Goal: Task Accomplishment & Management: Complete application form

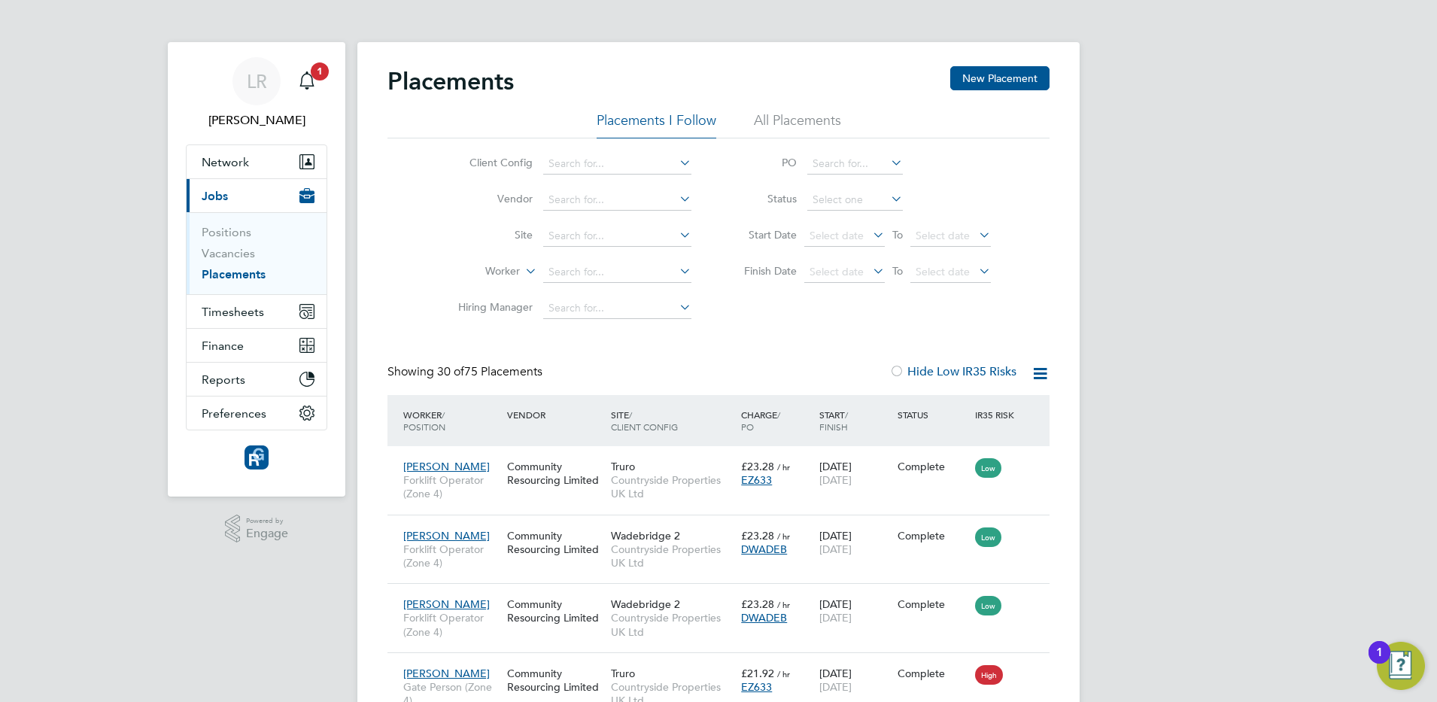
click at [239, 258] on link "Vacancies" at bounding box center [228, 253] width 53 height 14
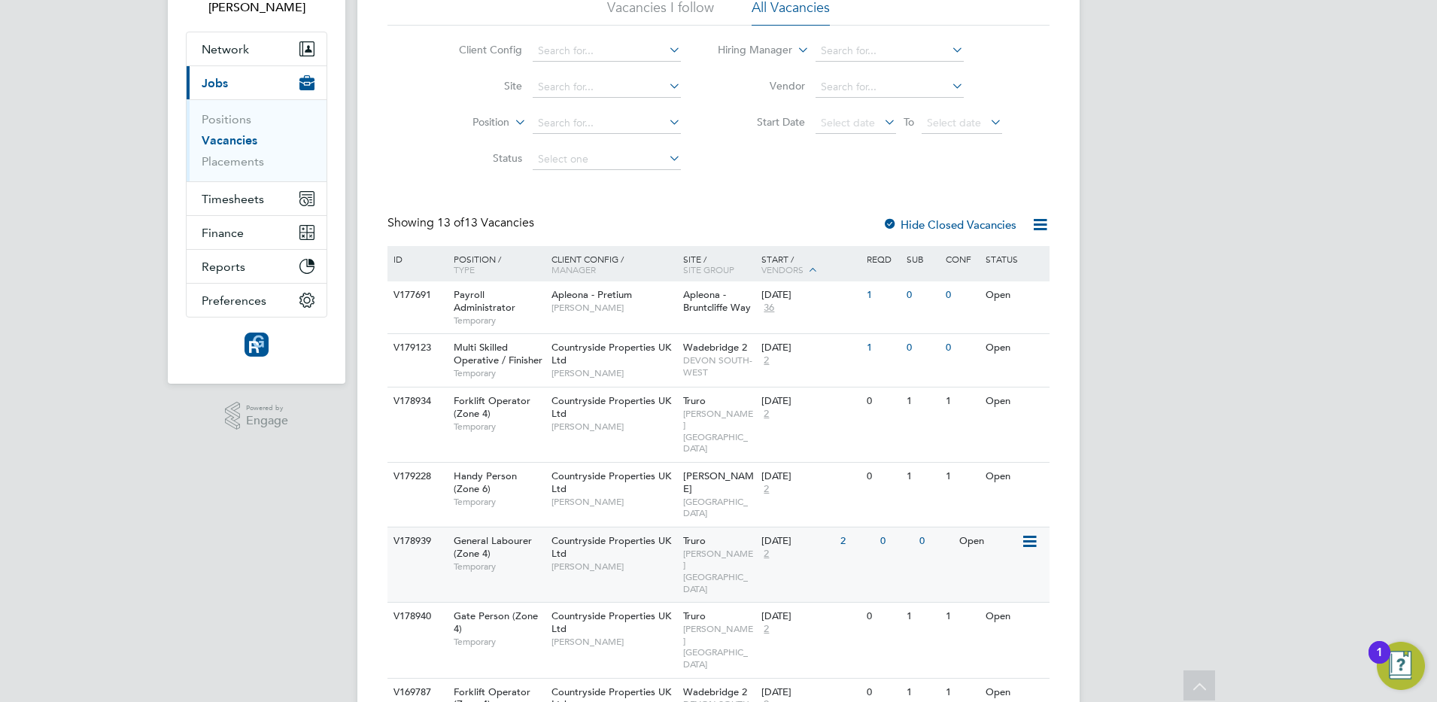
scroll to position [150, 0]
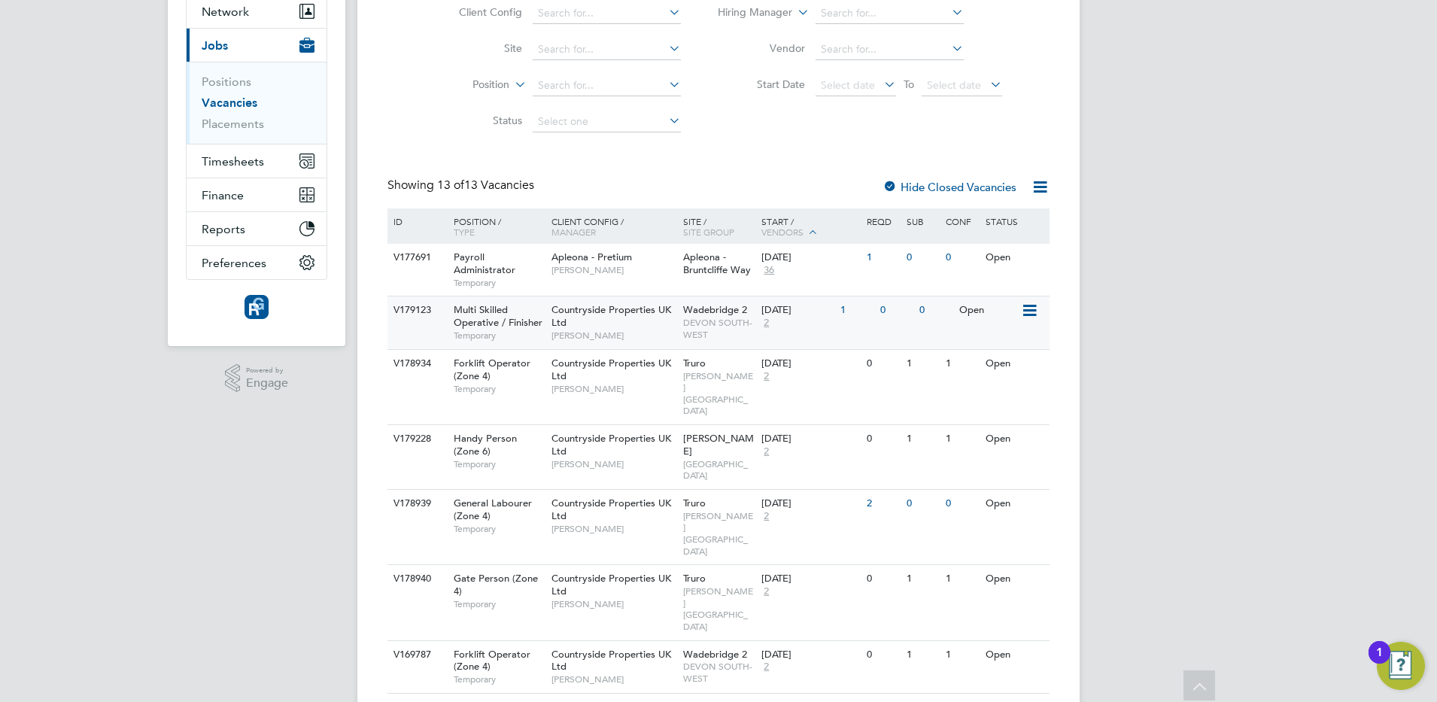
click at [649, 338] on span "[PERSON_NAME]" at bounding box center [613, 336] width 124 height 12
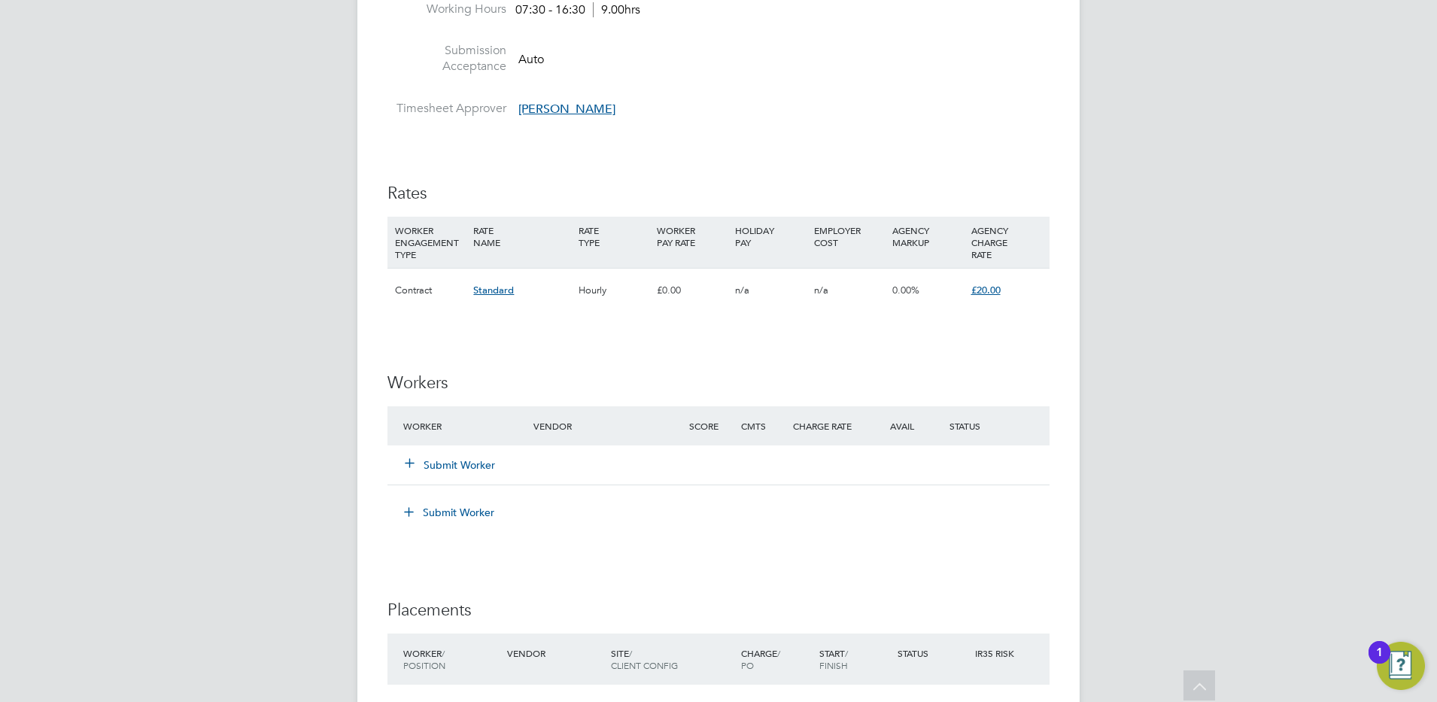
scroll to position [1053, 0]
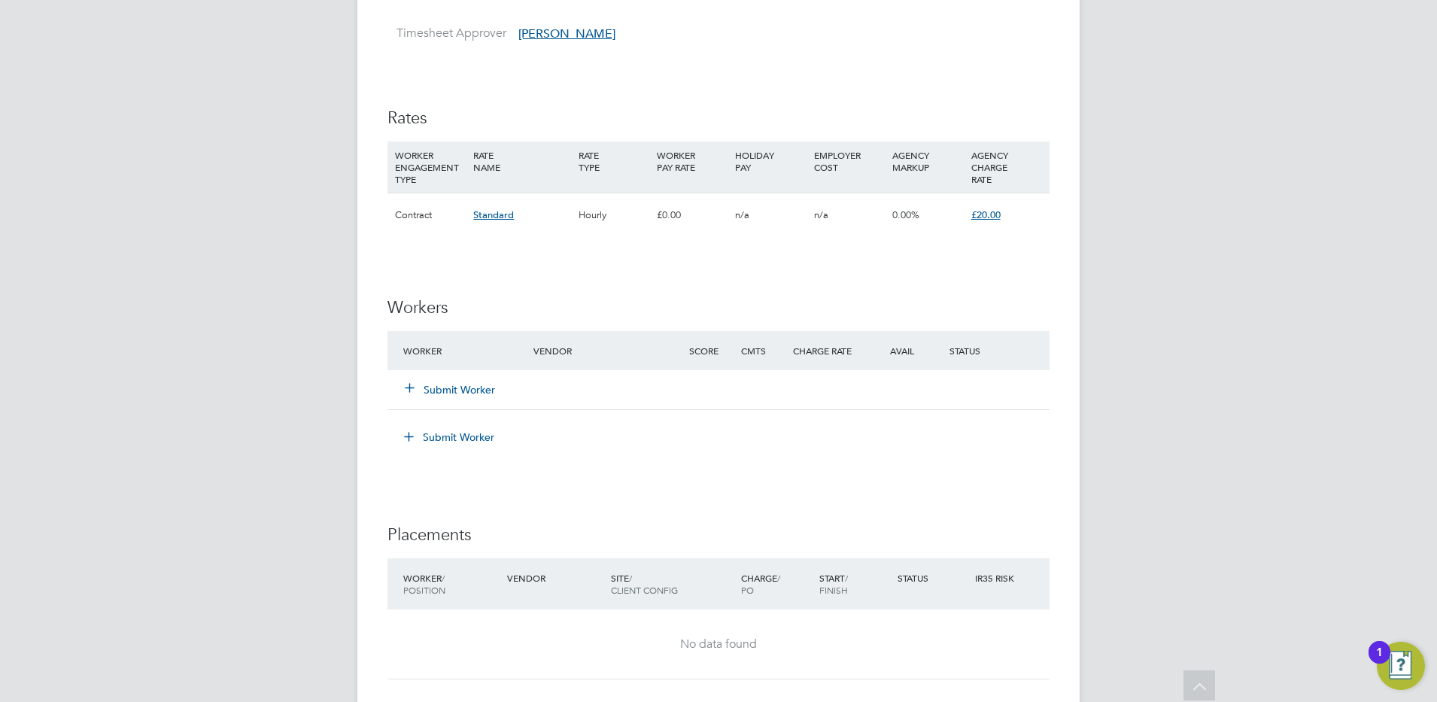
click at [425, 386] on button "Submit Worker" at bounding box center [451, 389] width 90 height 15
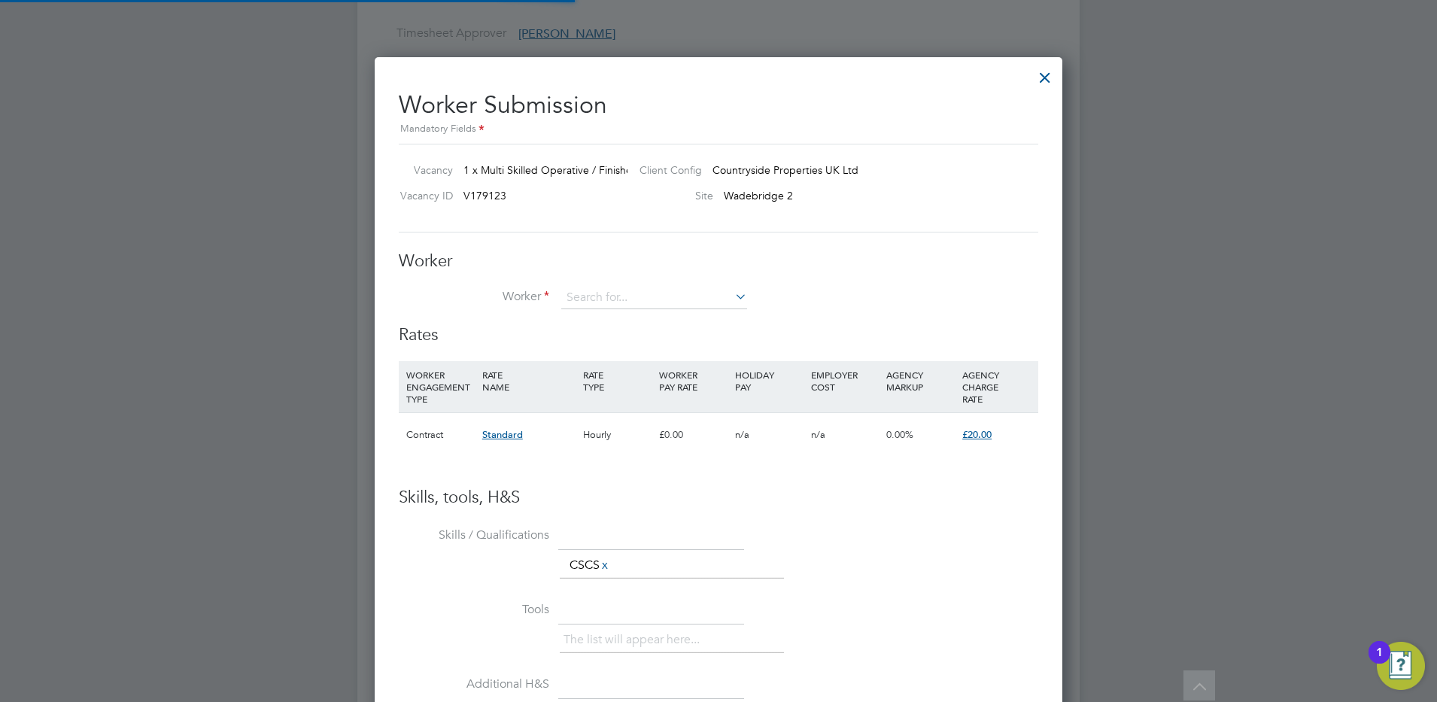
scroll to position [913, 688]
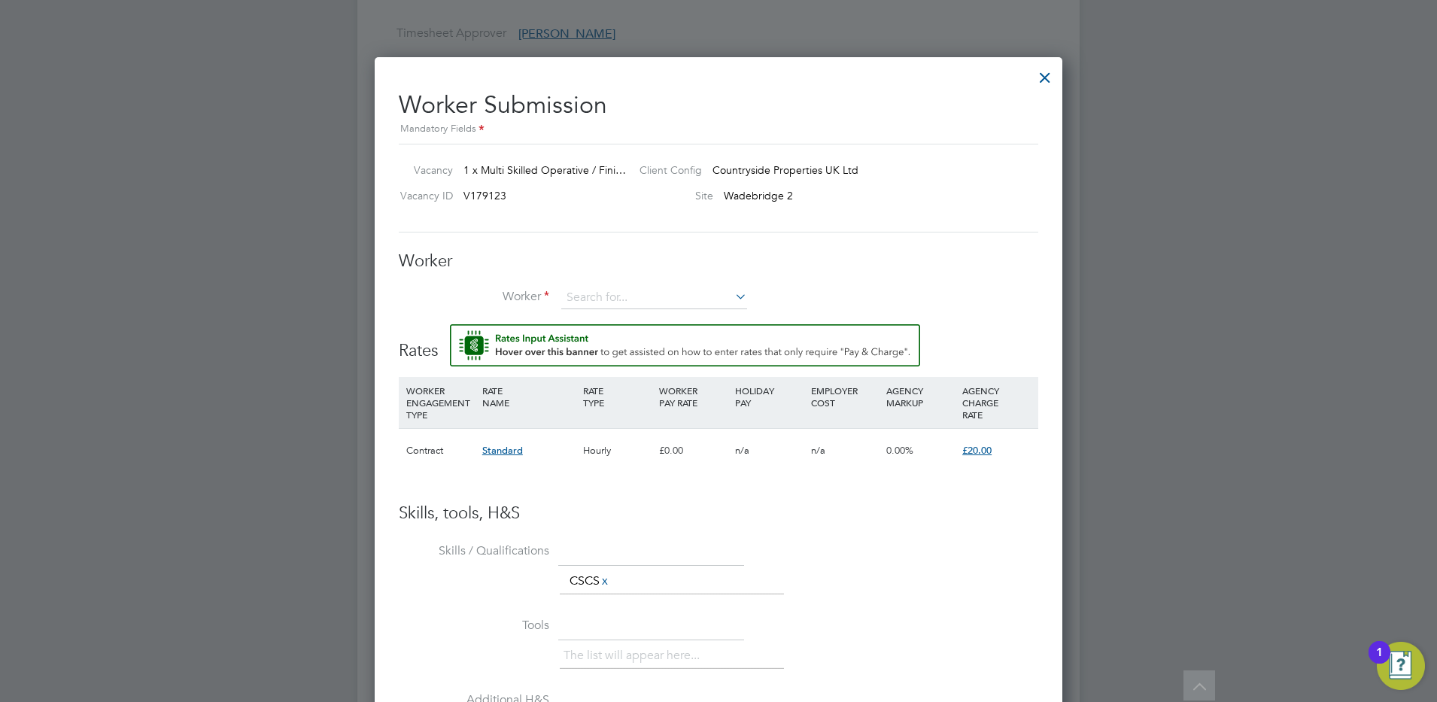
click at [450, 324] on button "Rate Assistant" at bounding box center [685, 345] width 470 height 42
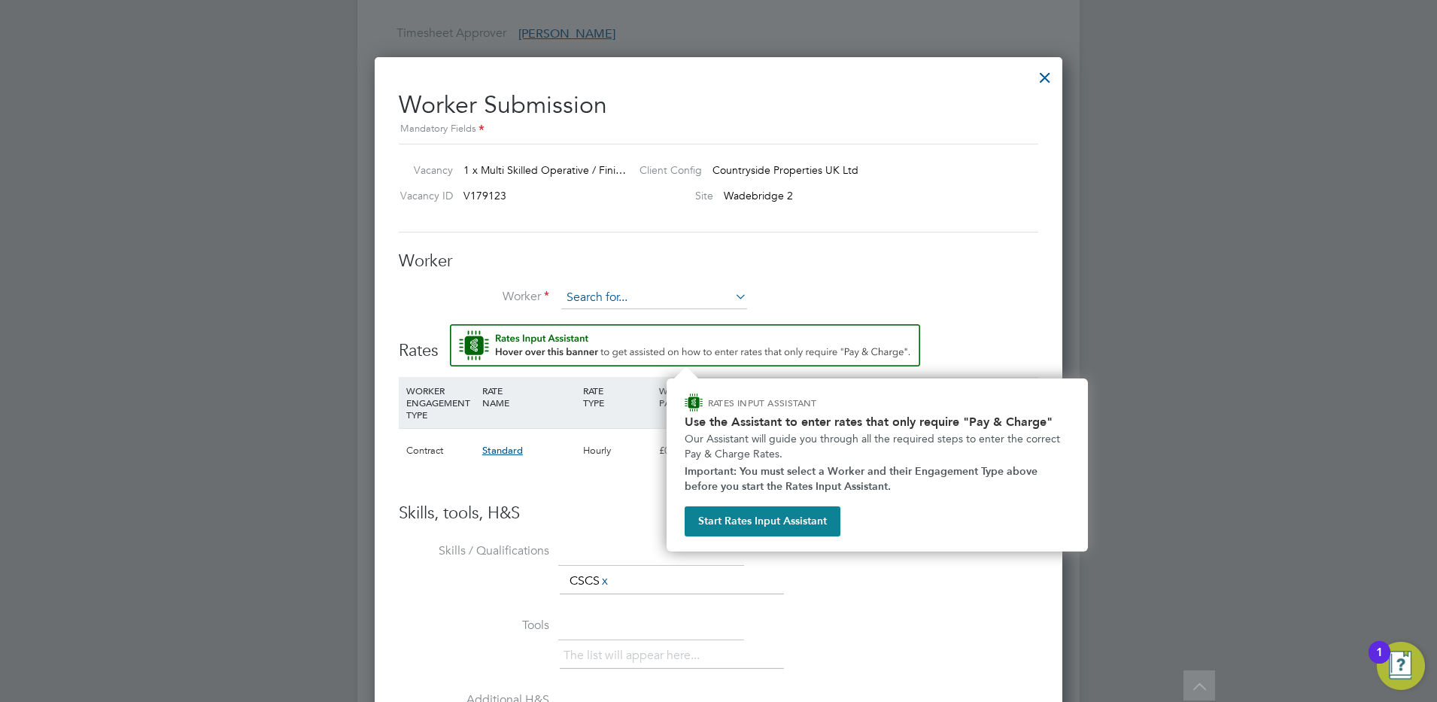
click at [596, 299] on input at bounding box center [654, 298] width 186 height 23
click at [607, 320] on li "Dylan J ones (358916)" at bounding box center [654, 319] width 187 height 20
type input "Dylan Jones (358916)"
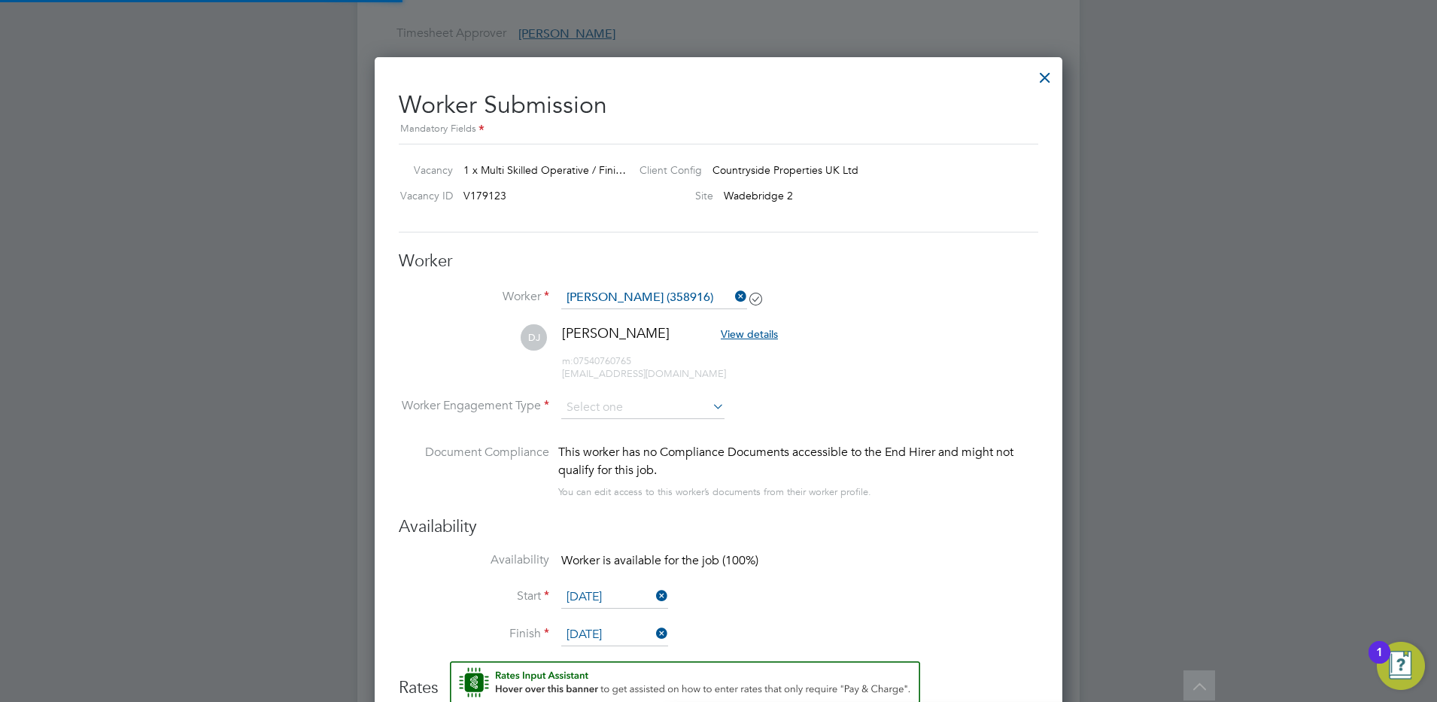
scroll to position [1266, 688]
click at [597, 402] on input at bounding box center [642, 408] width 163 height 23
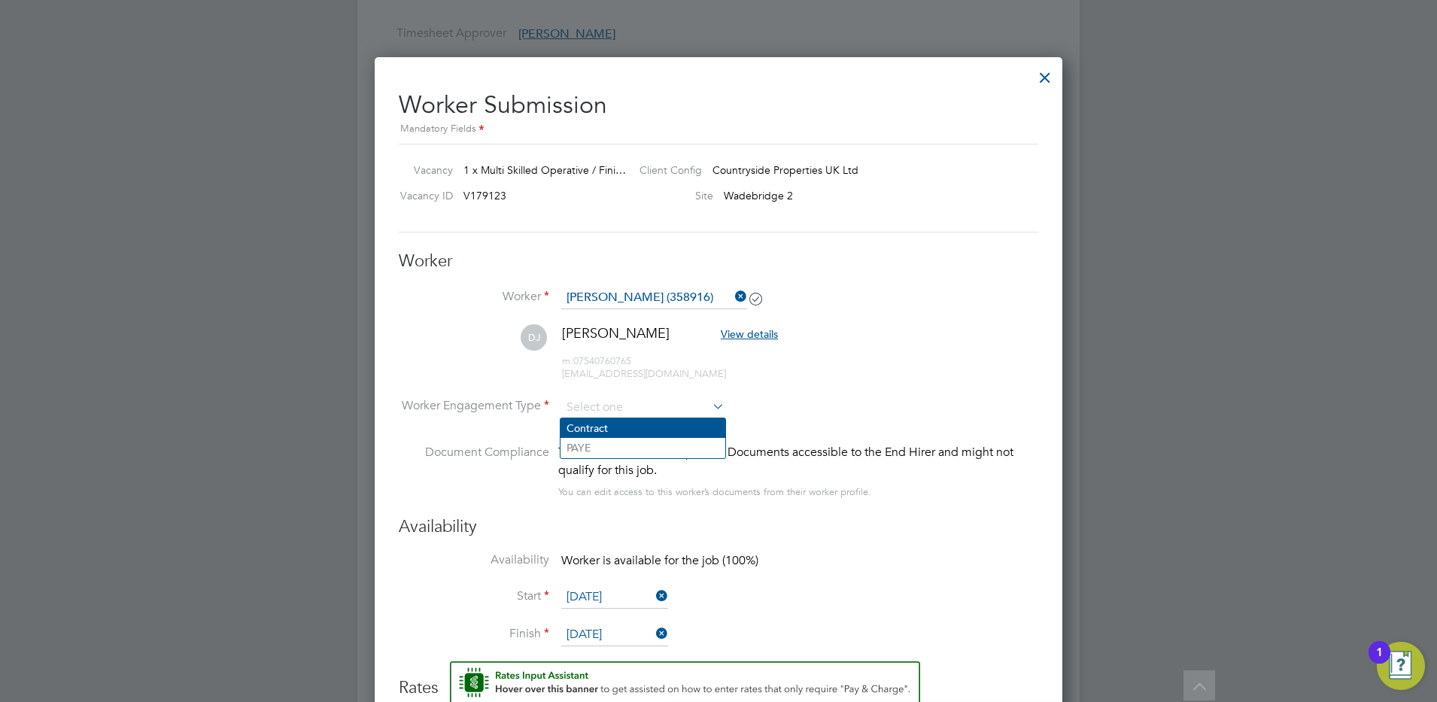
click at [585, 425] on li "Contract" at bounding box center [643, 428] width 165 height 20
type input "Contract"
click at [653, 597] on icon at bounding box center [653, 595] width 0 height 21
click at [608, 596] on input at bounding box center [614, 596] width 107 height 23
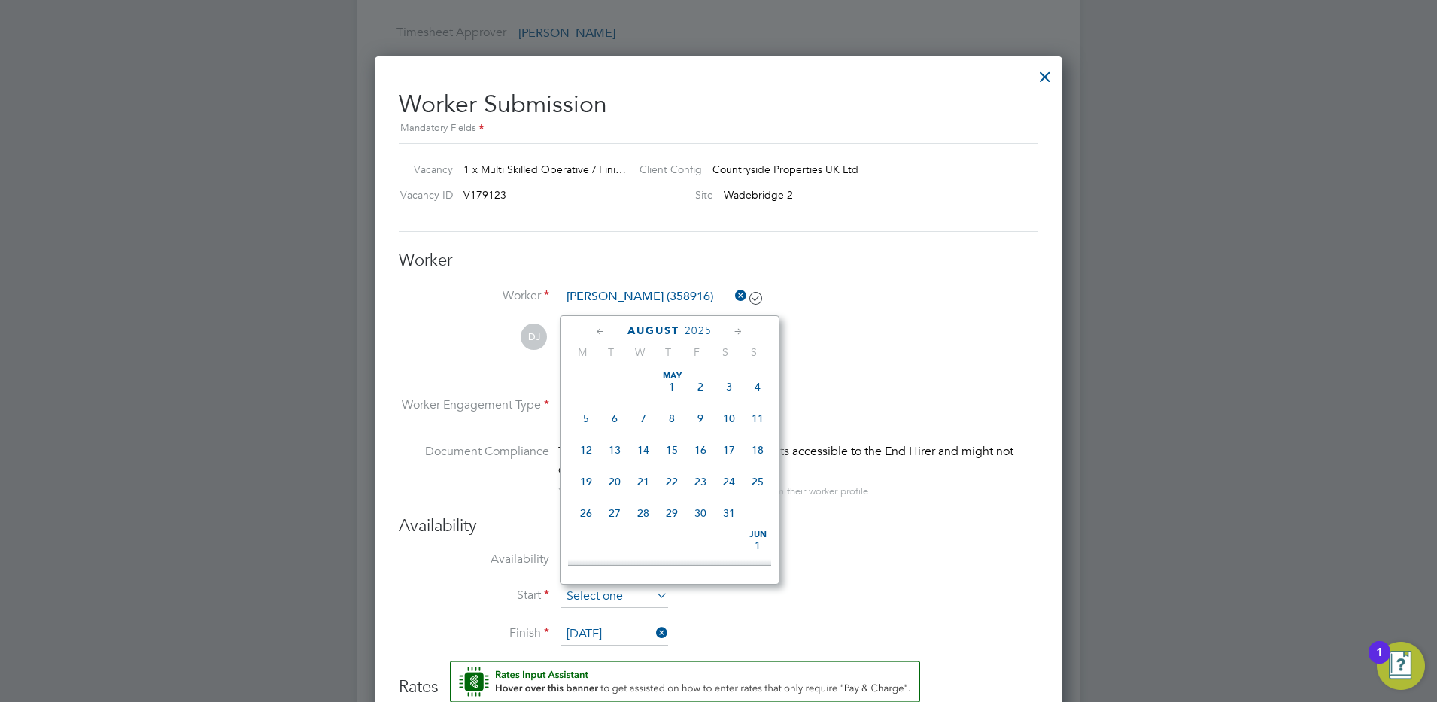
scroll to position [585, 0]
click at [584, 385] on span "11" at bounding box center [586, 372] width 29 height 29
type input "11 Aug 2025"
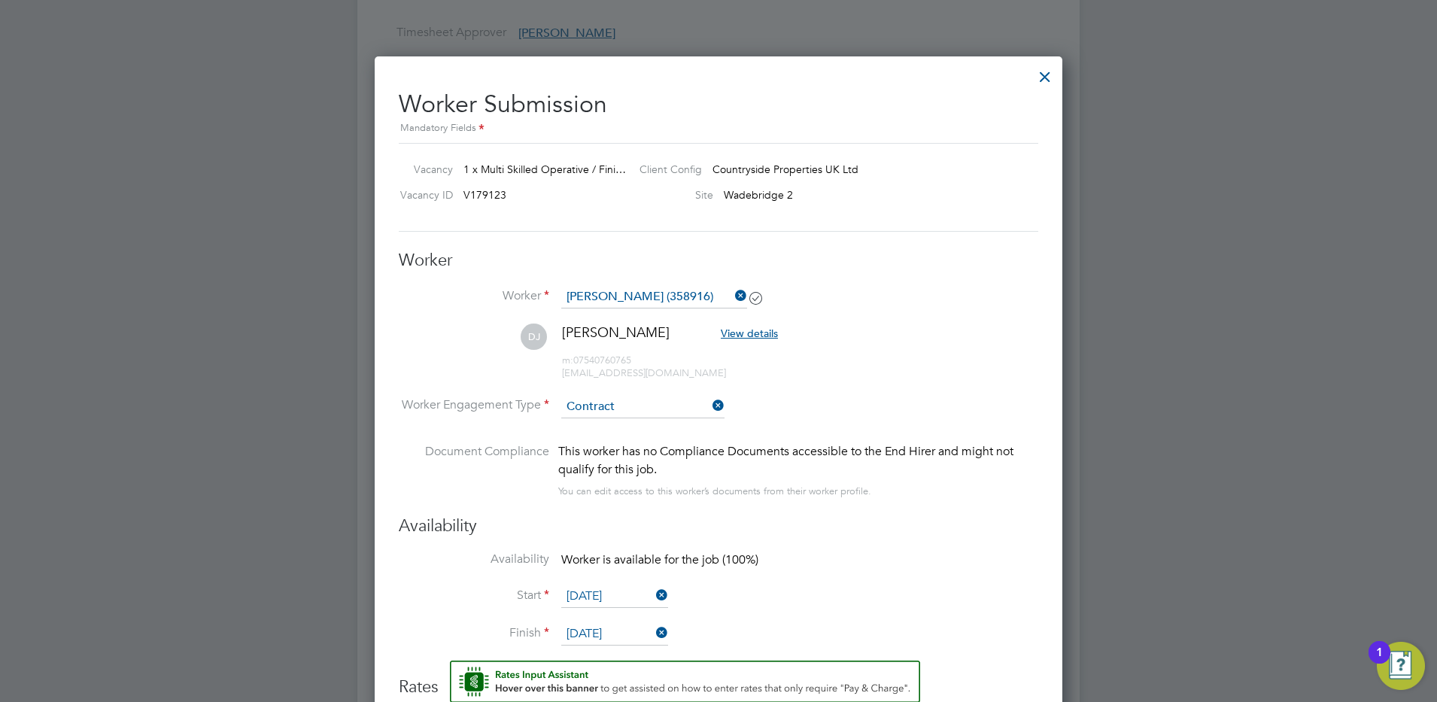
click at [968, 568] on li "Availability Worker is available for the job (100%)" at bounding box center [719, 568] width 640 height 34
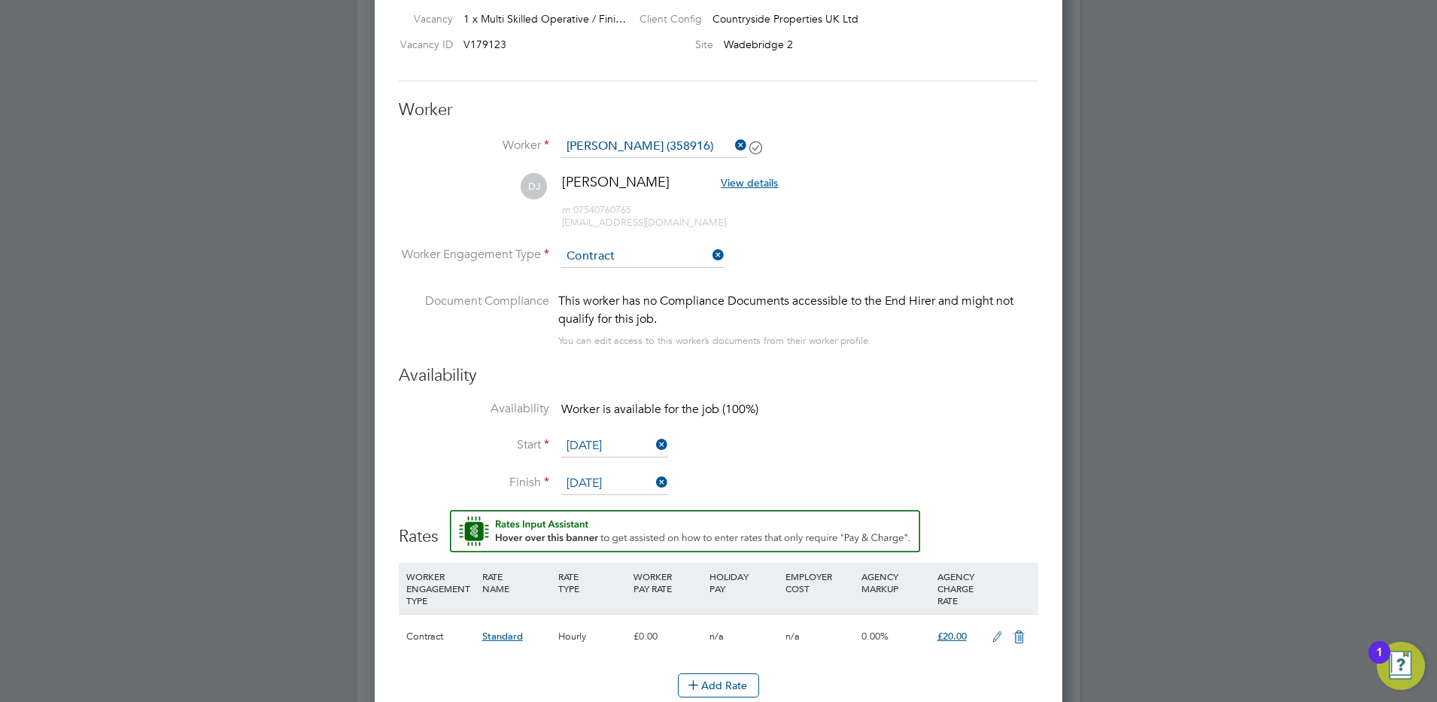
scroll to position [1239, 0]
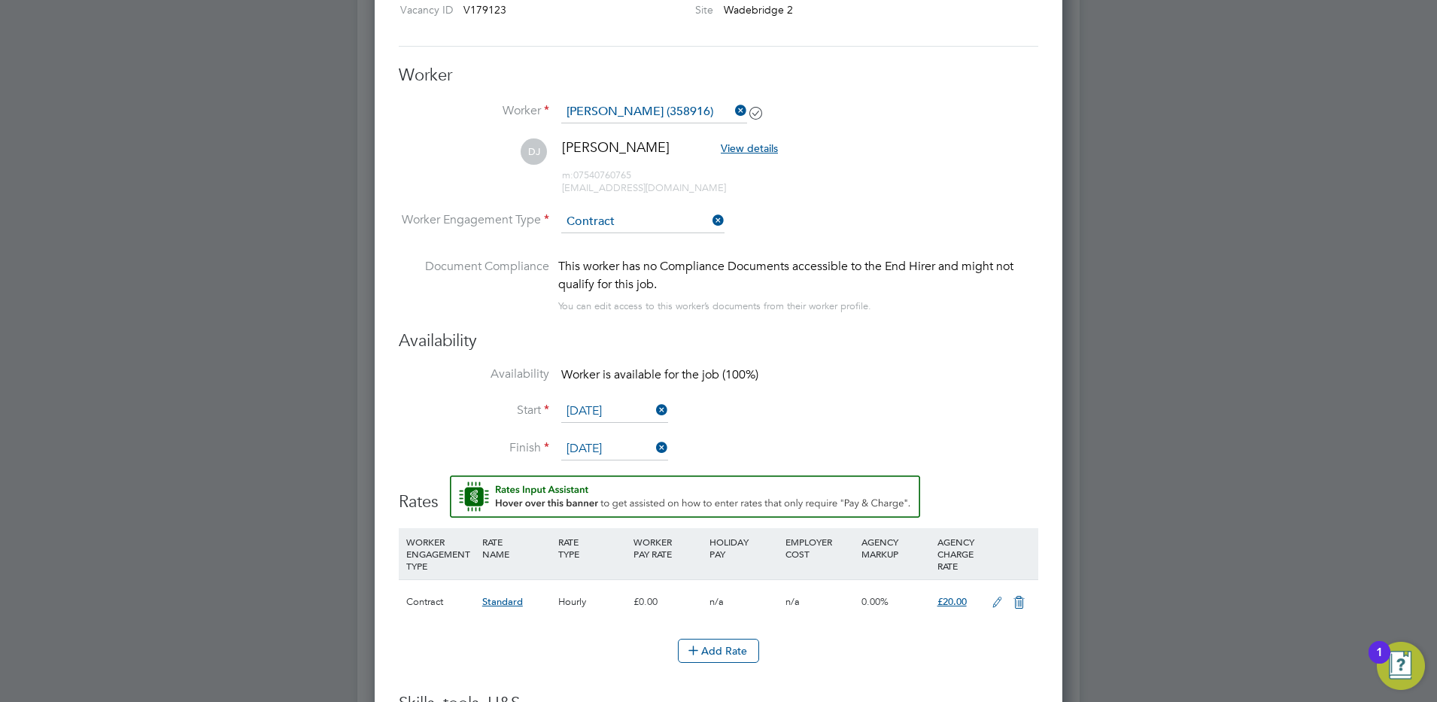
click at [653, 412] on icon at bounding box center [653, 410] width 0 height 21
click at [630, 399] on li "Availability Worker is not available for the job (0%)" at bounding box center [719, 383] width 640 height 34
click at [606, 410] on input at bounding box center [614, 411] width 107 height 23
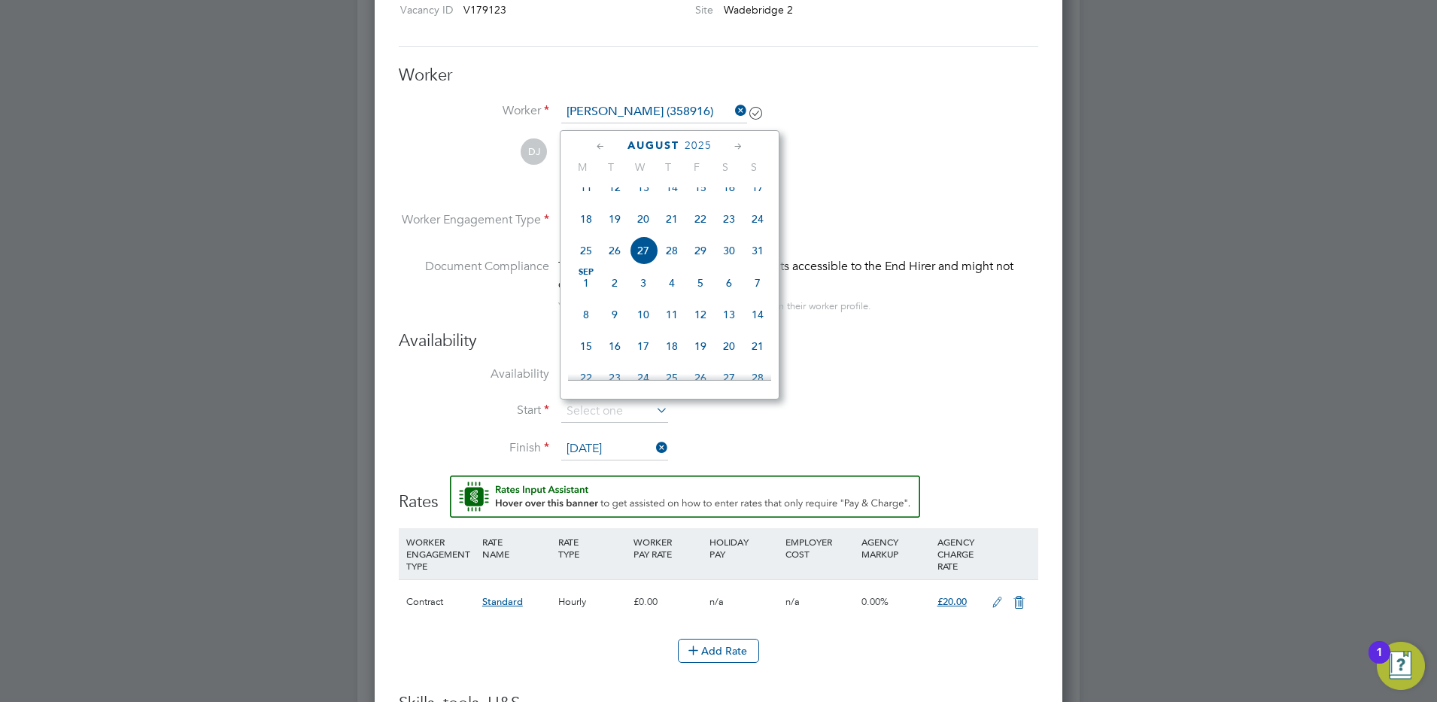
click at [597, 147] on icon at bounding box center [601, 146] width 14 height 17
click at [583, 327] on span "28" at bounding box center [586, 319] width 29 height 29
type input "28 Jul 2025"
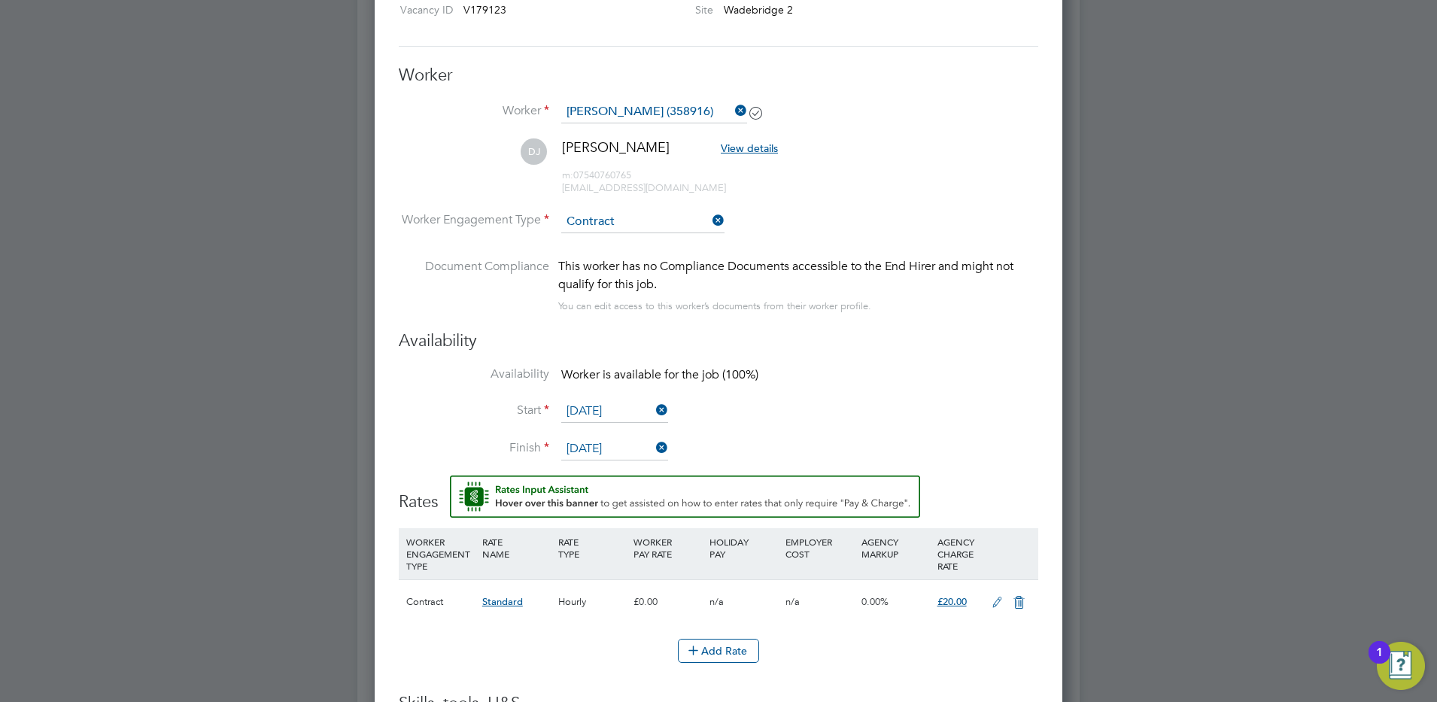
click at [997, 597] on icon at bounding box center [997, 603] width 19 height 12
click at [957, 653] on input "20" at bounding box center [958, 658] width 43 height 25
type input "23.28"
click at [661, 650] on input "0" at bounding box center [668, 658] width 68 height 25
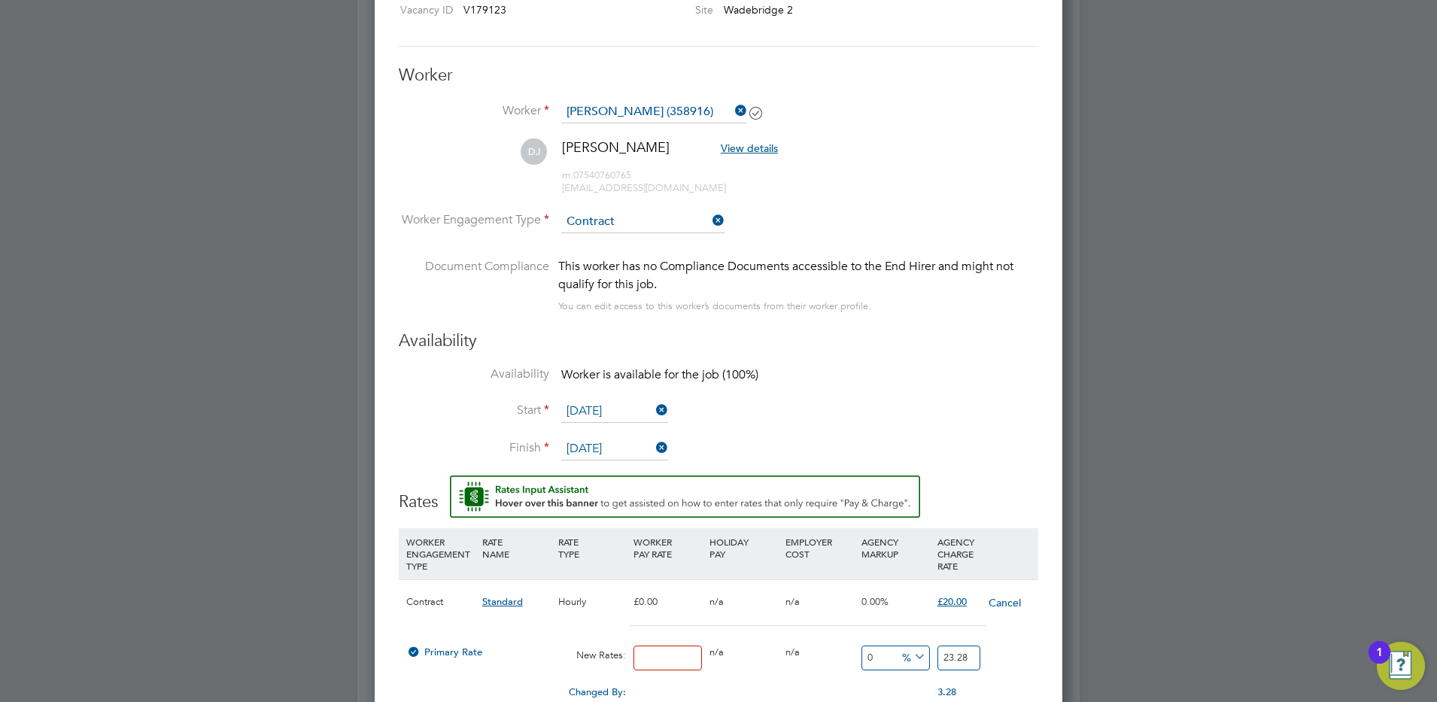
type input "0"
type input "2"
type input "20"
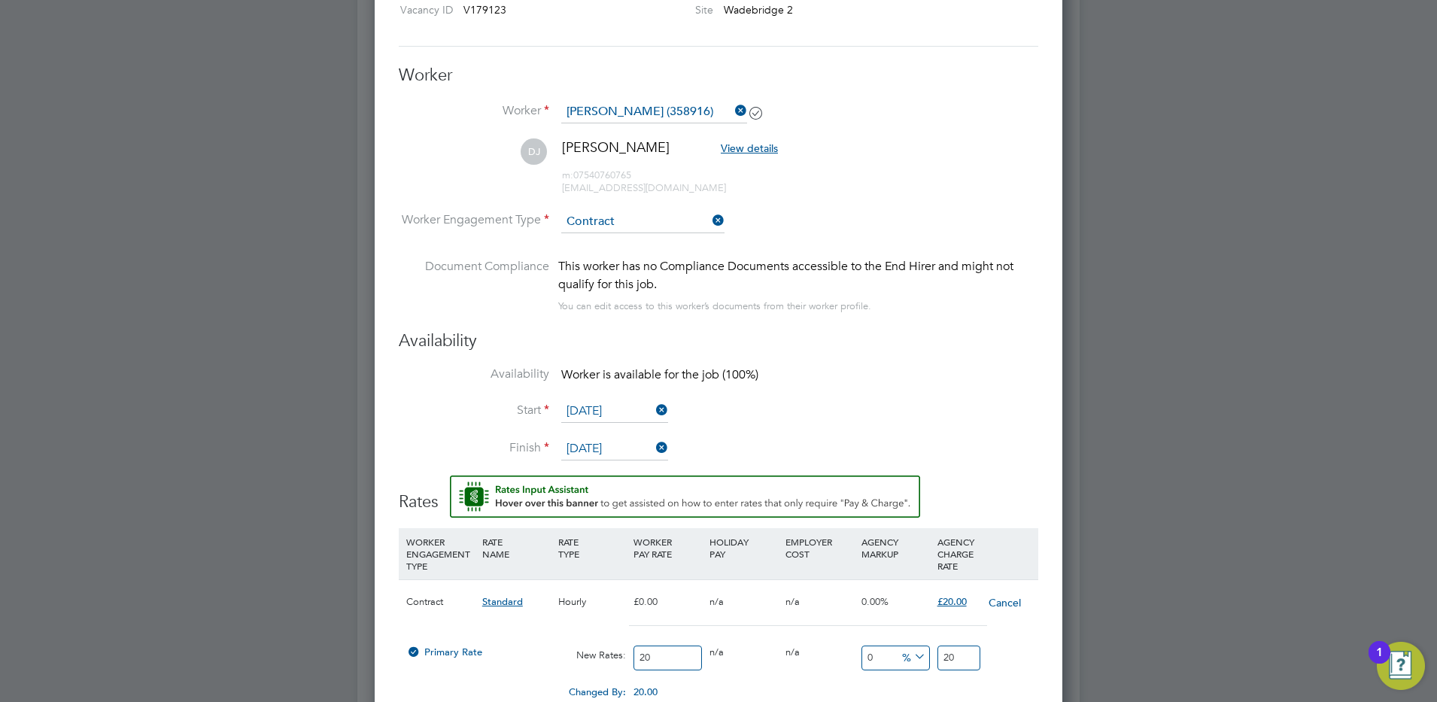
type input "20"
click at [960, 657] on input "20" at bounding box center [958, 658] width 43 height 25
type input "-90"
type input "2"
type input "15"
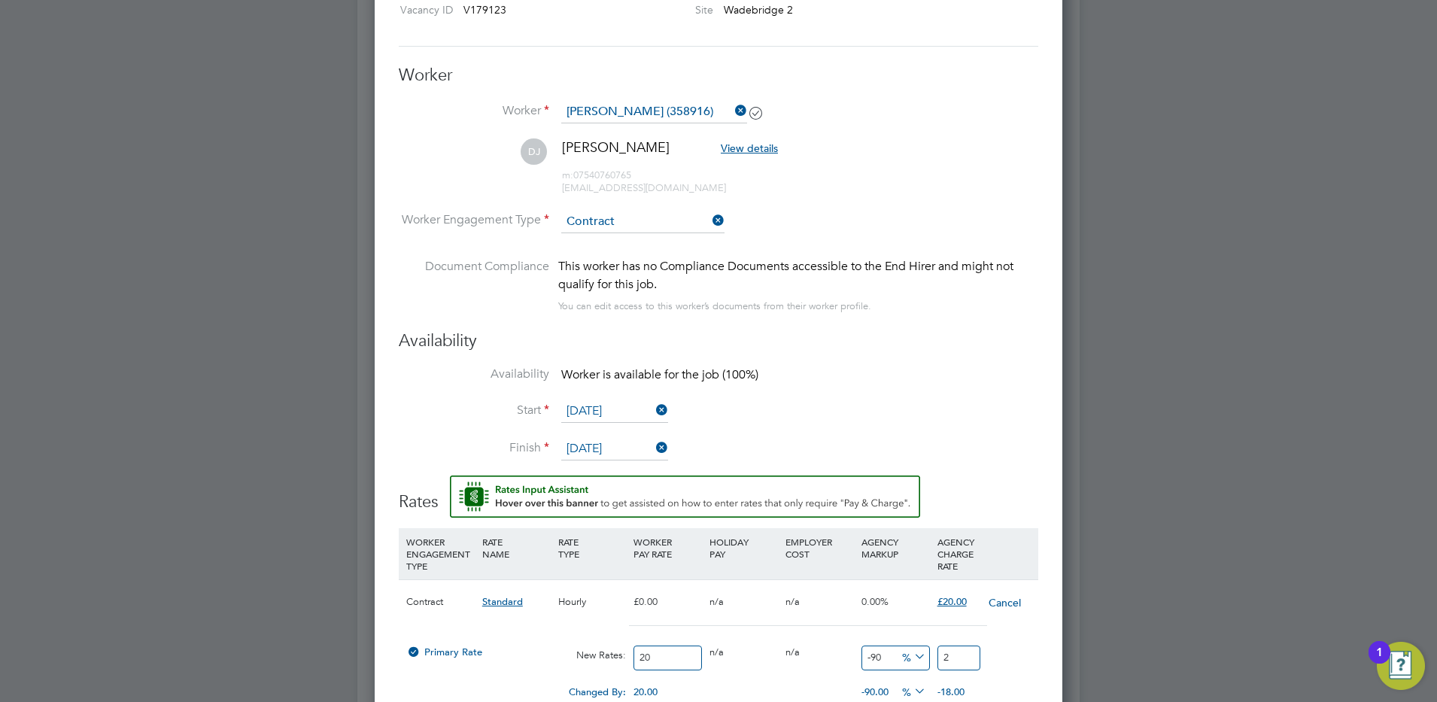
type input "23"
type input "16"
type input "3.2"
type input "23.2"
type input "16.4"
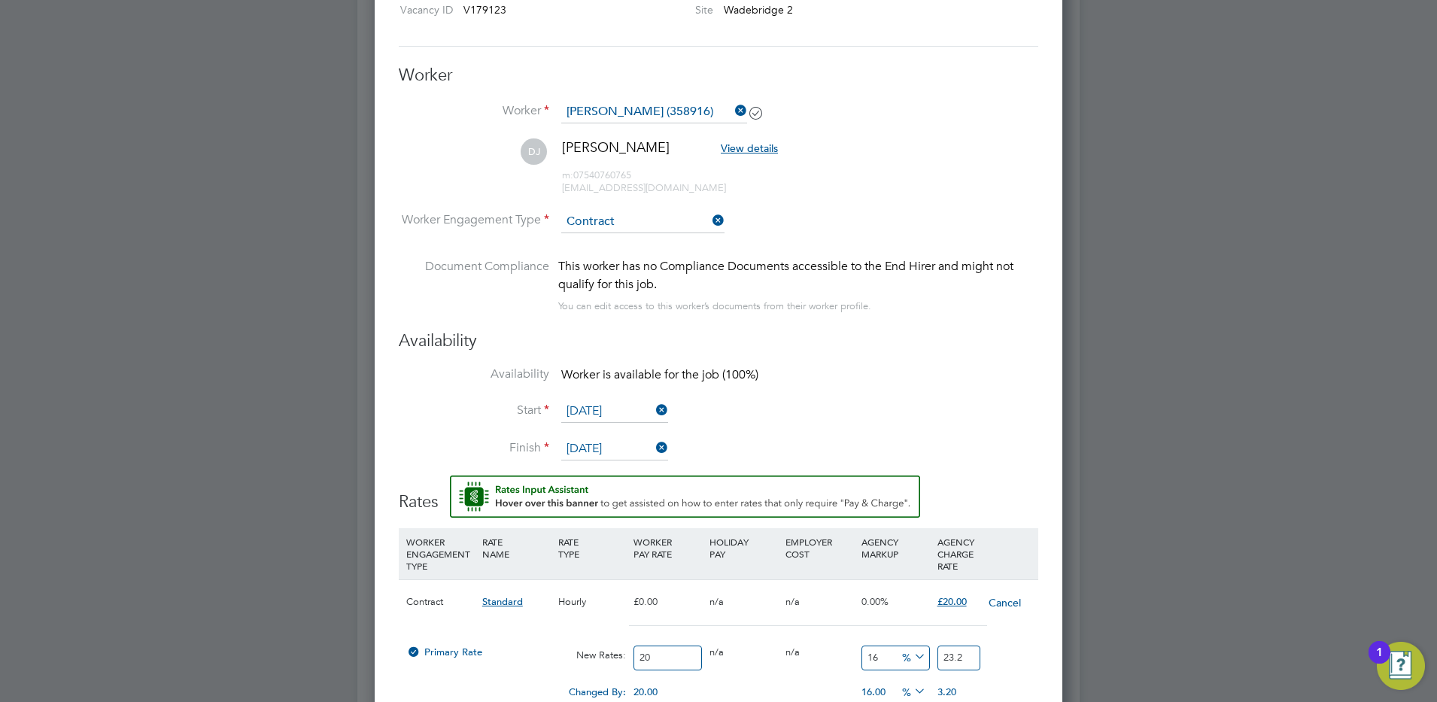
type input "3.28"
type input "23.28"
click at [911, 652] on icon at bounding box center [911, 656] width 0 height 21
click at [914, 693] on li "£" at bounding box center [914, 694] width 36 height 20
click at [782, 679] on div "0.00" at bounding box center [820, 685] width 76 height 15
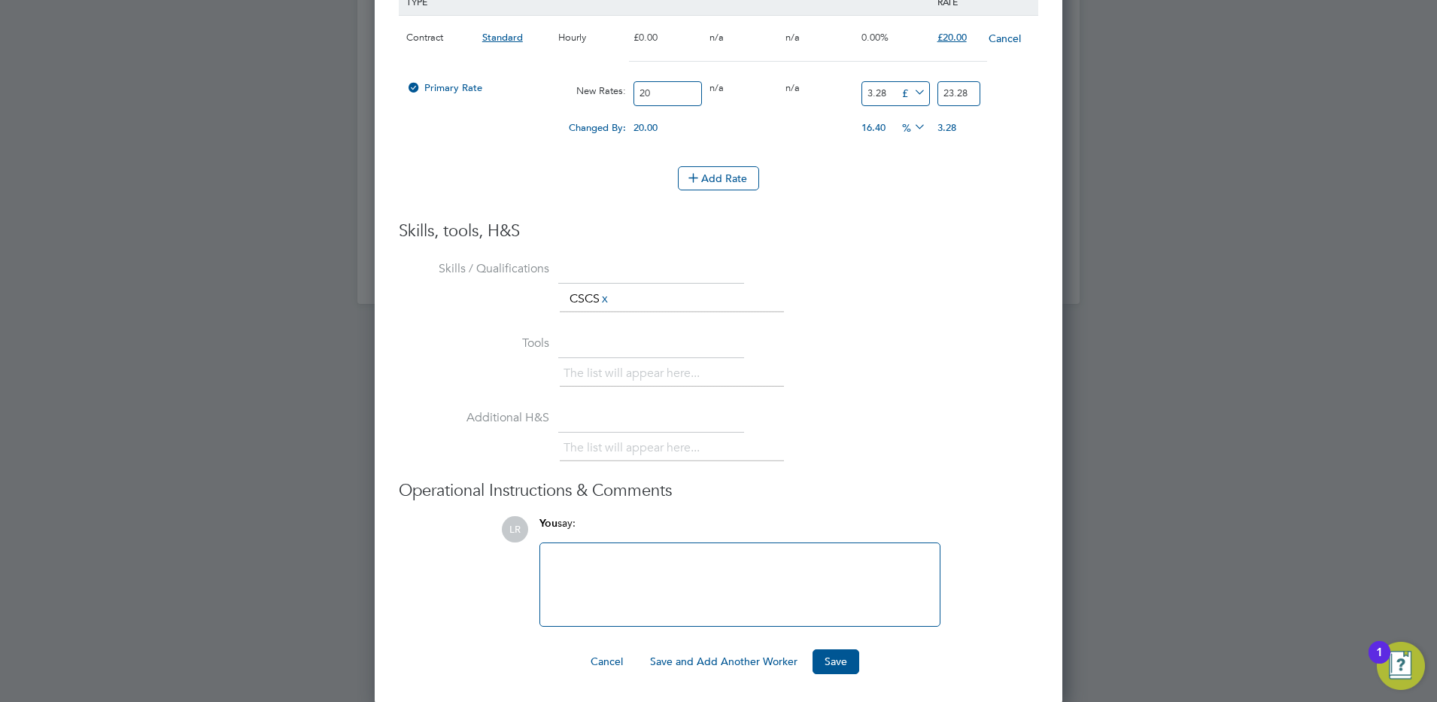
scroll to position [1805, 0]
click at [709, 598] on div at bounding box center [739, 583] width 381 height 65
click at [835, 661] on button "Save" at bounding box center [836, 660] width 47 height 24
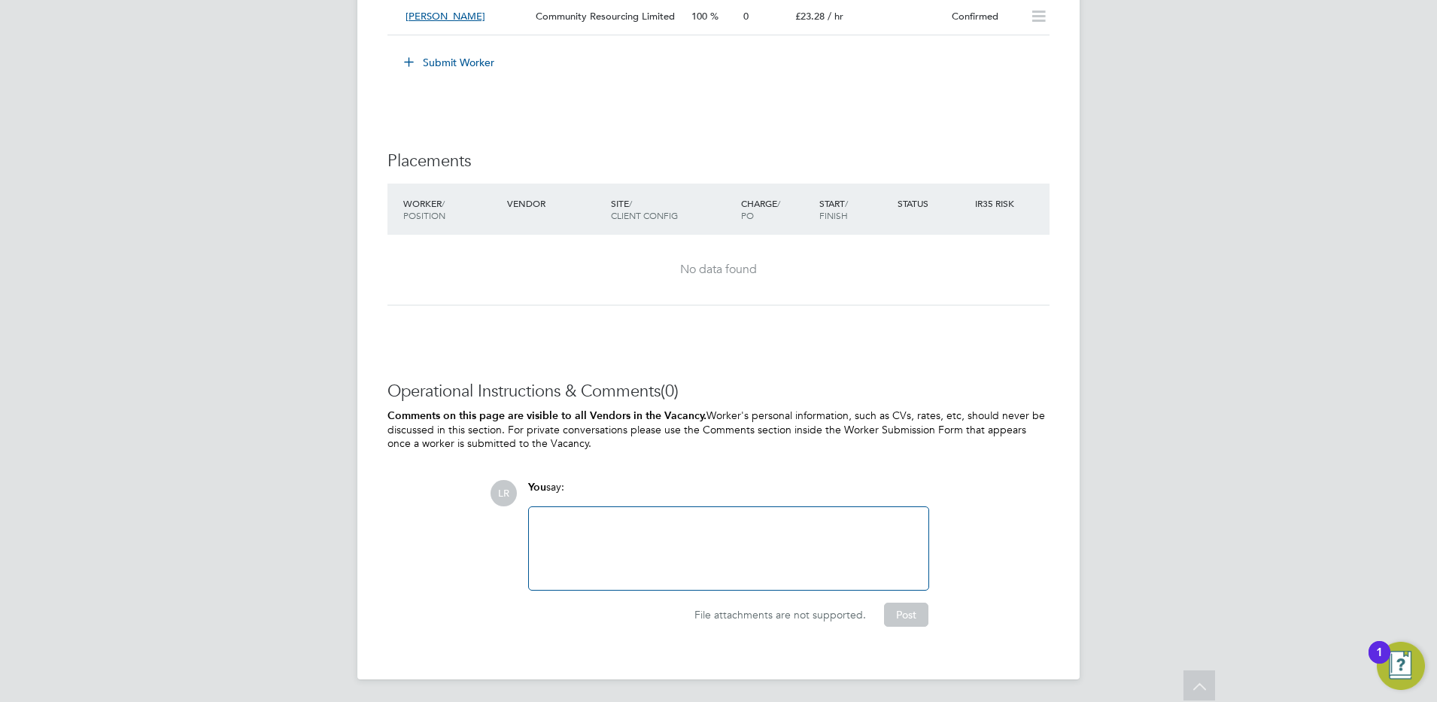
scroll to position [0, 0]
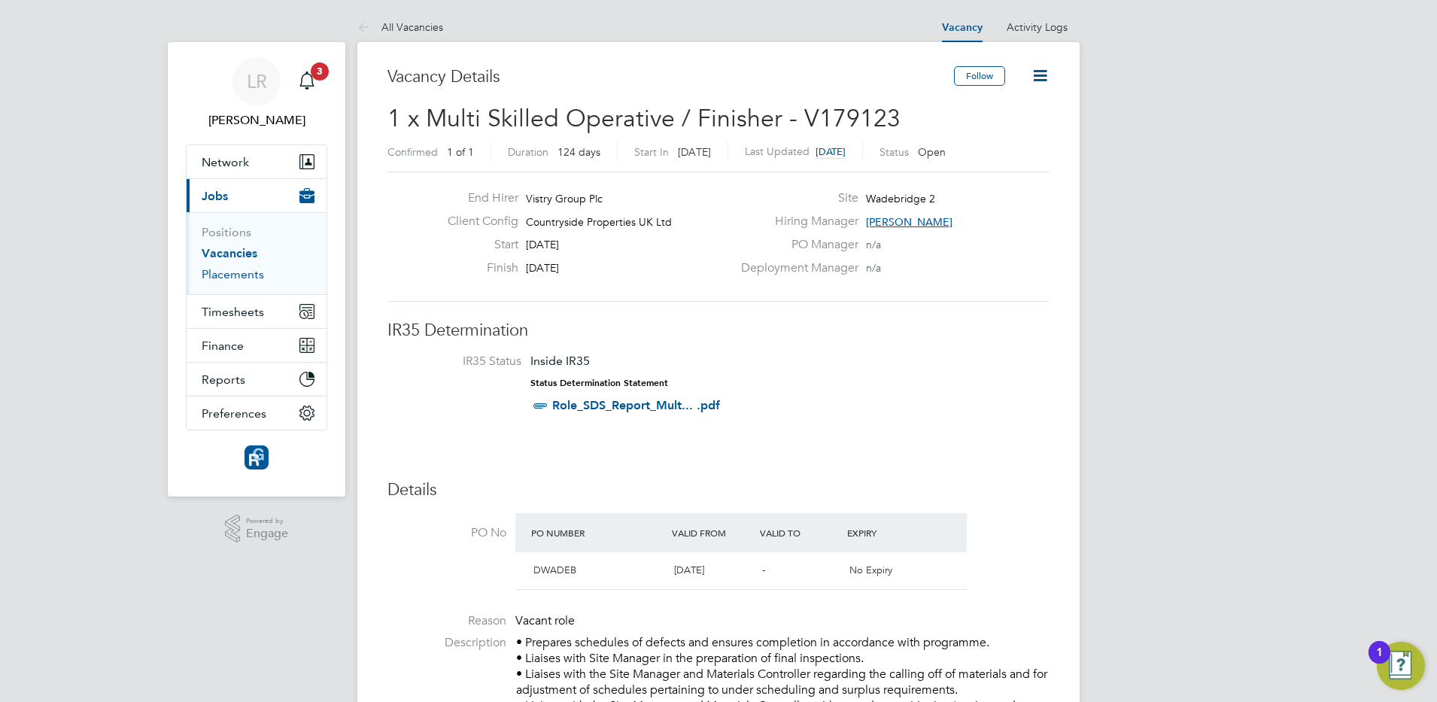
click at [229, 275] on link "Placements" at bounding box center [233, 274] width 62 height 14
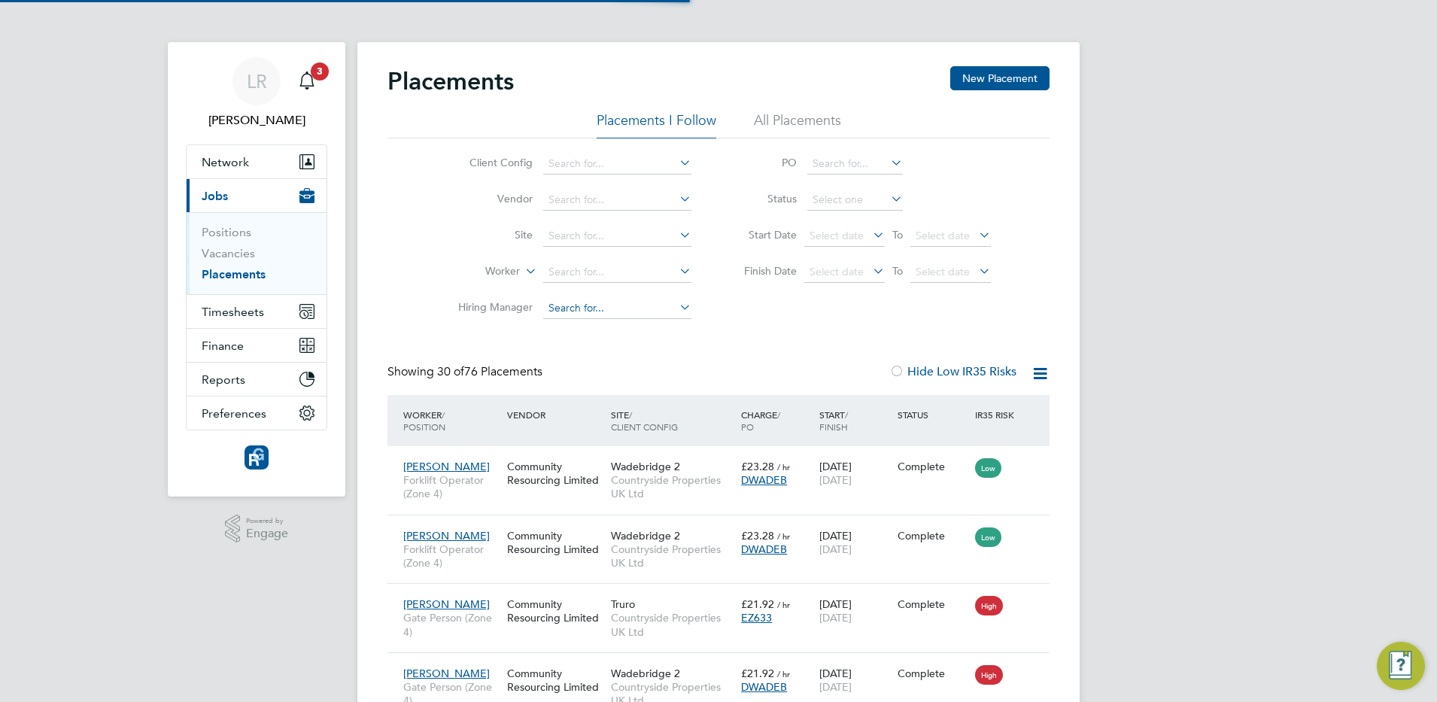
scroll to position [56, 131]
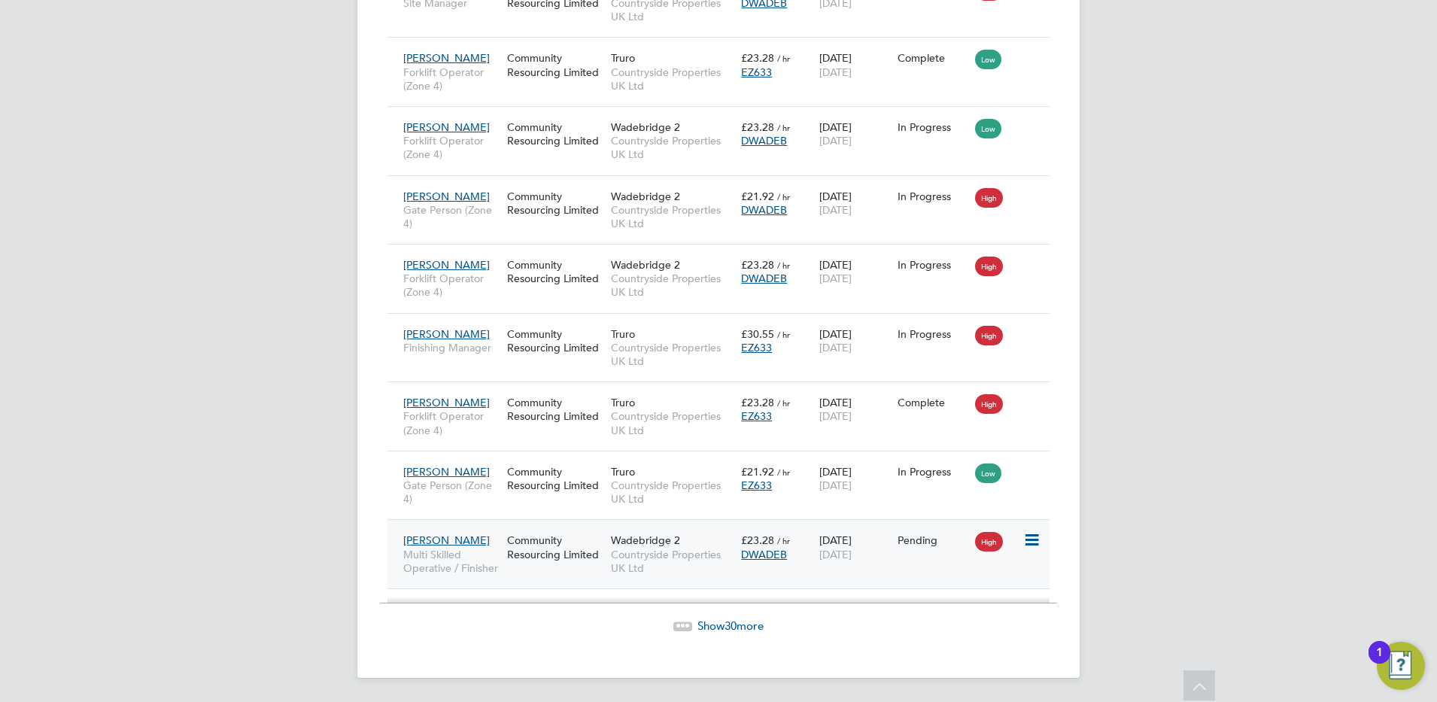
click at [429, 535] on span "Dylan Jones" at bounding box center [446, 540] width 87 height 14
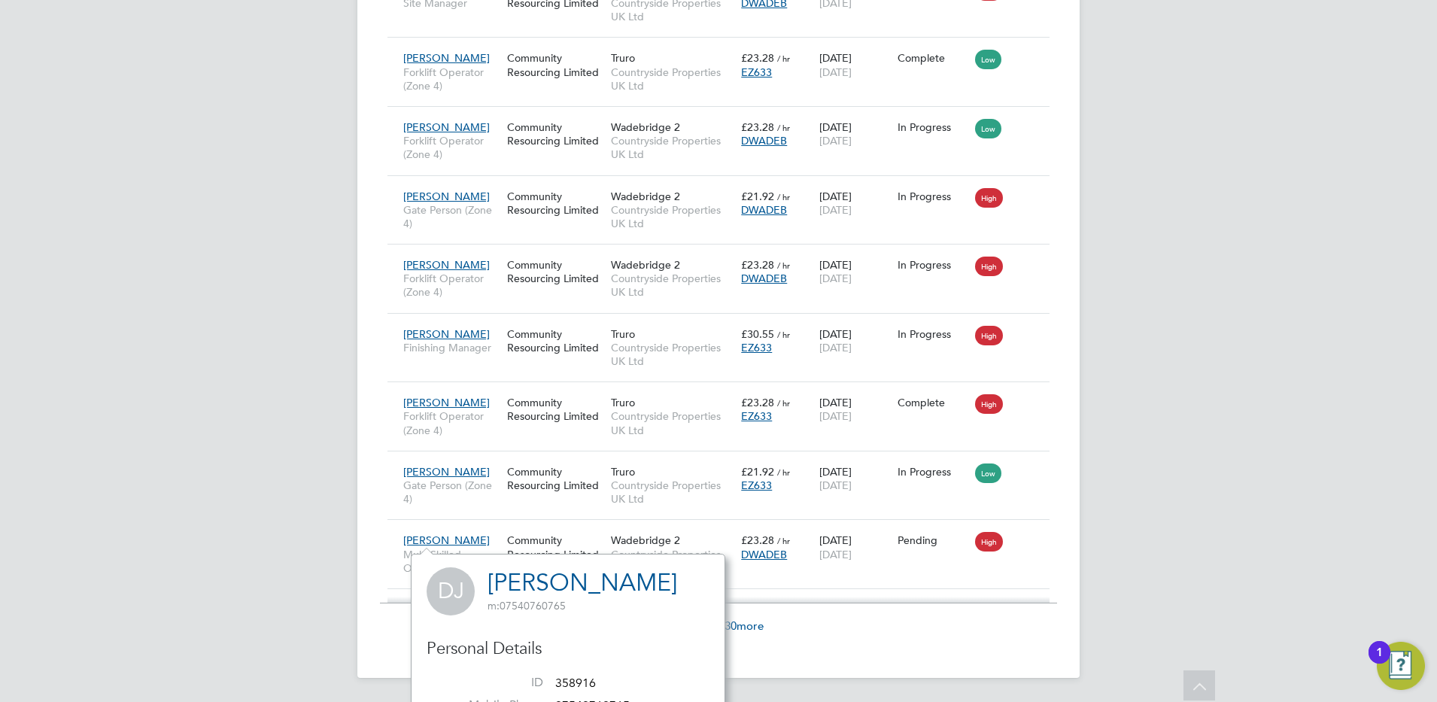
click at [568, 578] on link "Dylan Jones" at bounding box center [583, 582] width 190 height 29
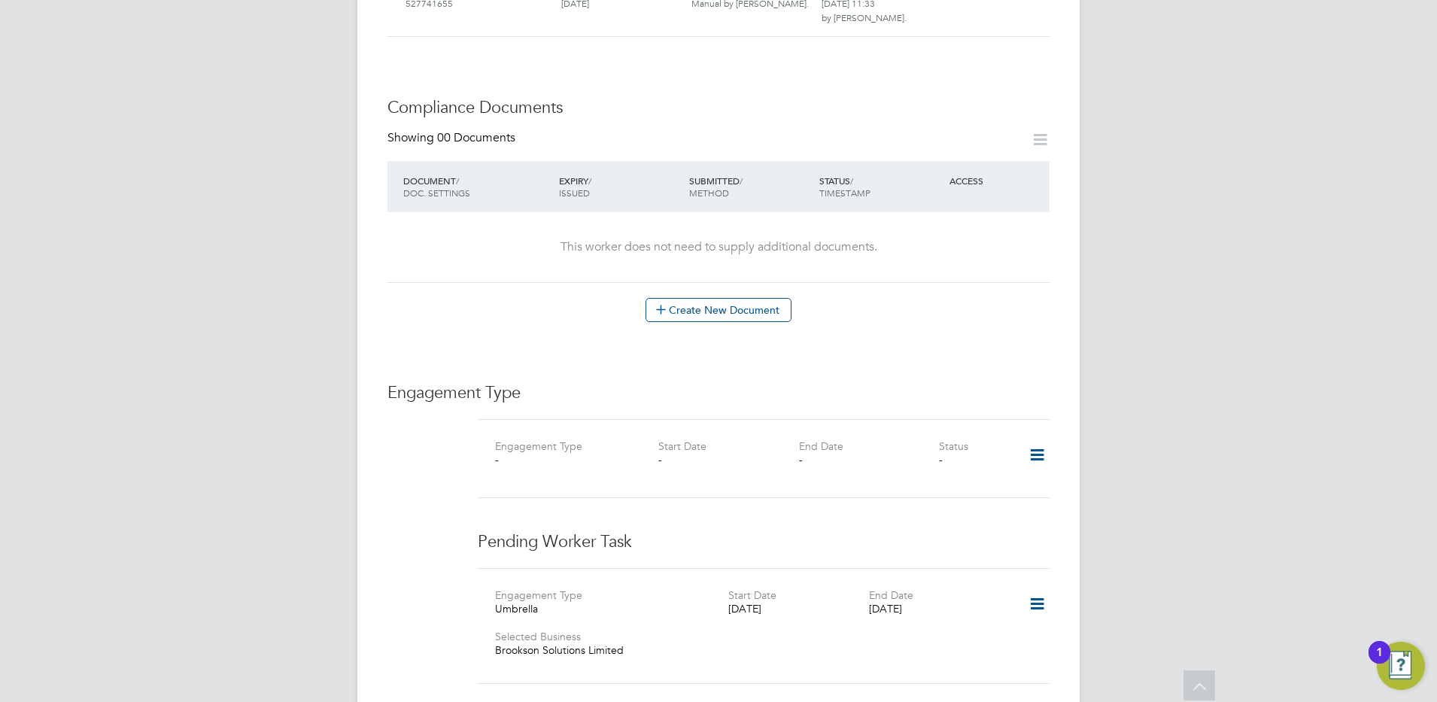
scroll to position [752, 0]
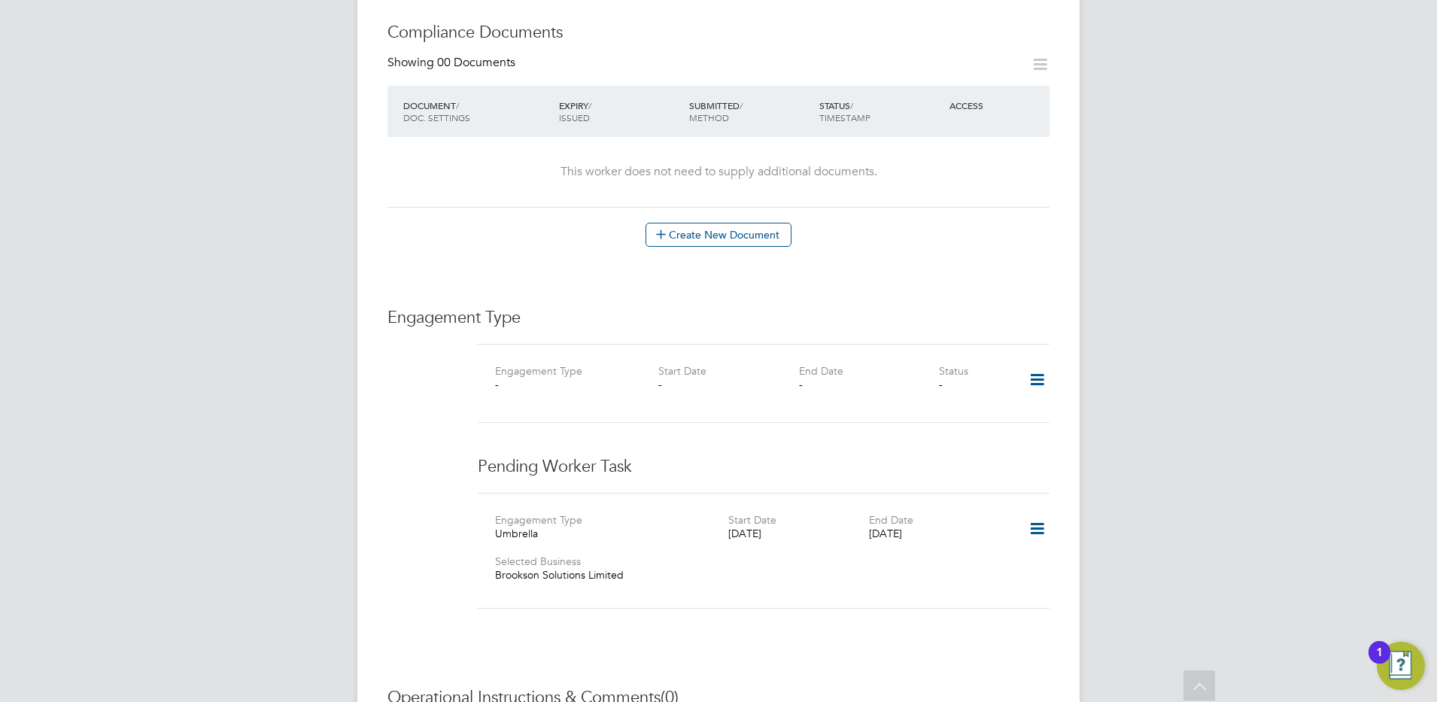
click at [1032, 363] on icon at bounding box center [1037, 380] width 26 height 35
click at [928, 431] on li "Add Engagement Type" at bounding box center [959, 429] width 171 height 21
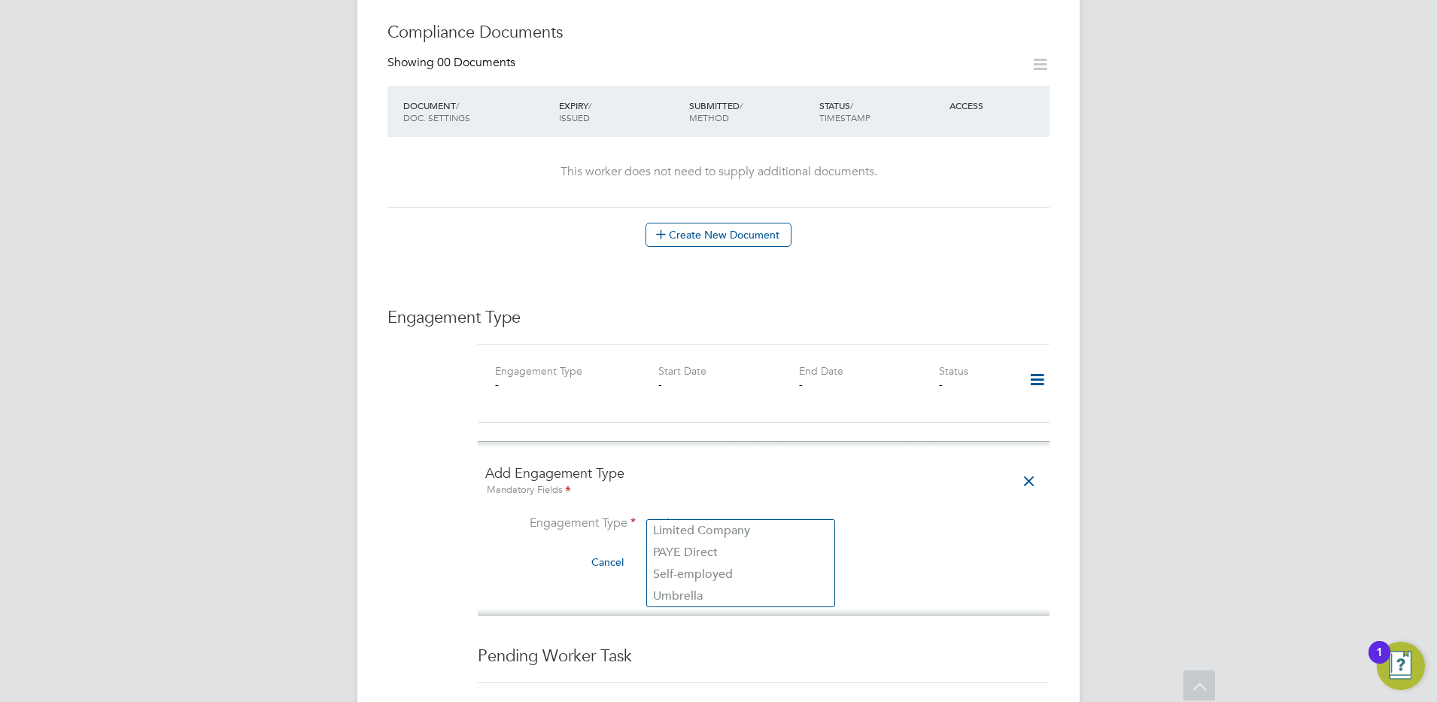
click at [703, 514] on input at bounding box center [741, 524] width 186 height 21
click at [683, 593] on li "Umbrella" at bounding box center [740, 596] width 187 height 22
type input "Umbrella"
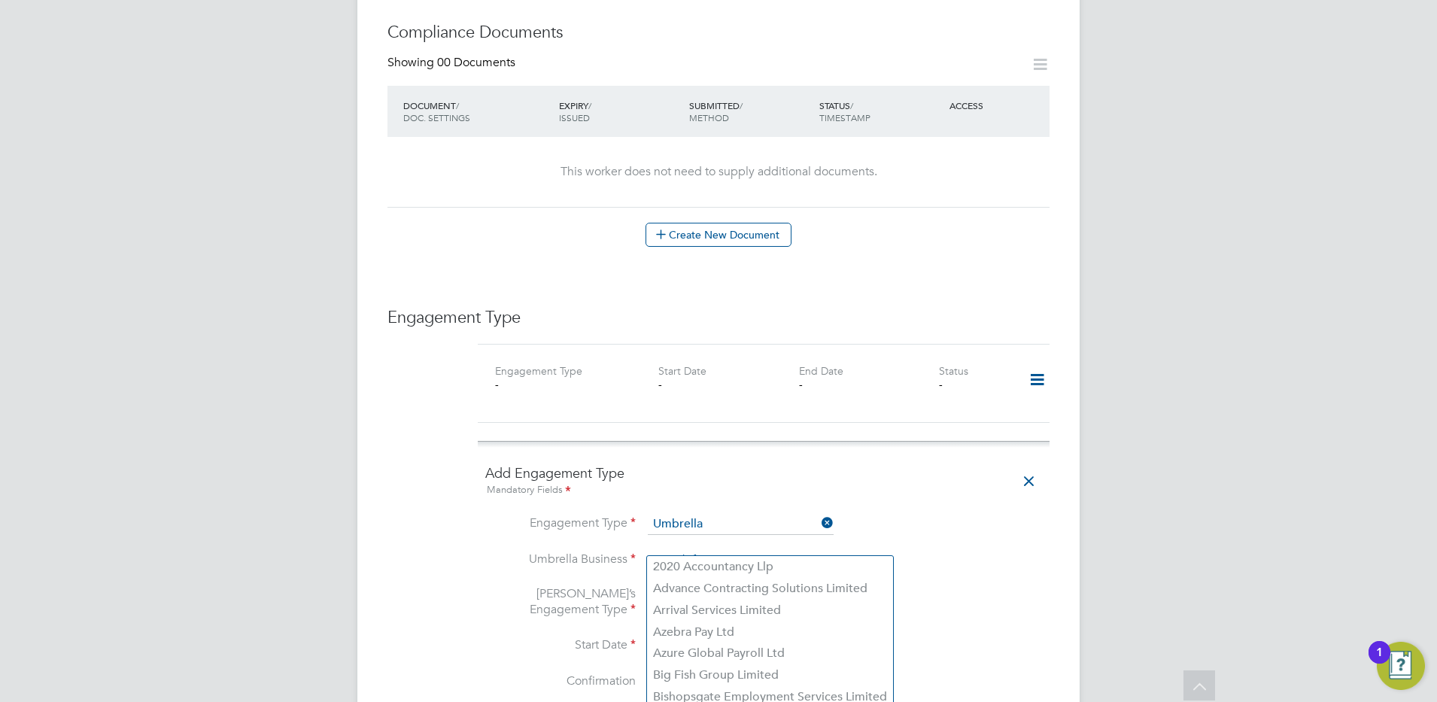
click at [673, 550] on input at bounding box center [741, 560] width 186 height 21
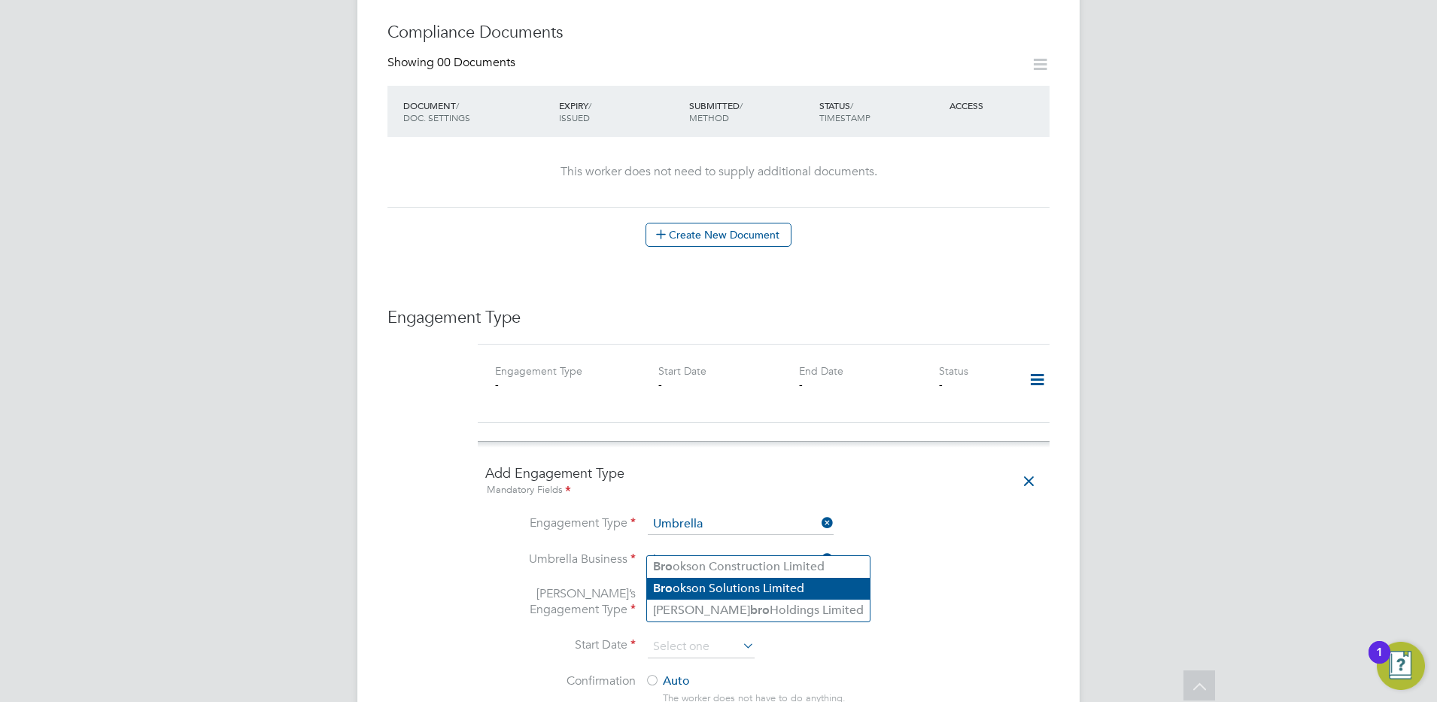
click at [681, 583] on li "Bro okson Solutions Limited" at bounding box center [758, 589] width 223 height 22
type input "Brookson Solutions Limited"
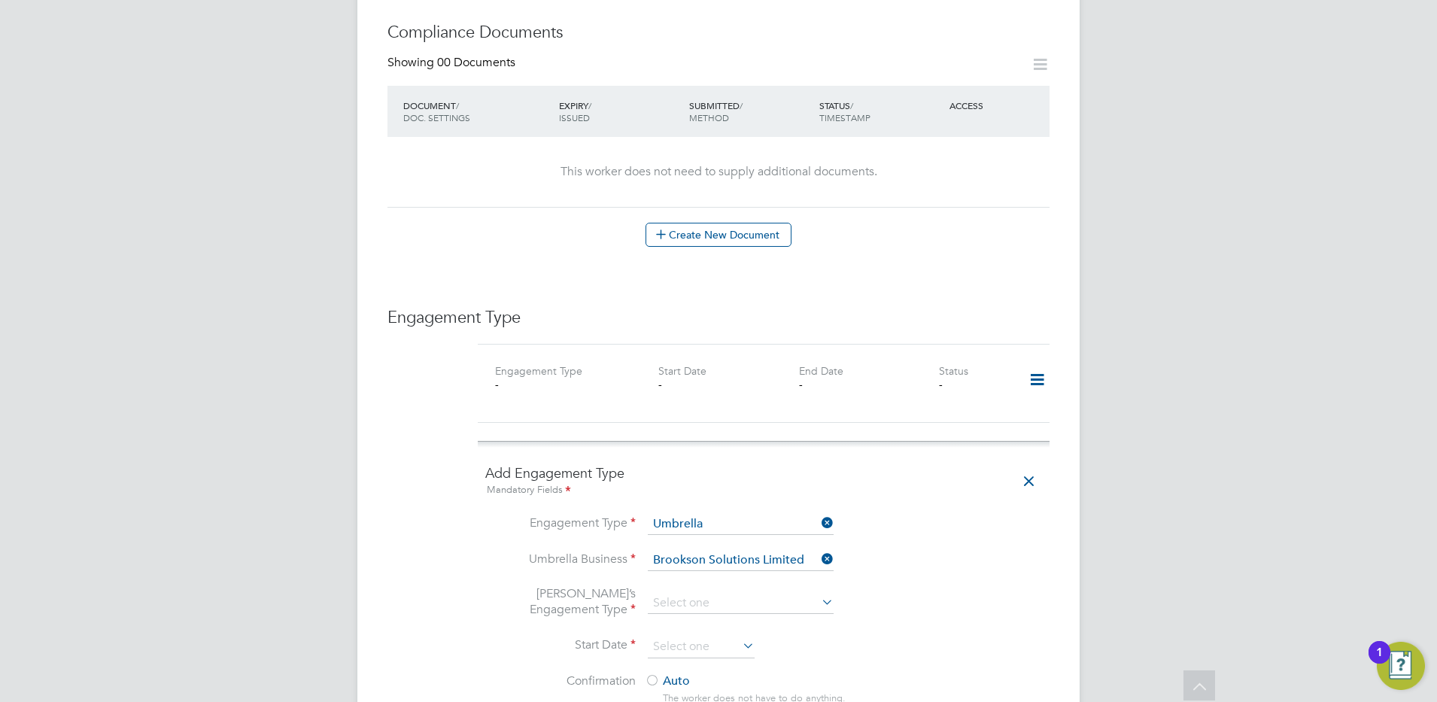
click at [681, 593] on input at bounding box center [741, 603] width 186 height 21
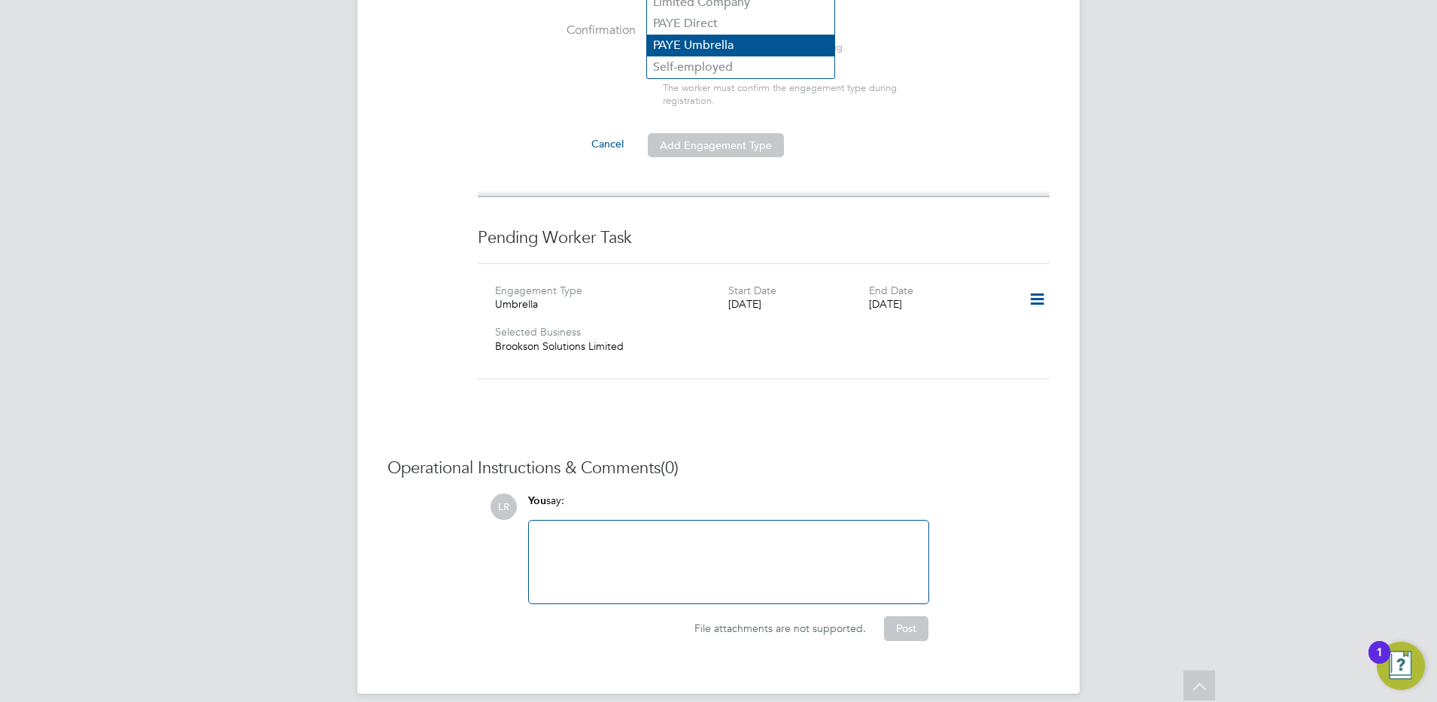
scroll to position [789, 0]
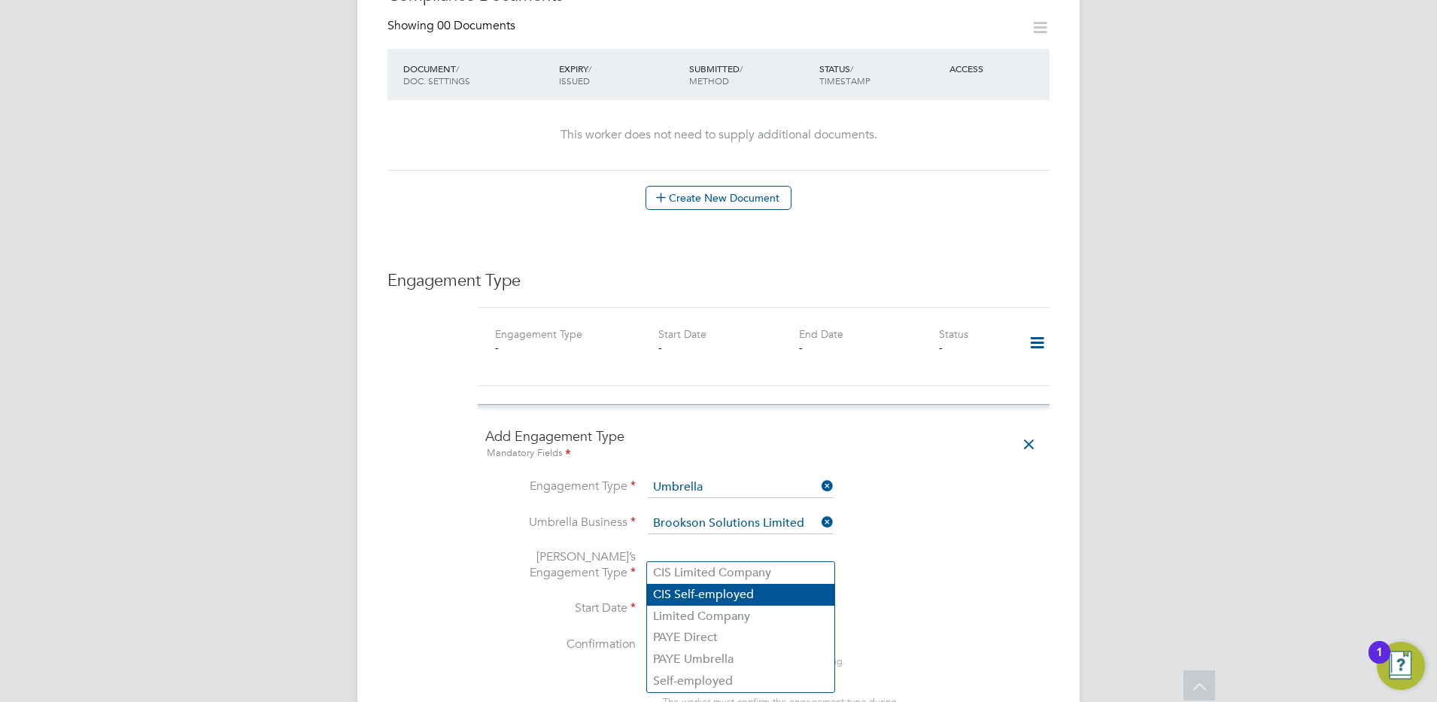
click at [666, 589] on li "CIS Self-employed" at bounding box center [740, 595] width 187 height 22
type input "CIS Self-employed"
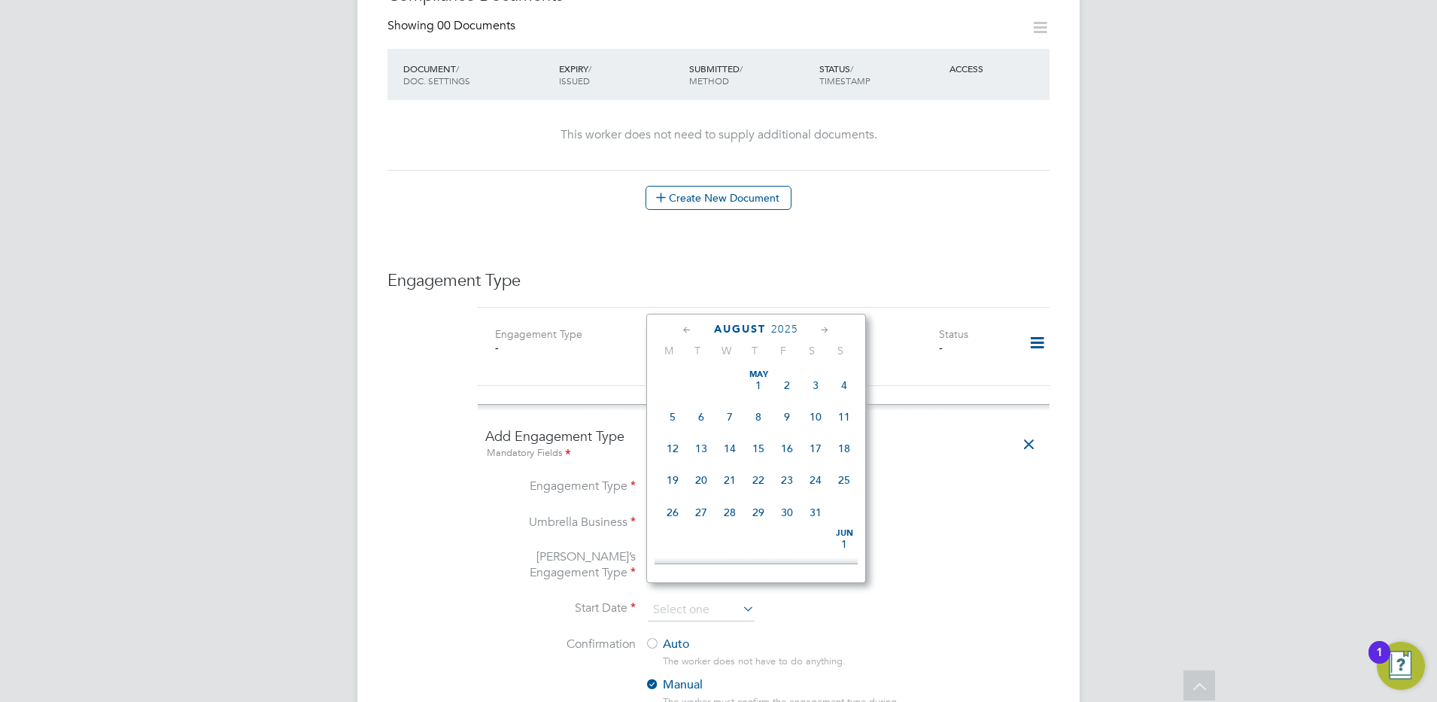
click at [666, 599] on input at bounding box center [701, 610] width 107 height 23
click at [684, 327] on icon at bounding box center [687, 330] width 14 height 17
click at [667, 516] on span "28" at bounding box center [672, 504] width 29 height 29
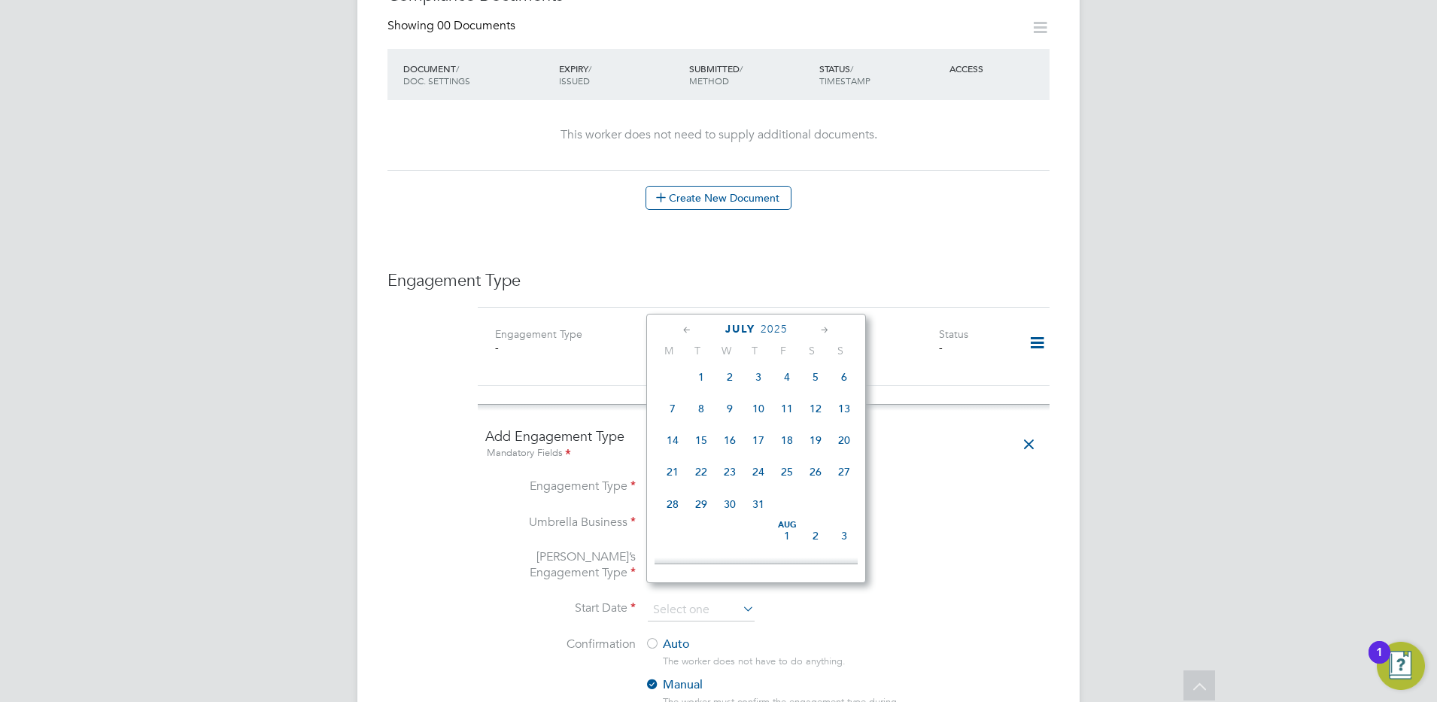
type input "28 Jul 2025"
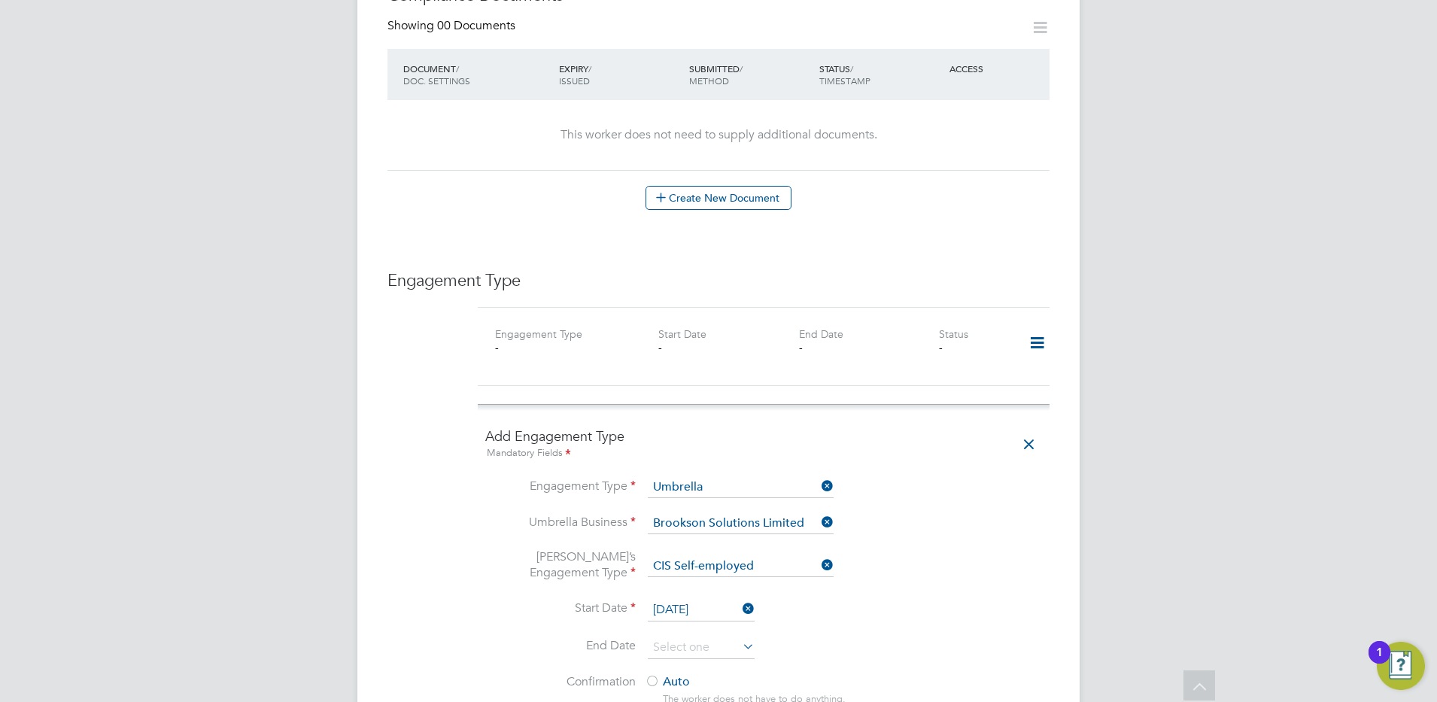
click at [823, 637] on li "End Date" at bounding box center [763, 656] width 557 height 38
click at [691, 637] on input at bounding box center [701, 648] width 107 height 23
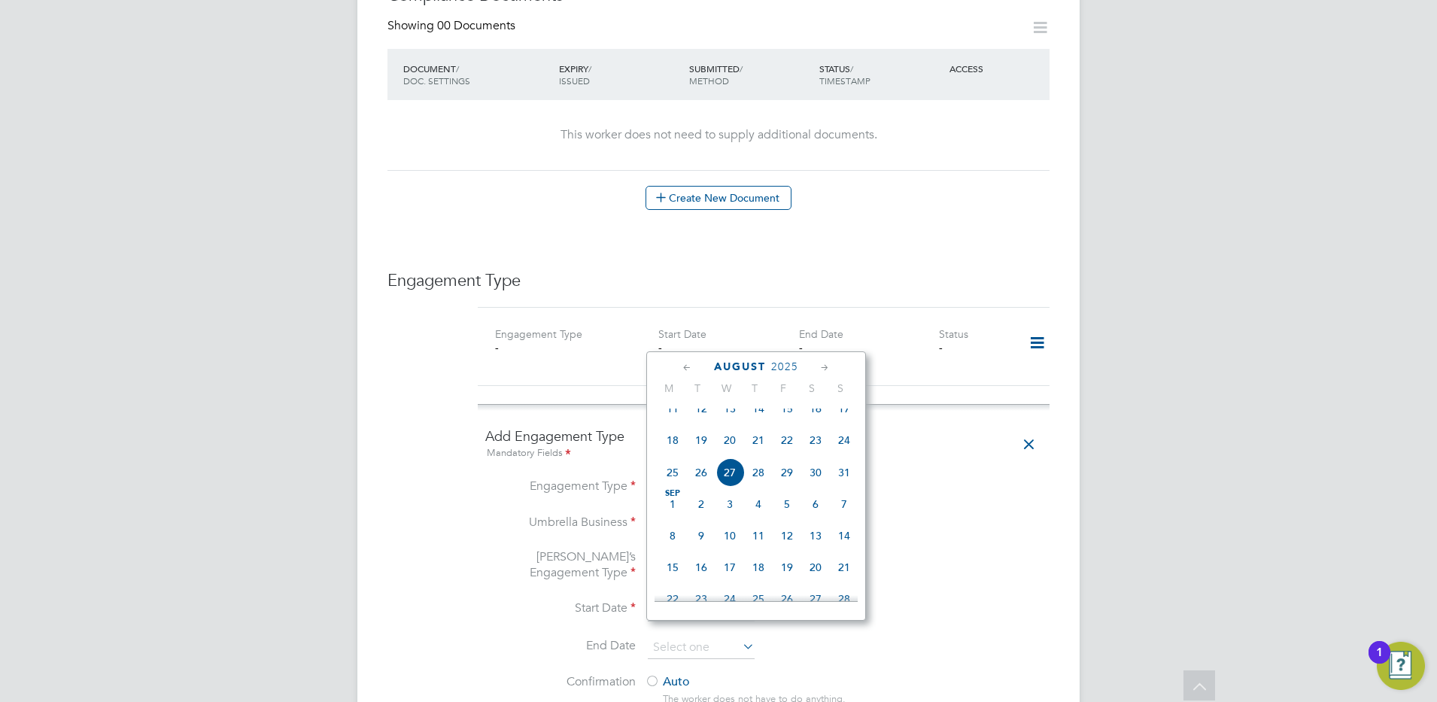
click at [823, 363] on icon at bounding box center [825, 368] width 14 height 17
click at [816, 581] on span "4" at bounding box center [815, 566] width 29 height 29
type input "04 Oct 2025"
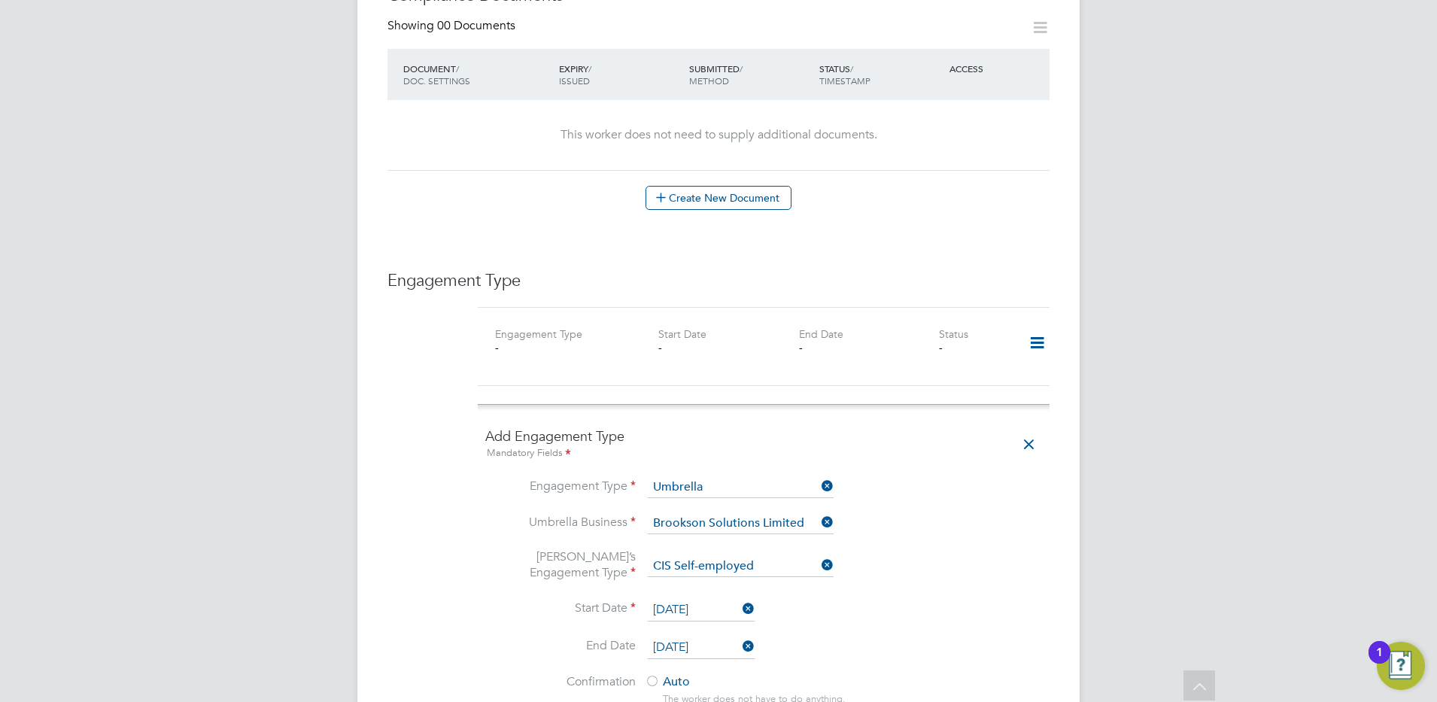
click at [988, 606] on li "Start Date 28 Jul 2025" at bounding box center [763, 618] width 557 height 38
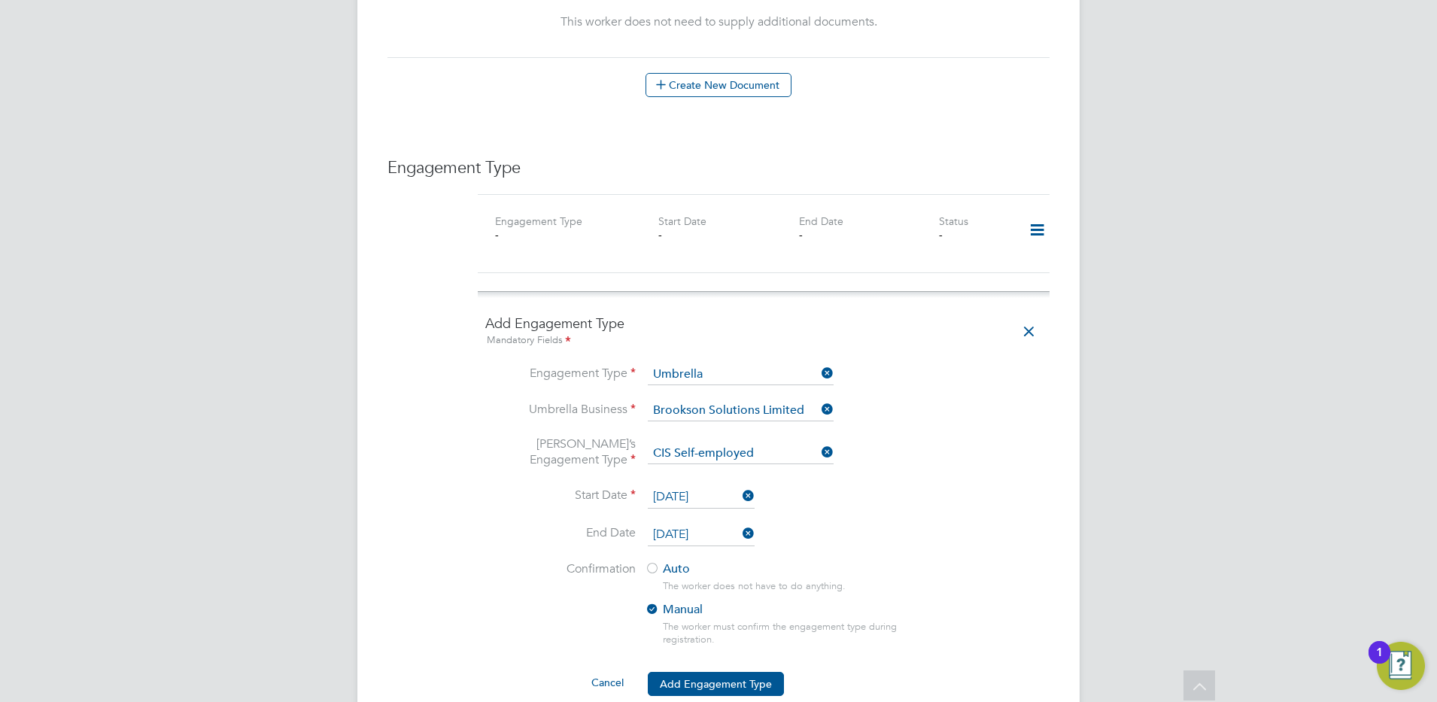
scroll to position [940, 0]
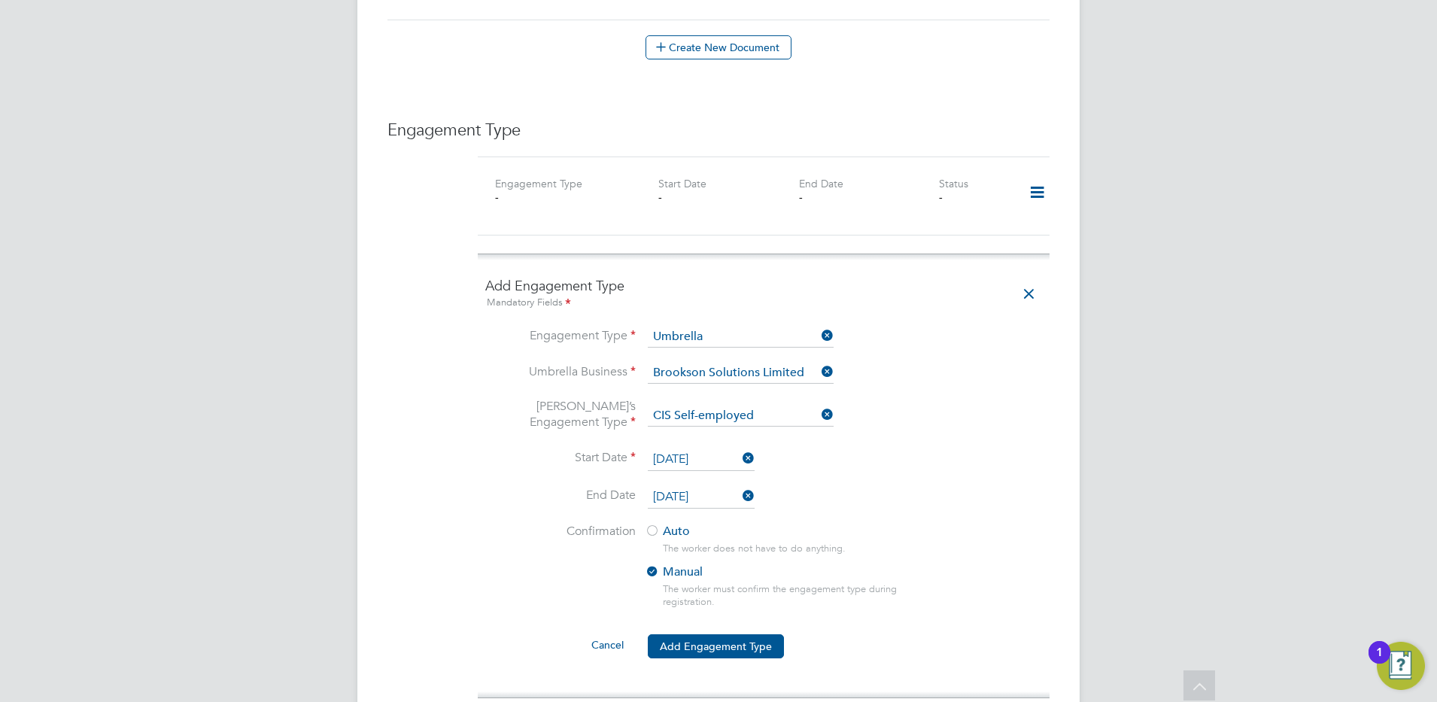
click at [650, 524] on div at bounding box center [652, 531] width 15 height 15
click at [726, 634] on button "Add Engagement Type" at bounding box center [716, 646] width 136 height 24
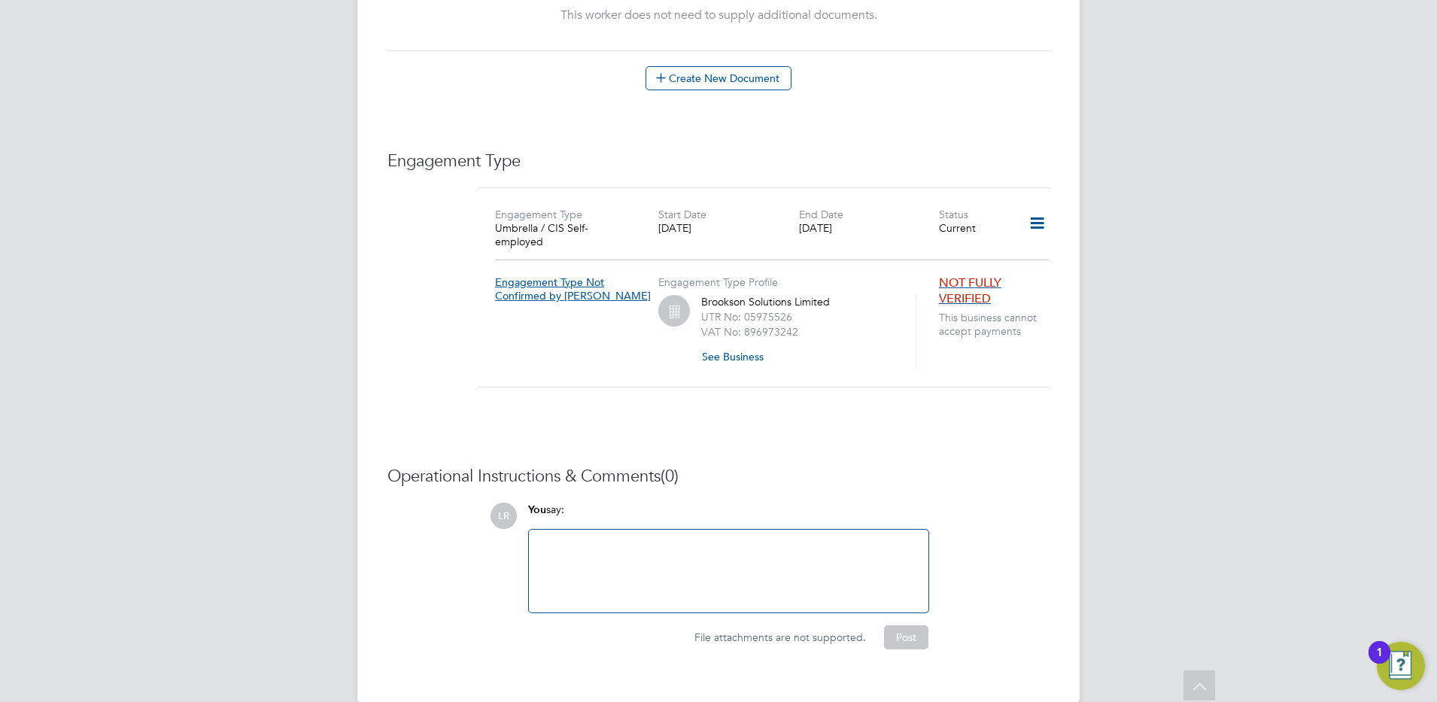
scroll to position [0, 0]
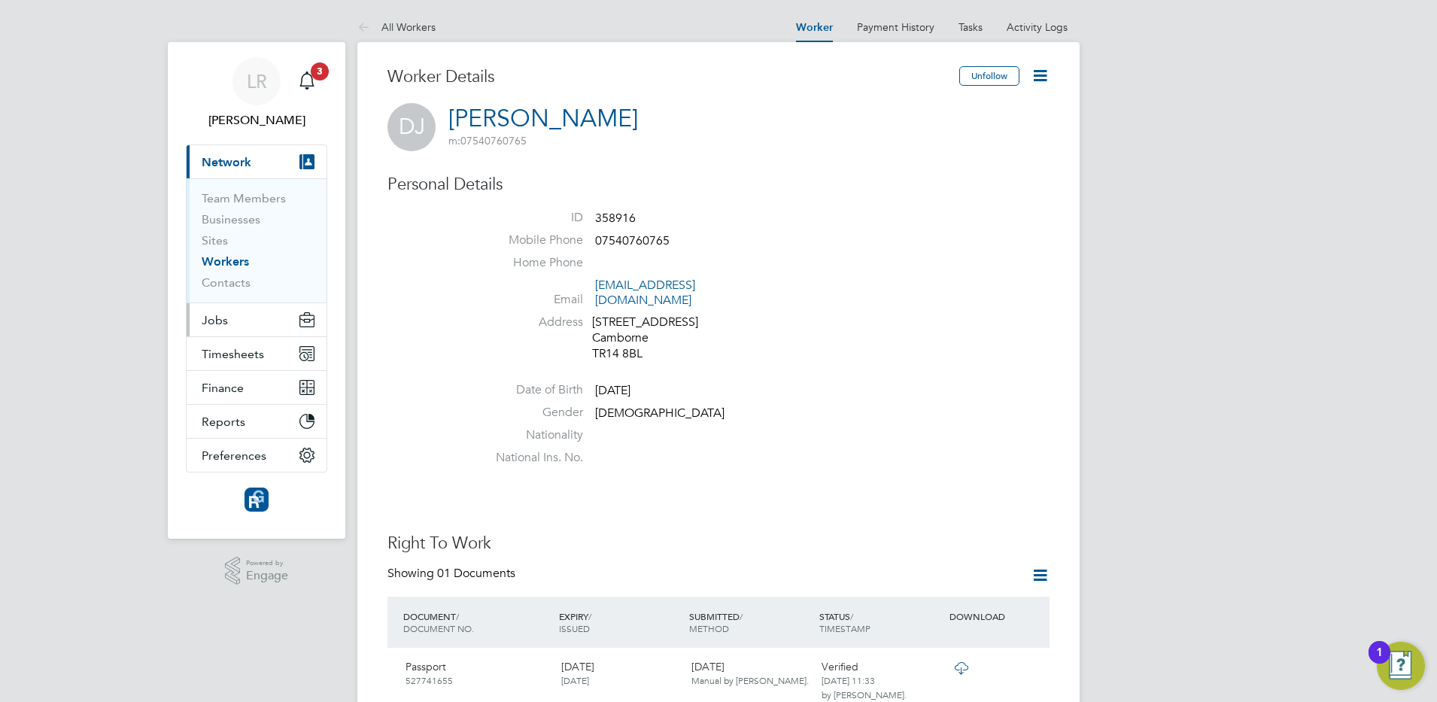
click at [214, 319] on span "Jobs" at bounding box center [215, 320] width 26 height 14
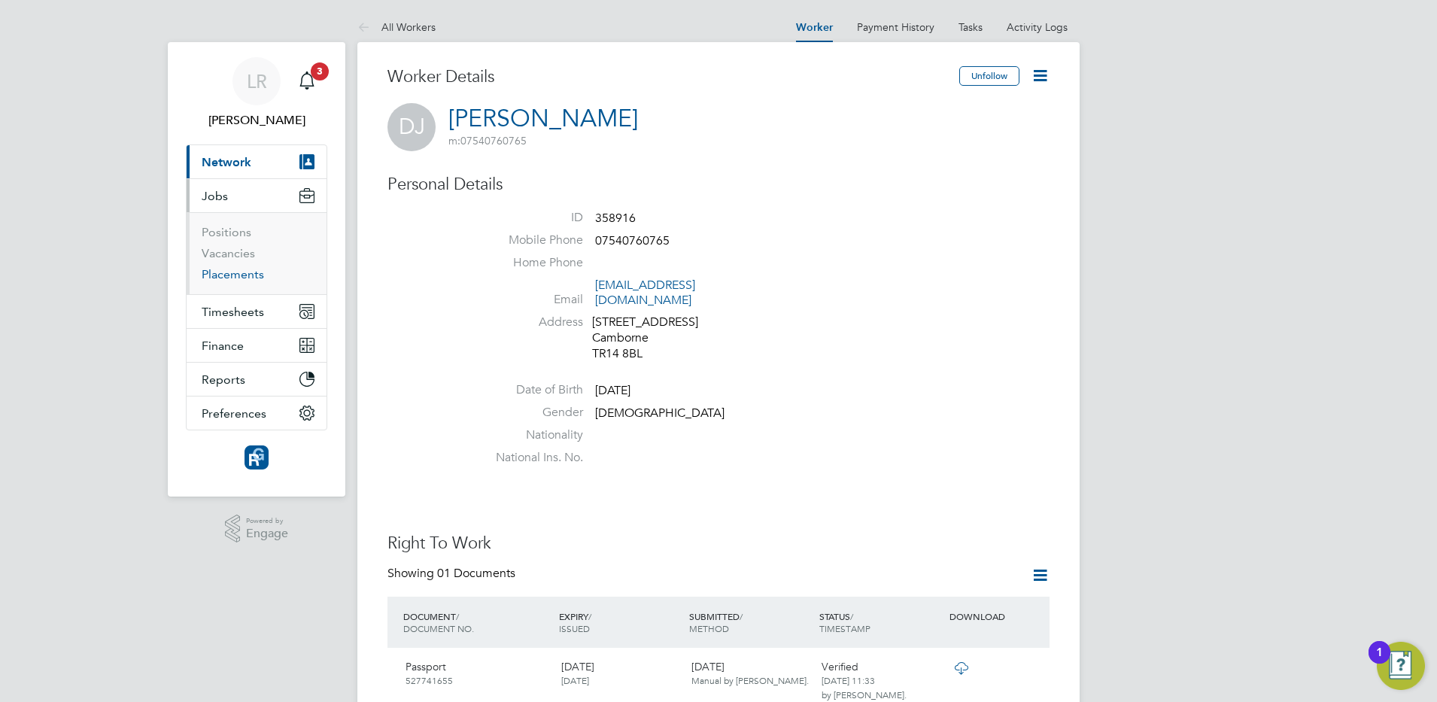
click at [239, 270] on link "Placements" at bounding box center [233, 274] width 62 height 14
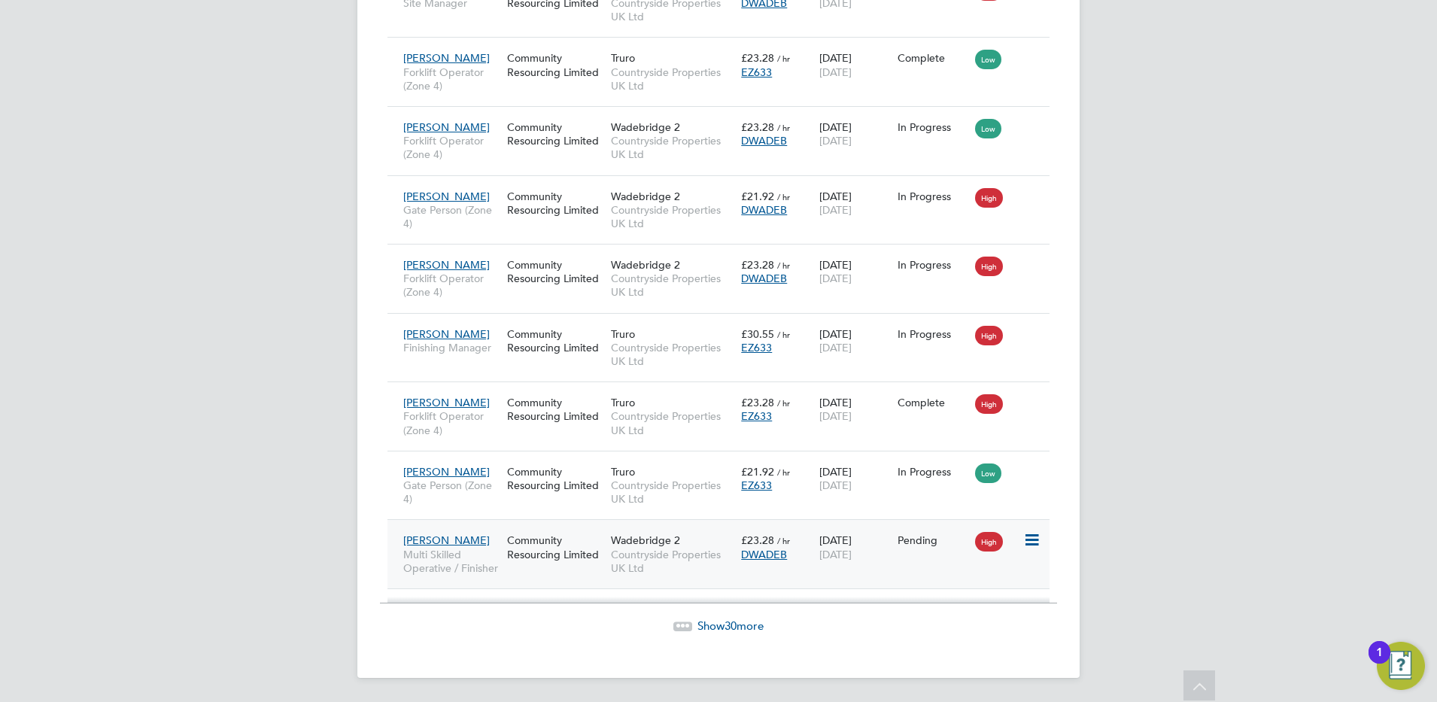
click at [1036, 540] on icon at bounding box center [1030, 540] width 15 height 18
click at [946, 627] on li "Start" at bounding box center [985, 634] width 107 height 21
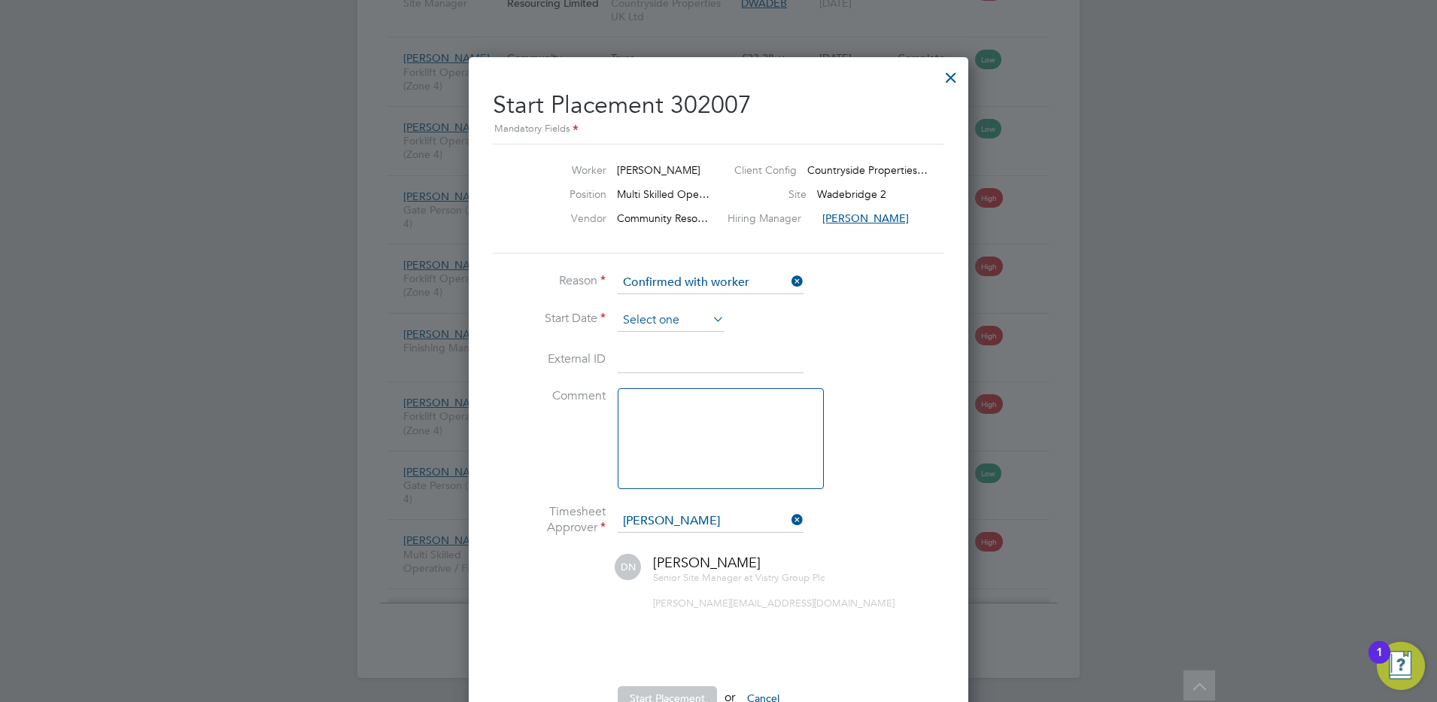
click at [638, 320] on input at bounding box center [671, 320] width 107 height 23
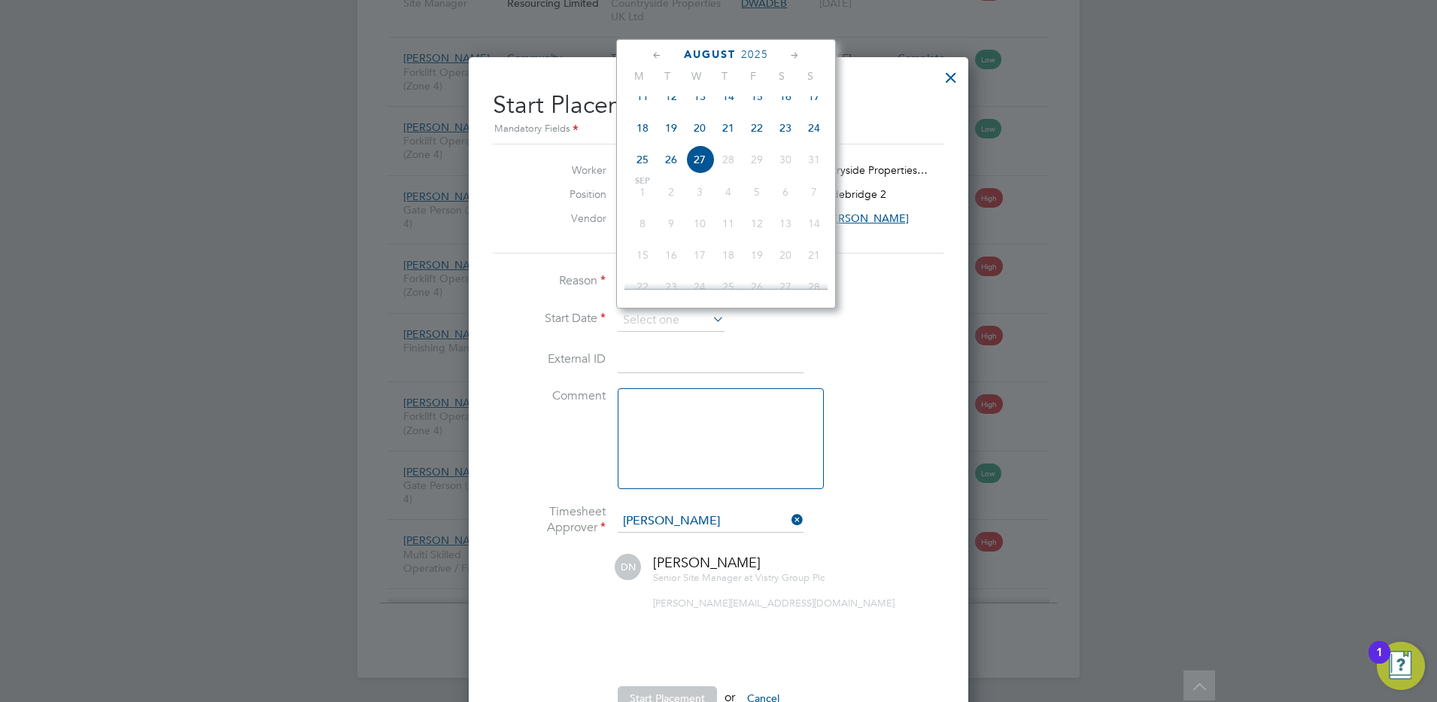
click at [655, 58] on icon at bounding box center [657, 55] width 14 height 17
click at [637, 241] on span "28" at bounding box center [642, 229] width 29 height 29
type input "28 Jul 2025"
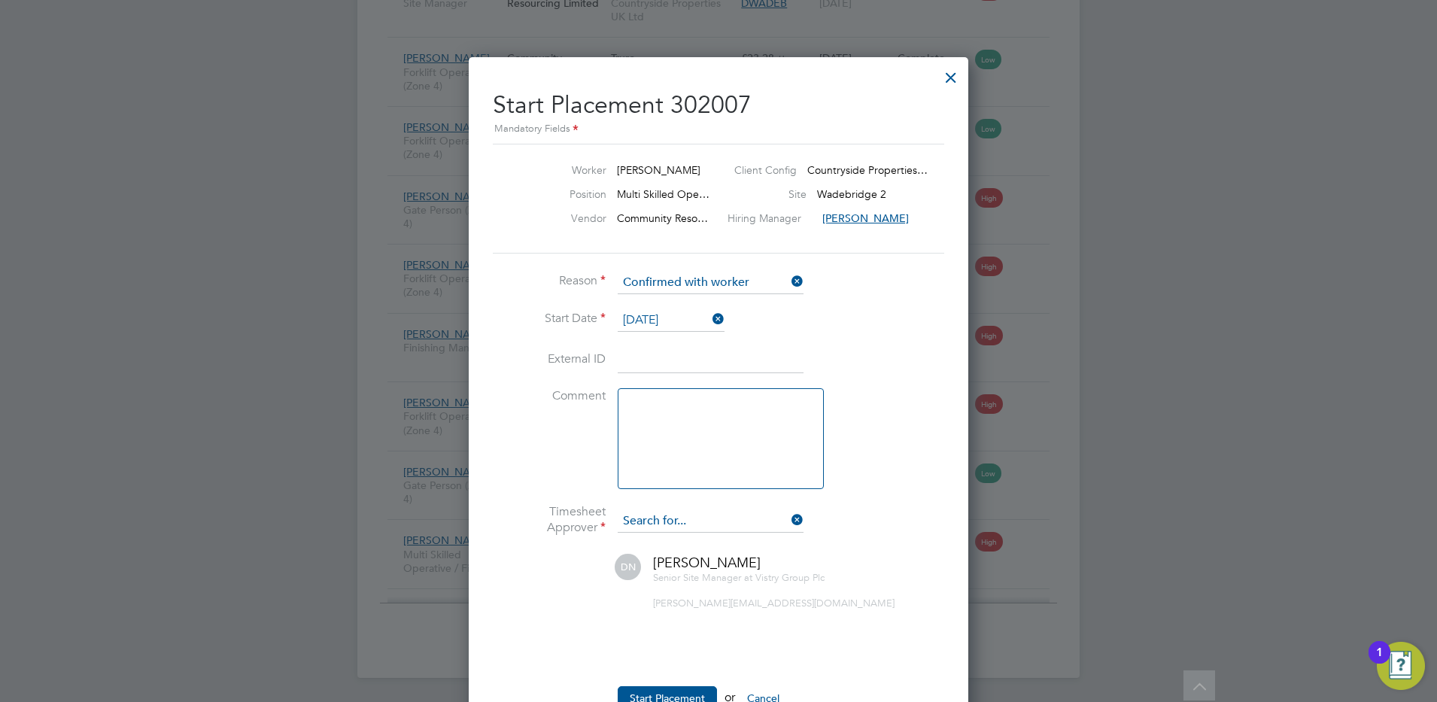
click at [713, 521] on input at bounding box center [711, 521] width 186 height 23
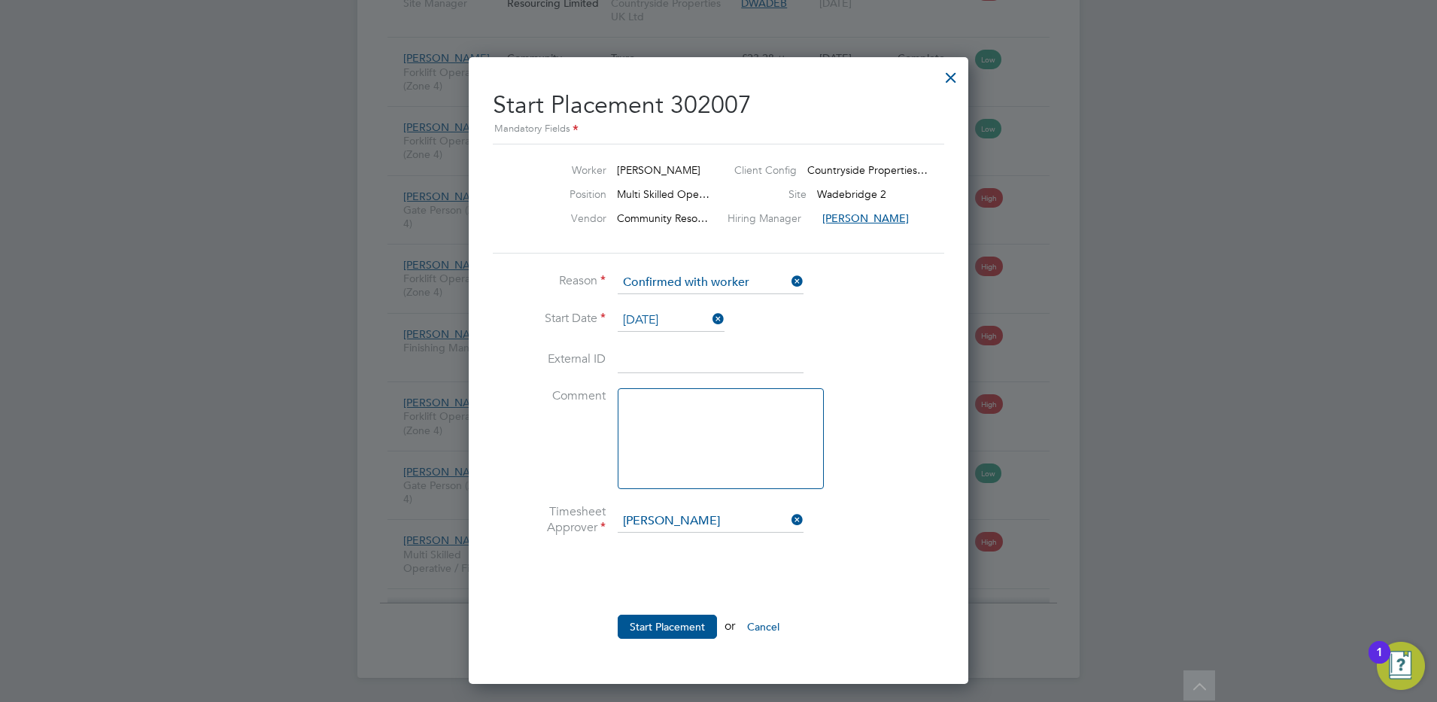
click at [700, 544] on li "Paul Gray ston" at bounding box center [710, 543] width 187 height 20
type input "[PERSON_NAME]"
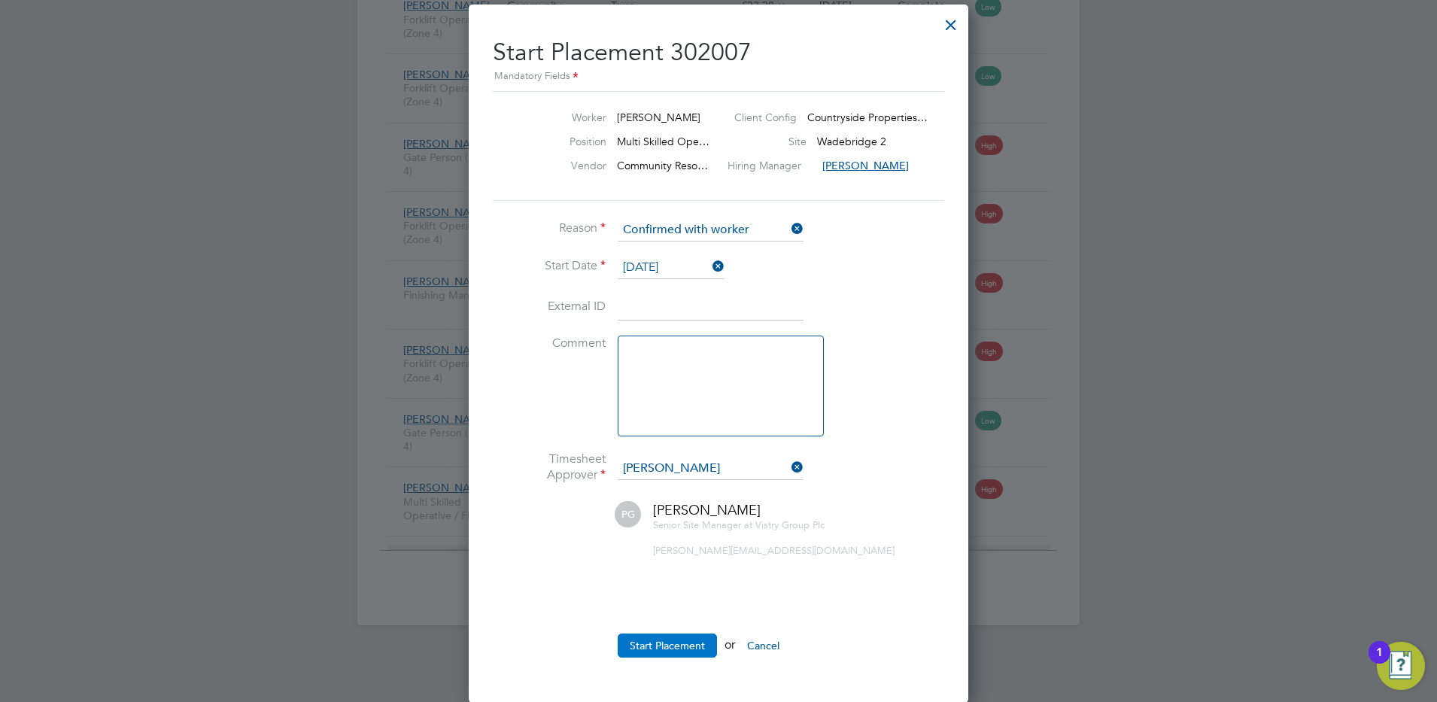
click at [676, 648] on button "Start Placement" at bounding box center [667, 646] width 99 height 24
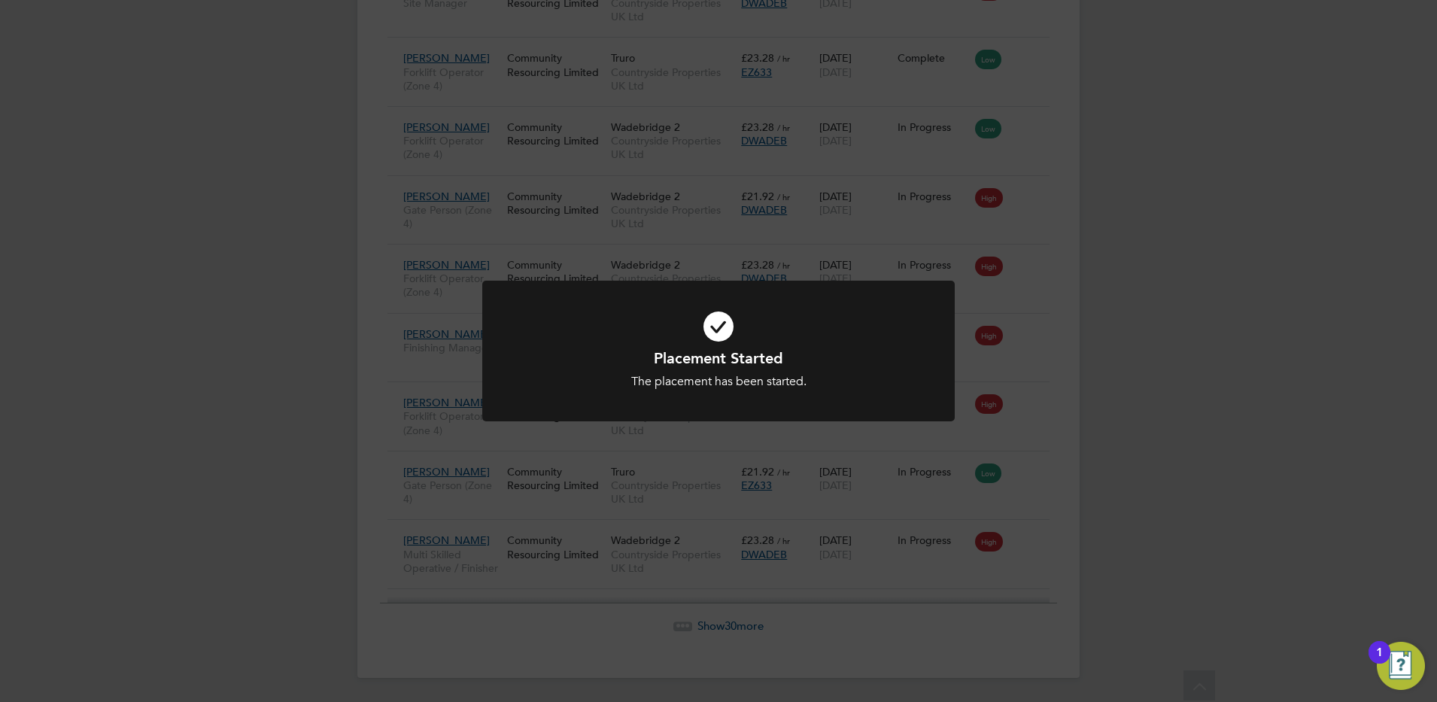
click at [847, 508] on div "Placement Started The placement has been started. Cancel Okay" at bounding box center [718, 351] width 1437 height 702
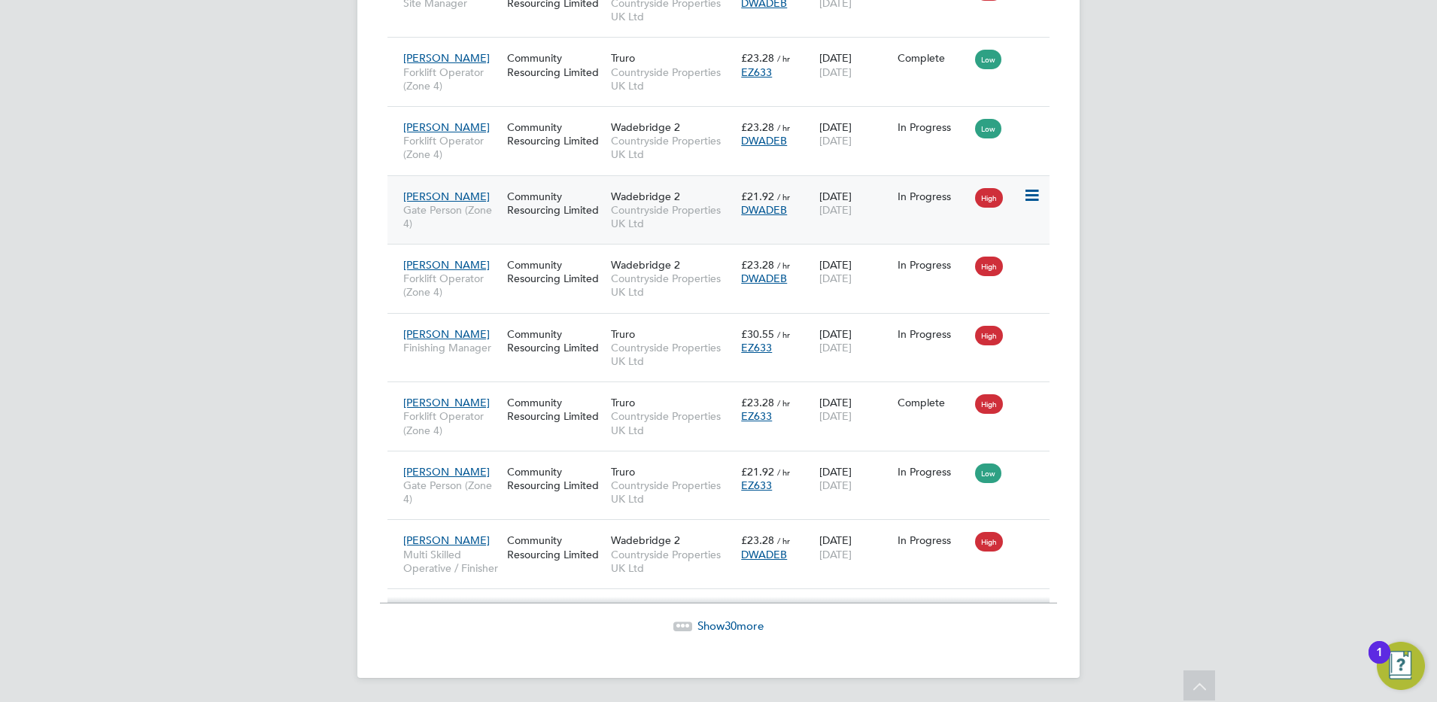
click at [896, 229] on div "Darryl Marcus Gate Person (Zone 4) Community Resourcing Limited Wadebridge 2 Co…" at bounding box center [718, 209] width 662 height 69
click at [1038, 536] on icon at bounding box center [1030, 540] width 15 height 18
click at [870, 575] on div "Dylan Jones Multi Skilled Operative / Finisher Community Resourcing Limited Wad…" at bounding box center [718, 553] width 662 height 69
click at [722, 536] on div "Wadebridge 2 Countryside Properties UK Ltd" at bounding box center [672, 554] width 130 height 56
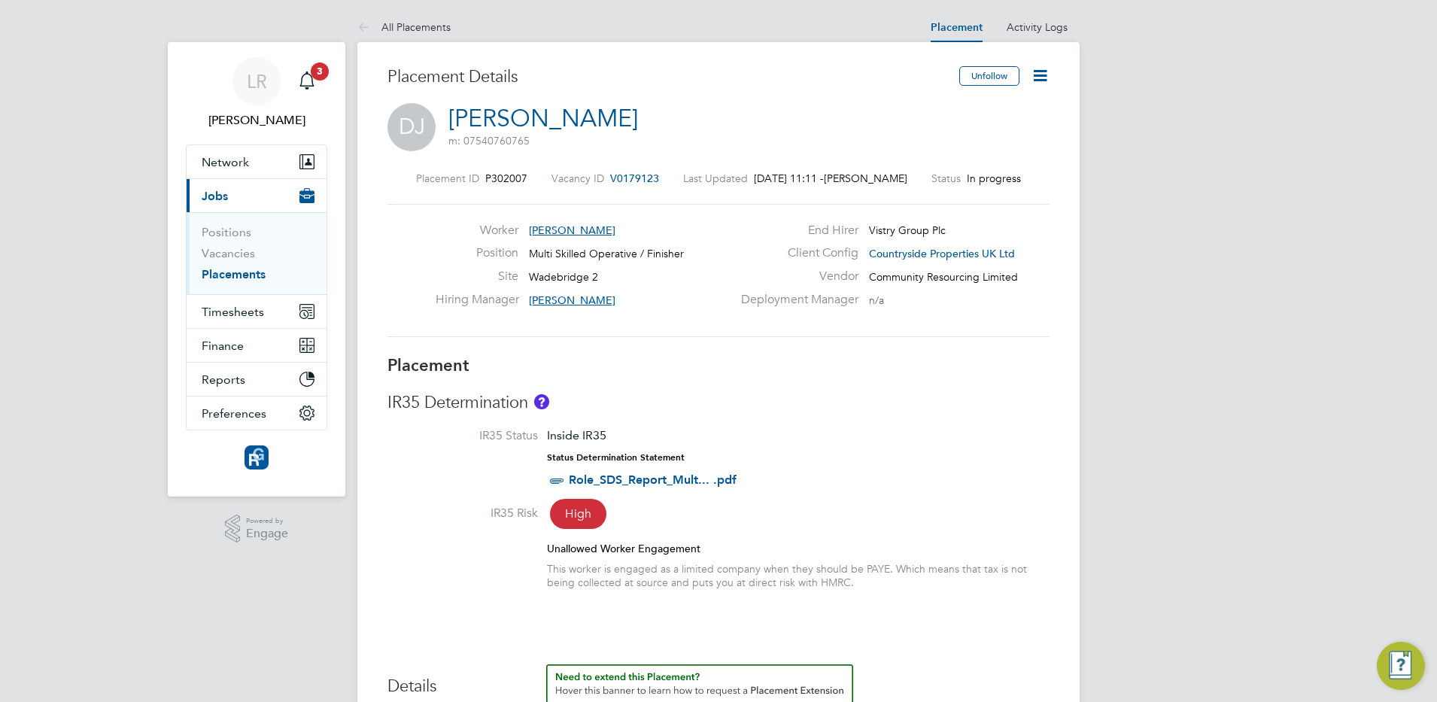
click at [1036, 84] on icon at bounding box center [1040, 75] width 19 height 19
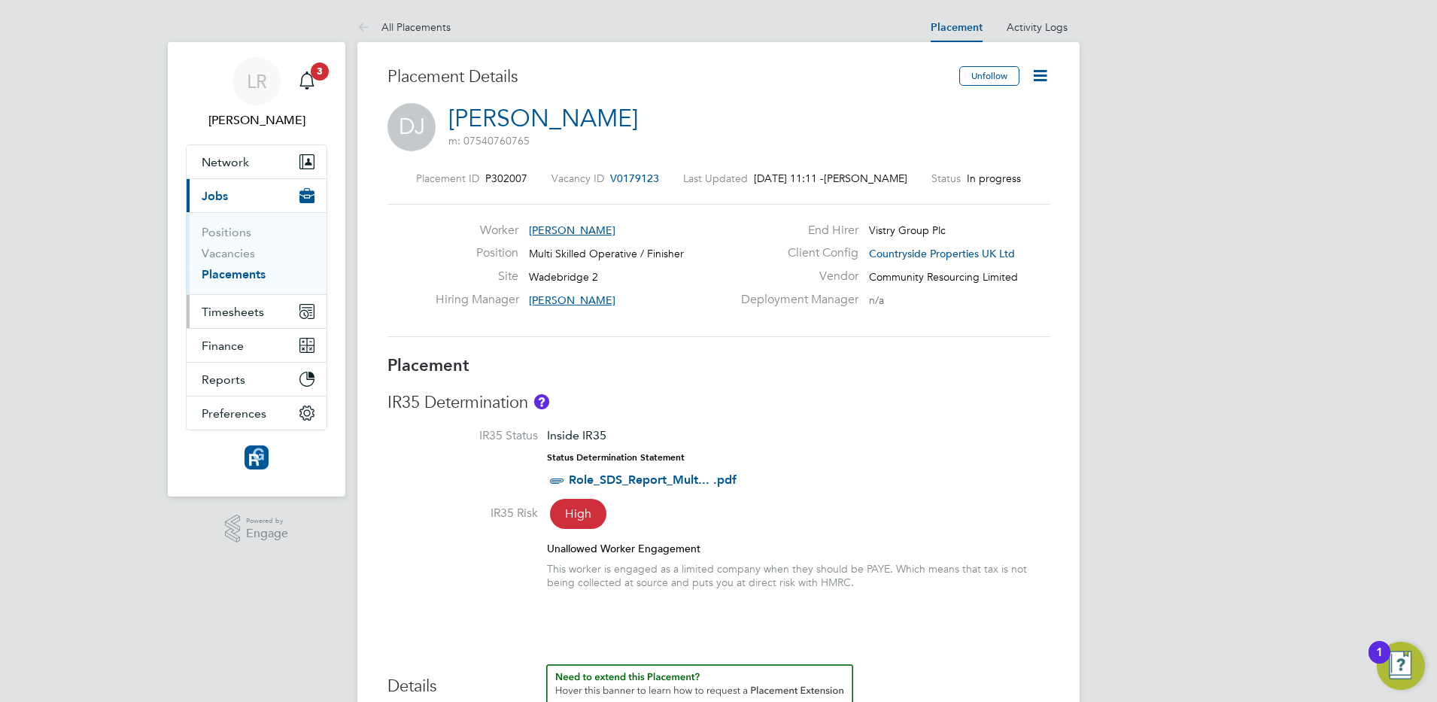
click at [217, 306] on span "Timesheets" at bounding box center [233, 312] width 62 height 14
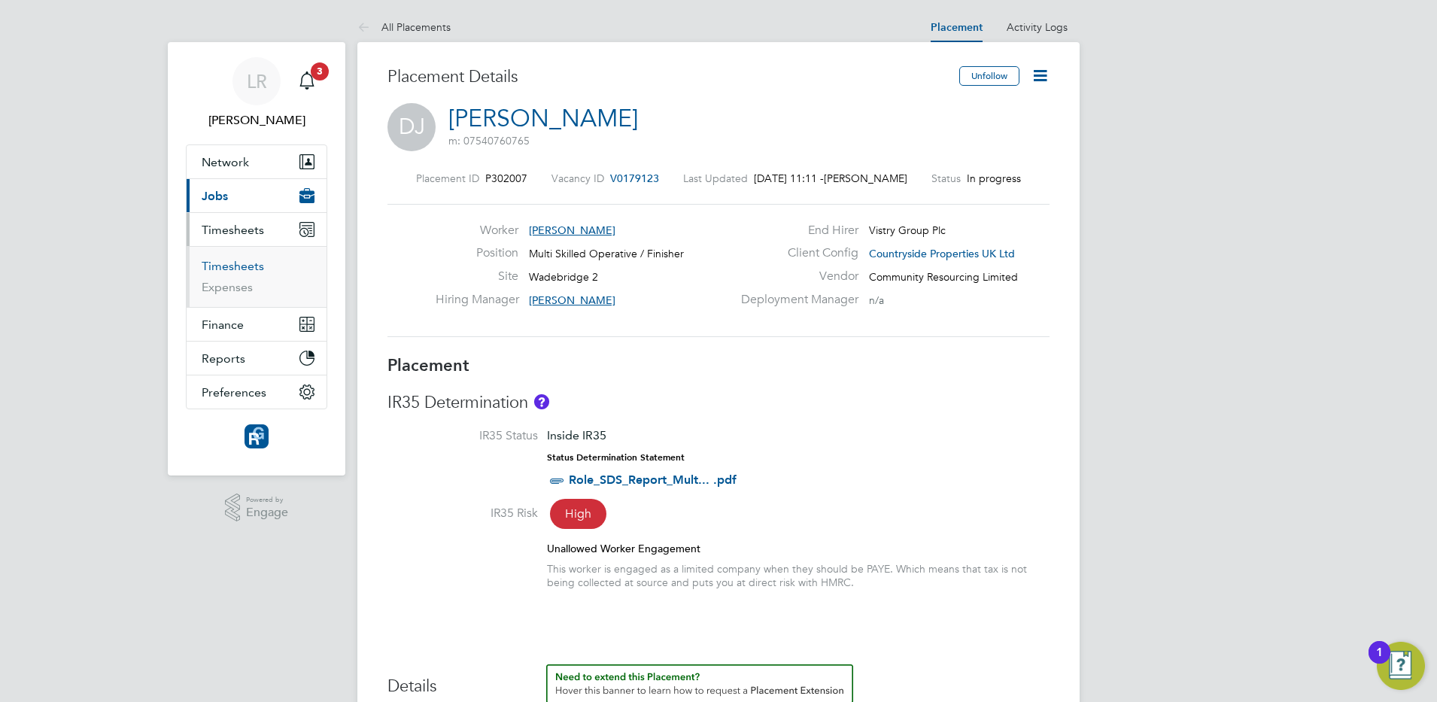
click at [203, 263] on link "Timesheets" at bounding box center [233, 266] width 62 height 14
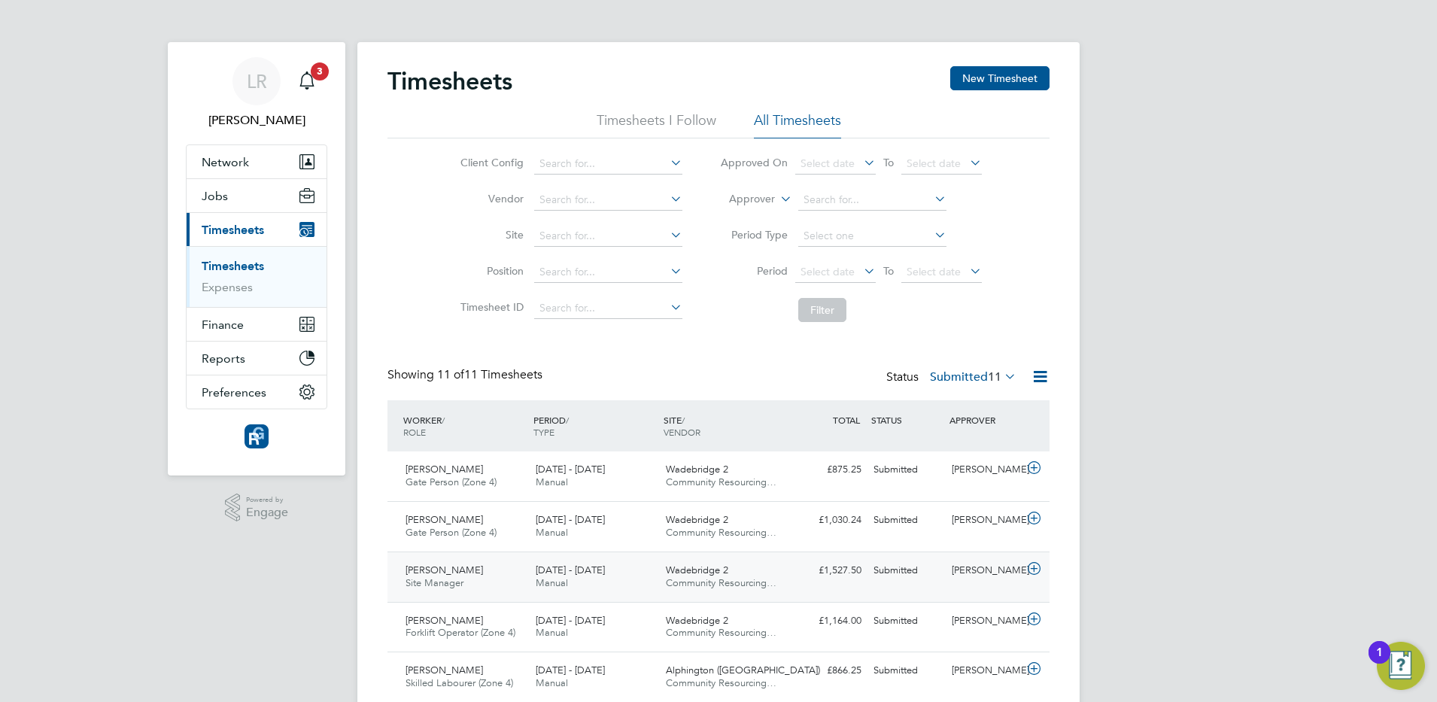
click at [1034, 569] on icon at bounding box center [1034, 569] width 19 height 12
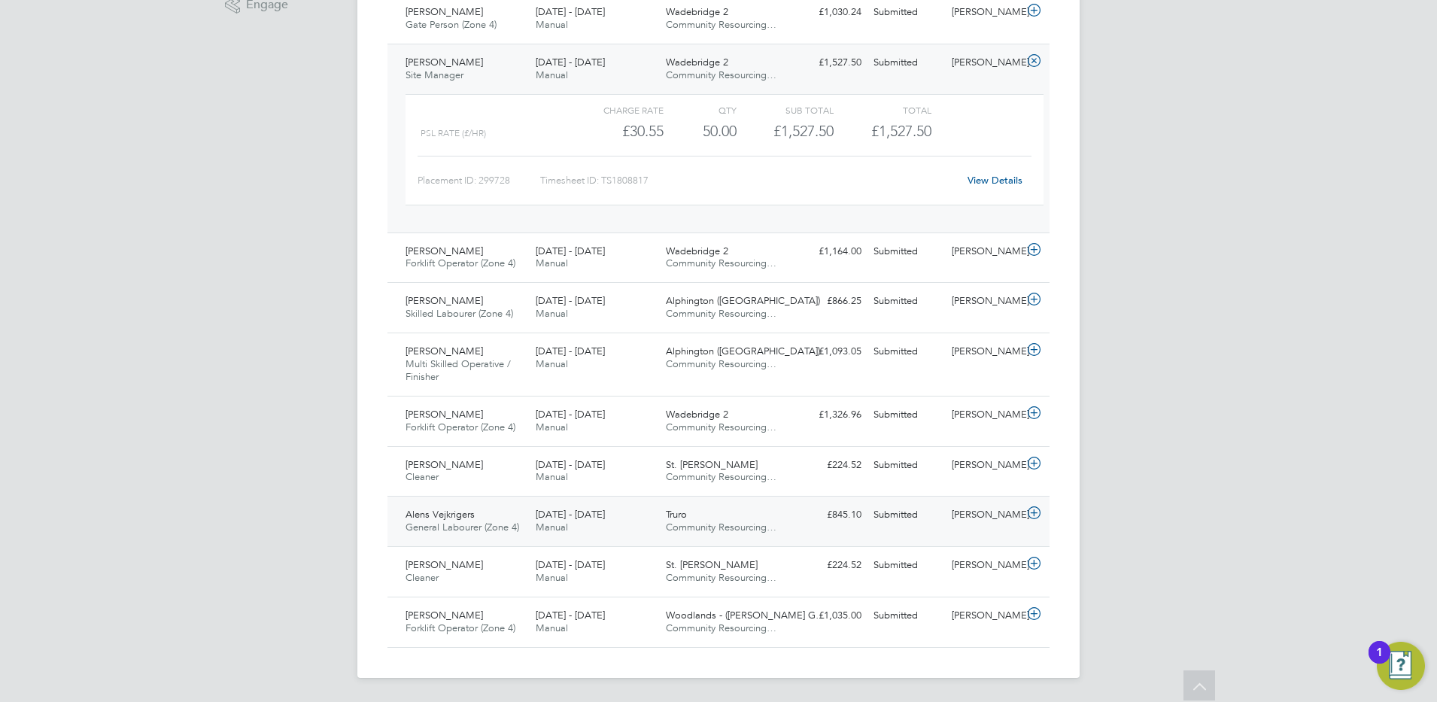
click at [1001, 529] on div "Alens Vejkrigers General Labourer (Zone 4) 18 - 24 Aug 2025 18 - 24 Aug 2025 Ma…" at bounding box center [718, 521] width 662 height 50
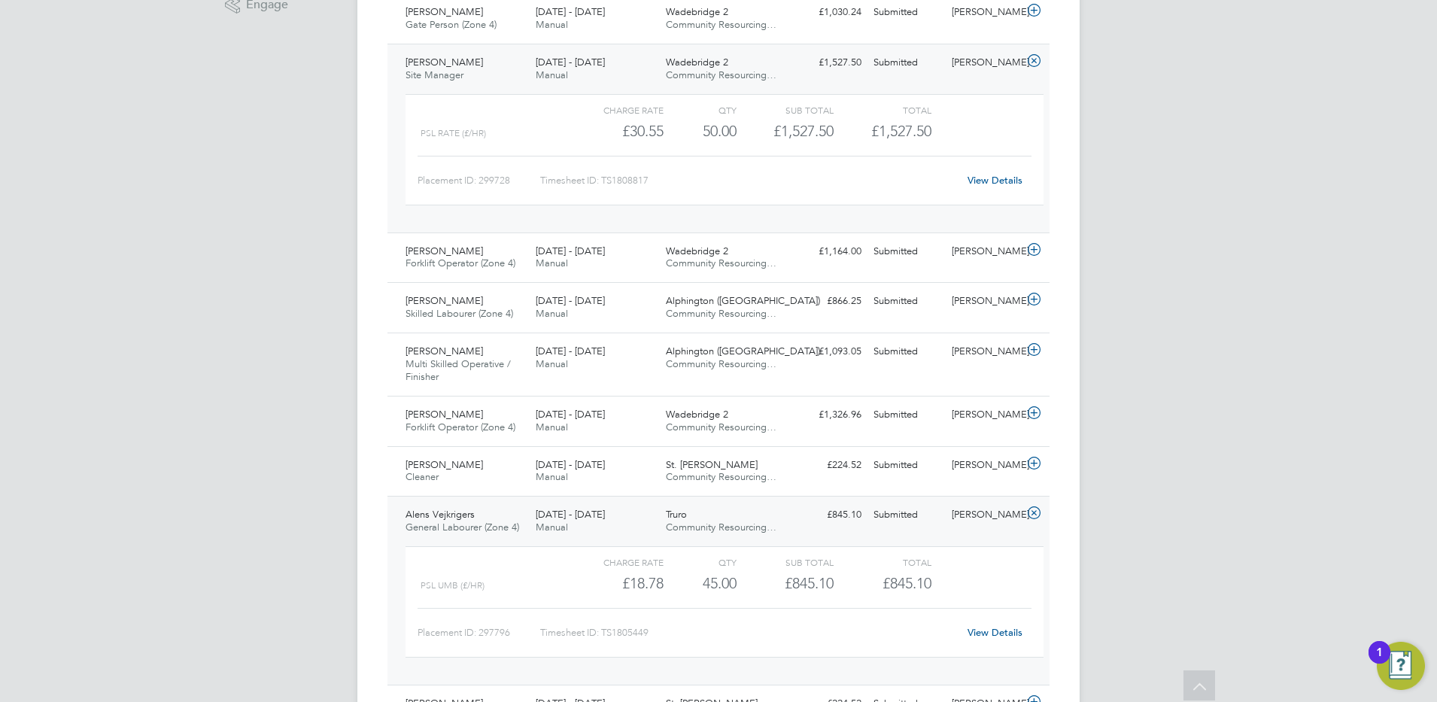
click at [992, 630] on link "View Details" at bounding box center [995, 632] width 55 height 13
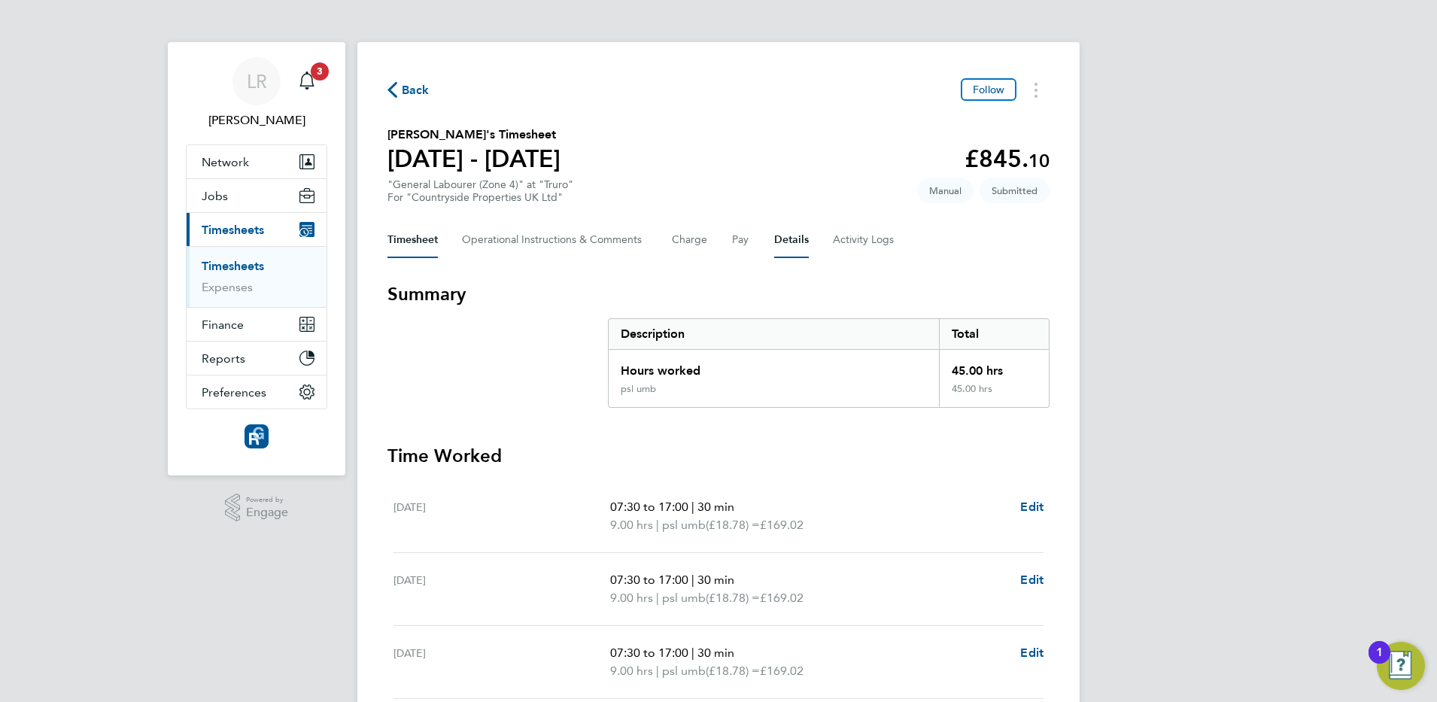
click at [783, 242] on button "Details" at bounding box center [791, 240] width 35 height 36
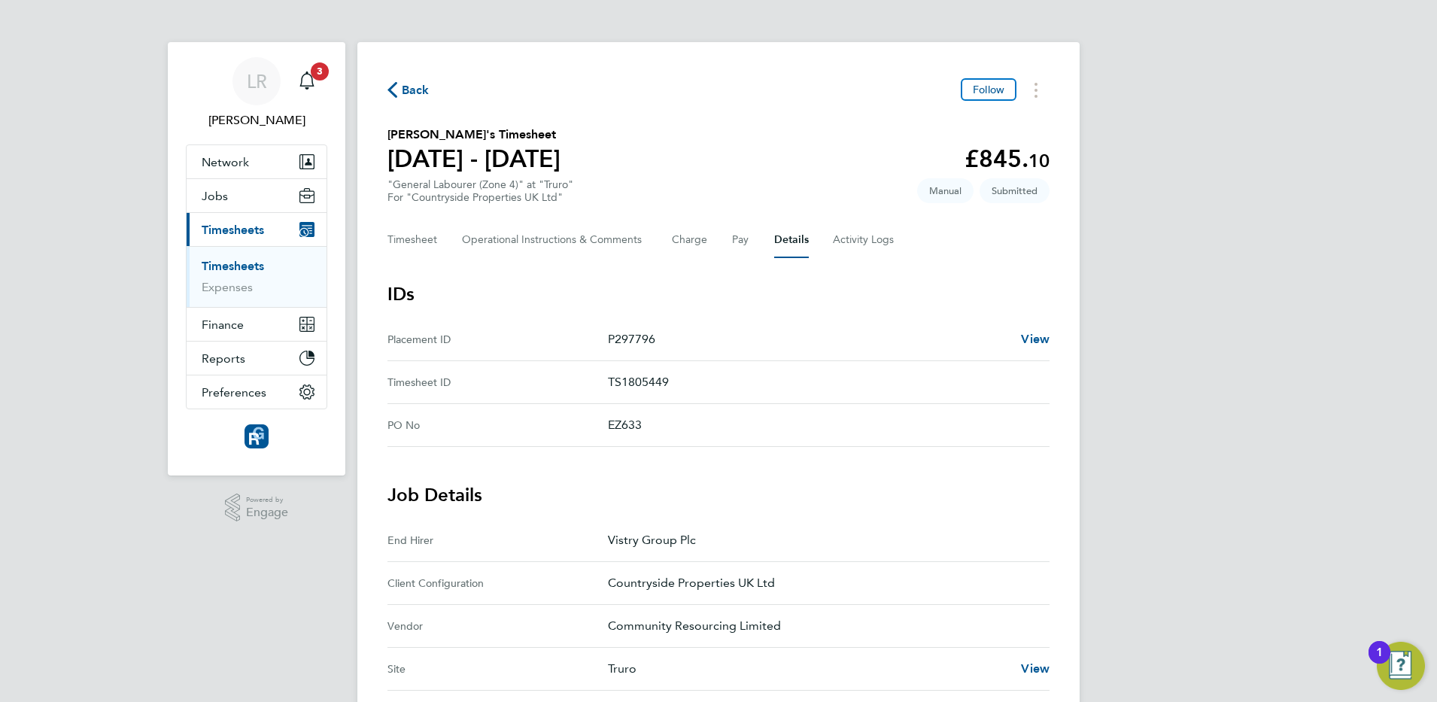
scroll to position [435, 0]
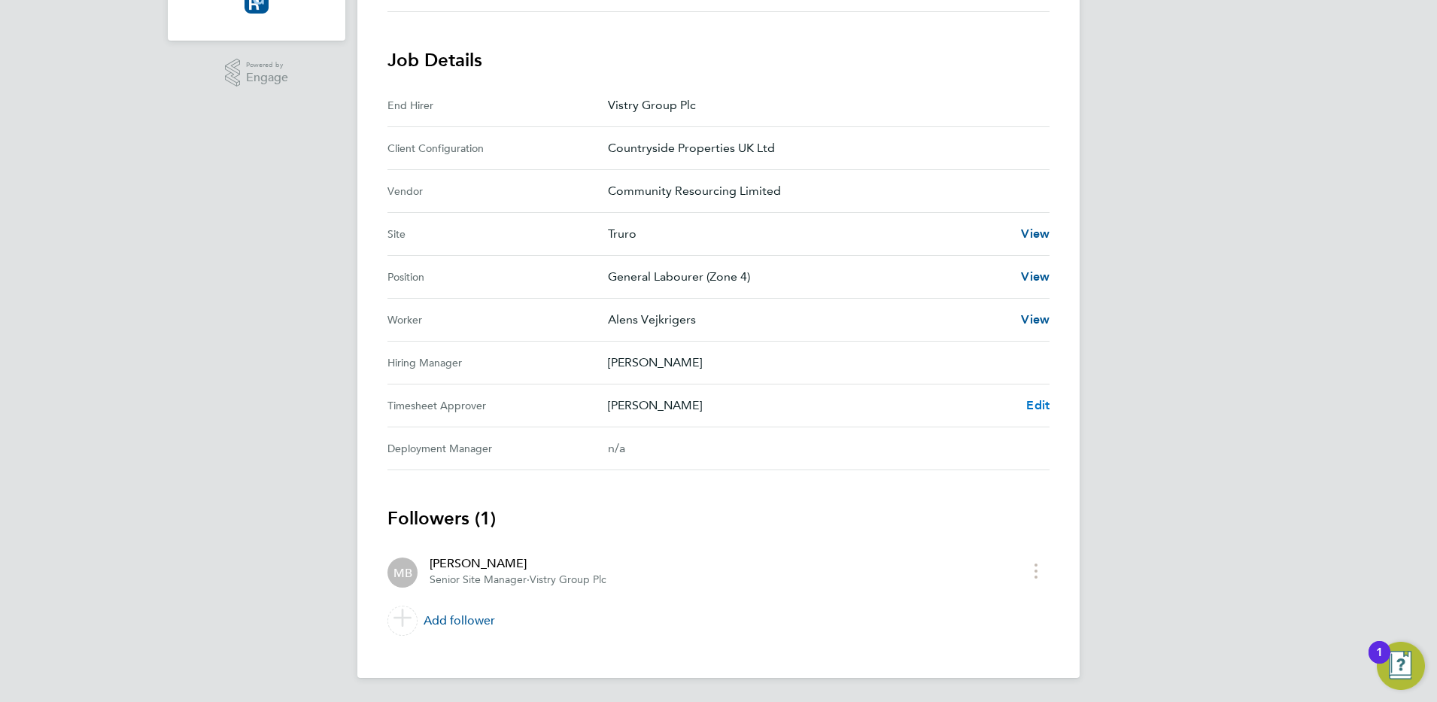
click at [1035, 403] on span "Edit" at bounding box center [1037, 405] width 23 height 14
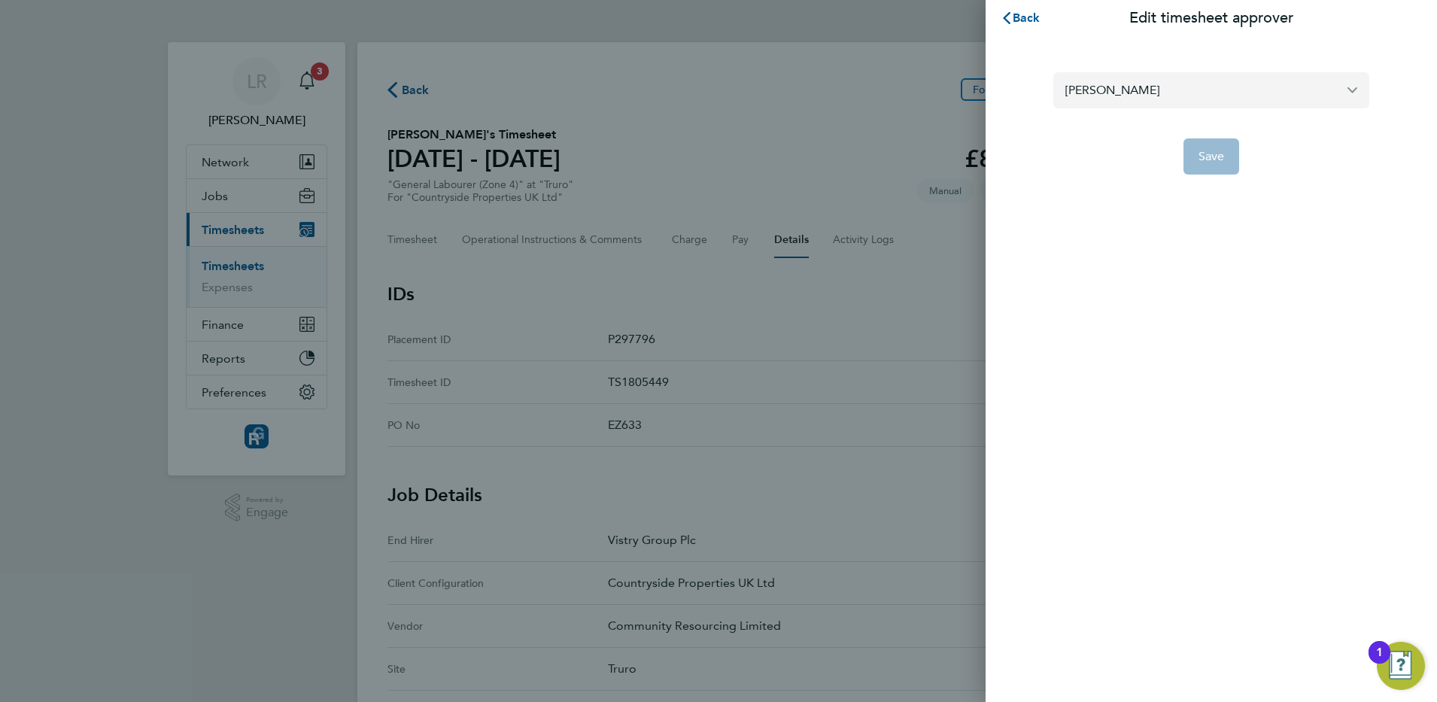
click at [1242, 95] on input "[PERSON_NAME]" at bounding box center [1211, 89] width 316 height 35
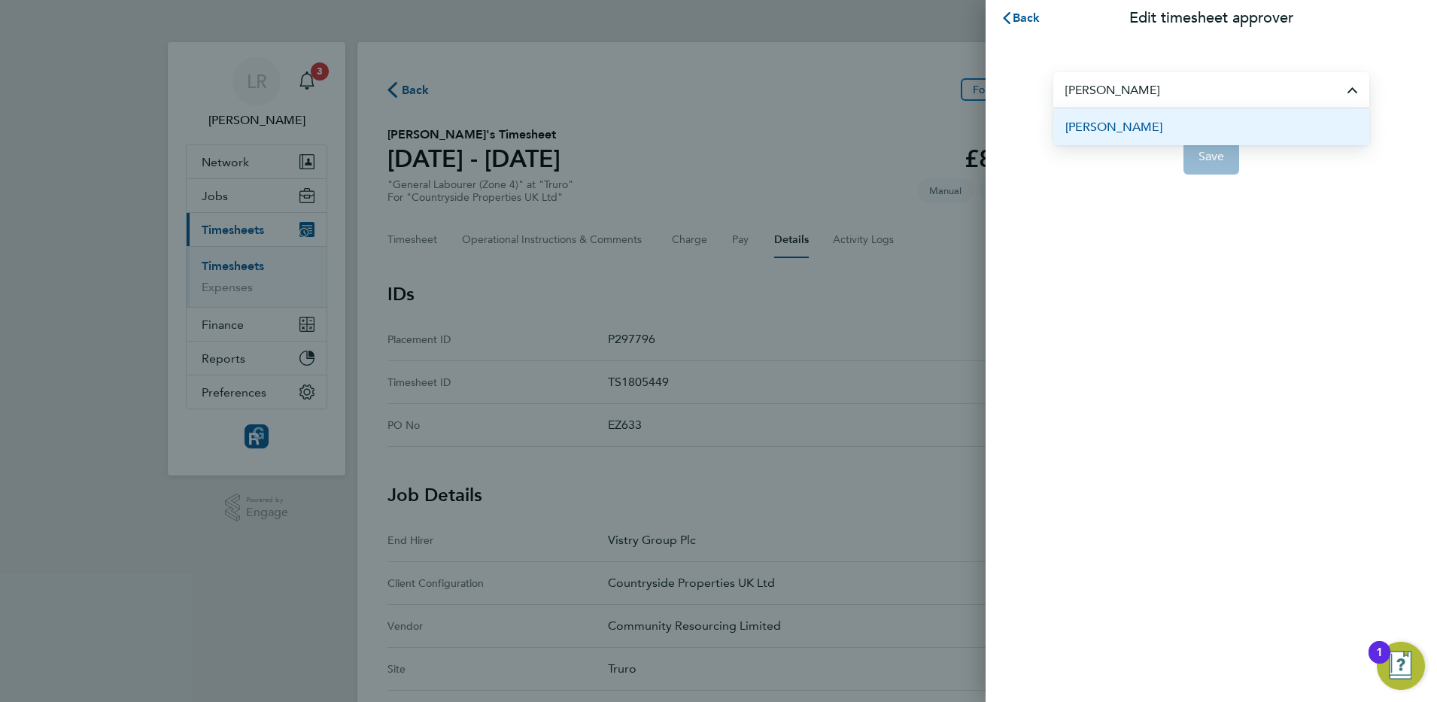
click at [1139, 123] on span "[PERSON_NAME]" at bounding box center [1113, 127] width 97 height 18
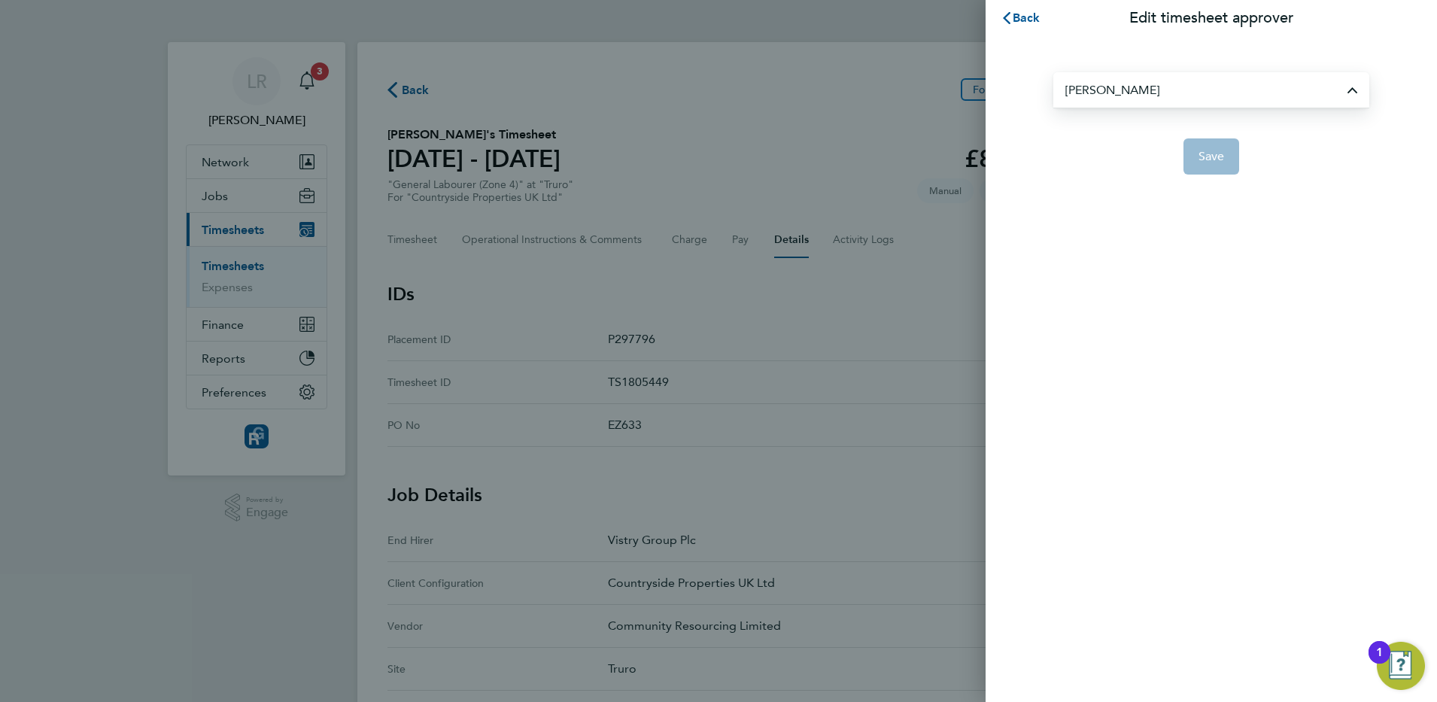
type input "[PERSON_NAME]"
click at [1208, 154] on span "Save" at bounding box center [1212, 156] width 26 height 15
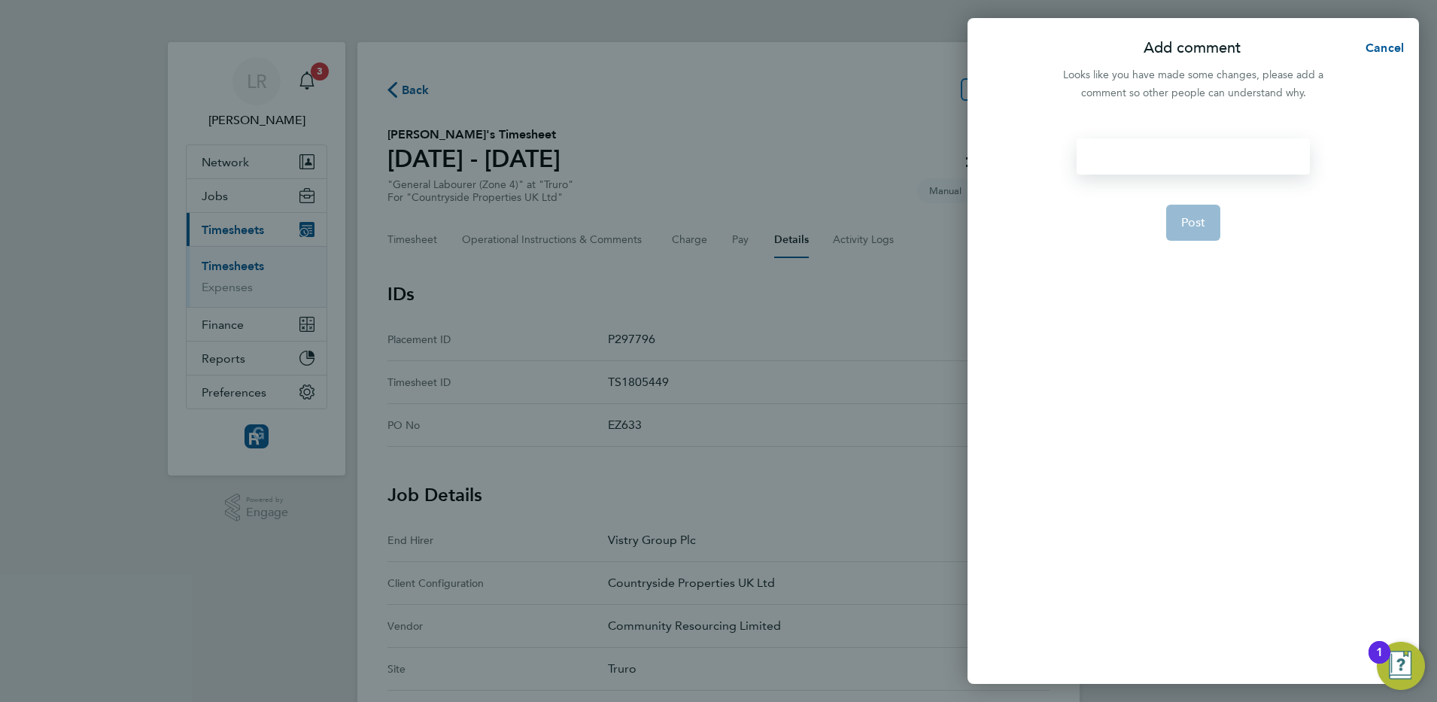
click at [1092, 156] on div at bounding box center [1193, 156] width 232 height 36
click at [1176, 225] on button "Post" at bounding box center [1193, 223] width 55 height 36
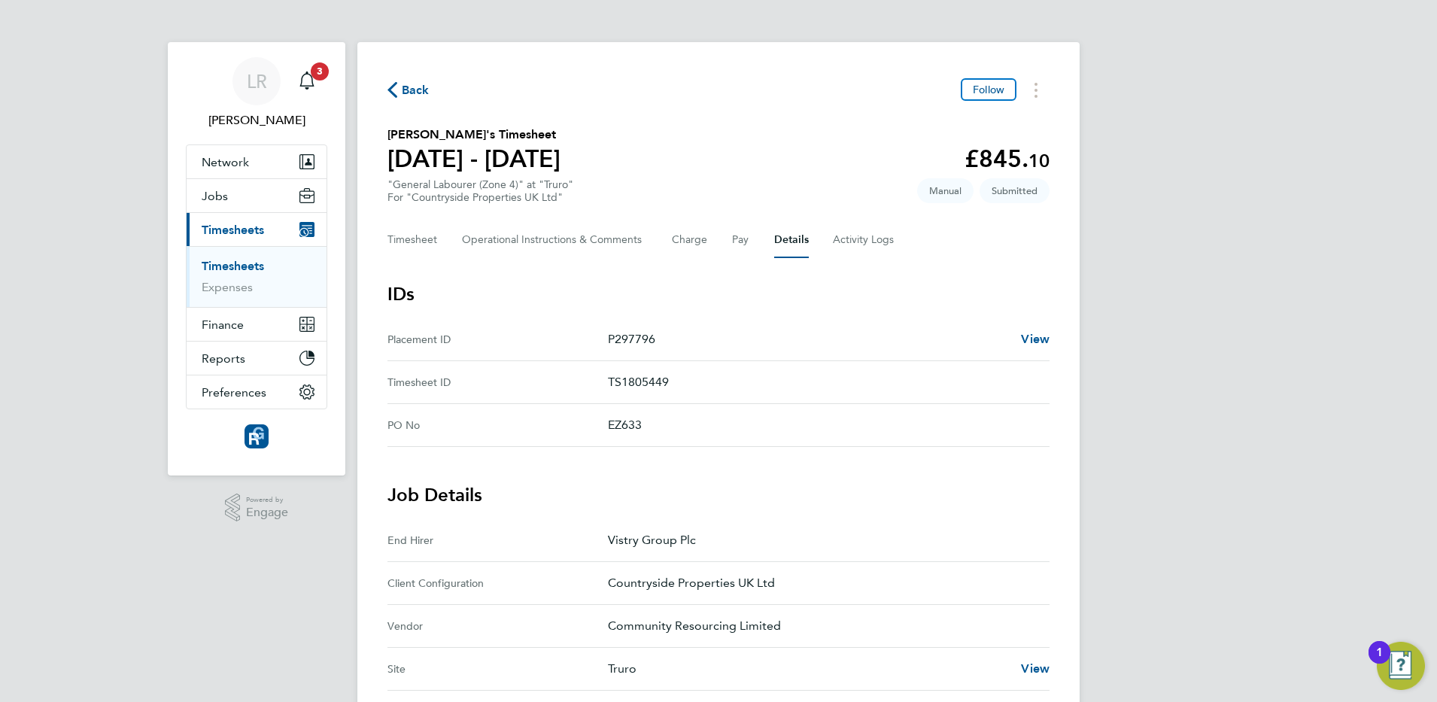
click at [406, 79] on div "Back Follow" at bounding box center [718, 89] width 662 height 23
click at [413, 92] on span "Back" at bounding box center [416, 90] width 28 height 18
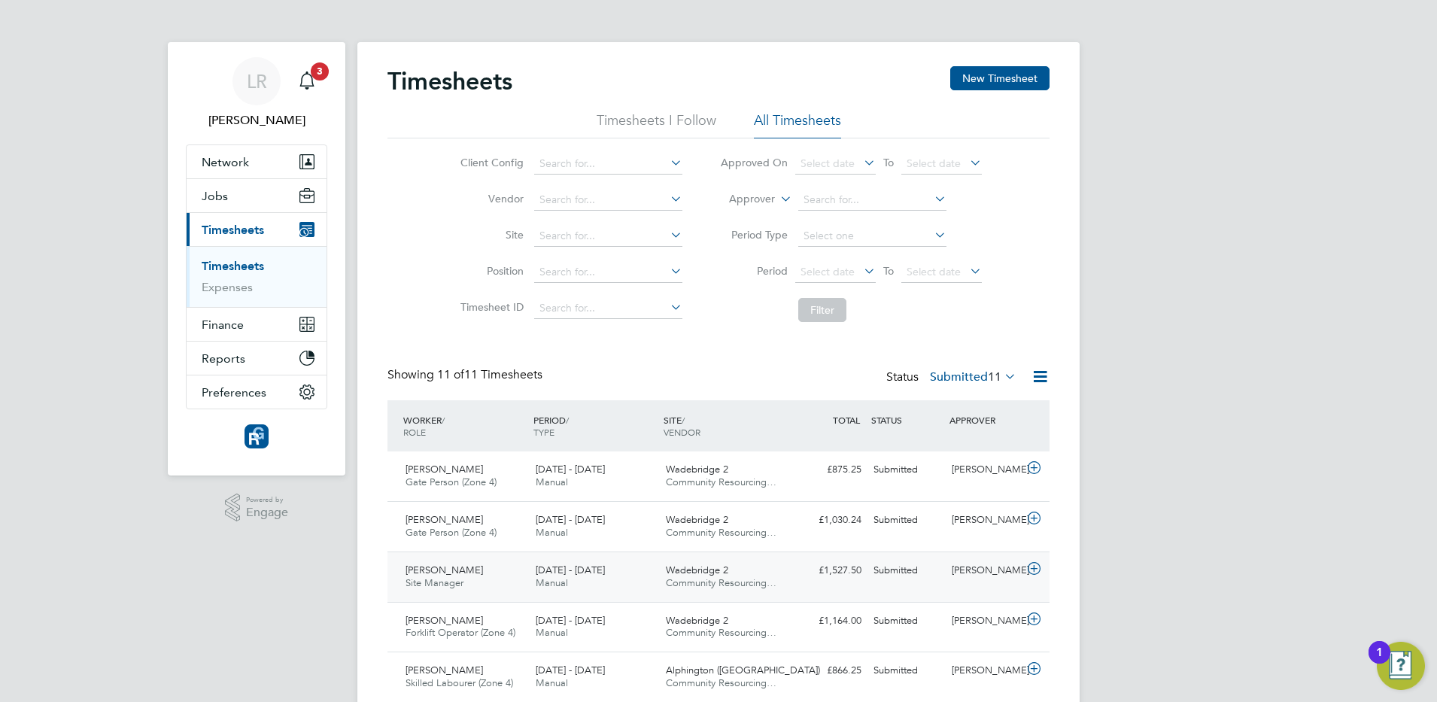
click at [946, 570] on div "[PERSON_NAME]" at bounding box center [985, 570] width 78 height 25
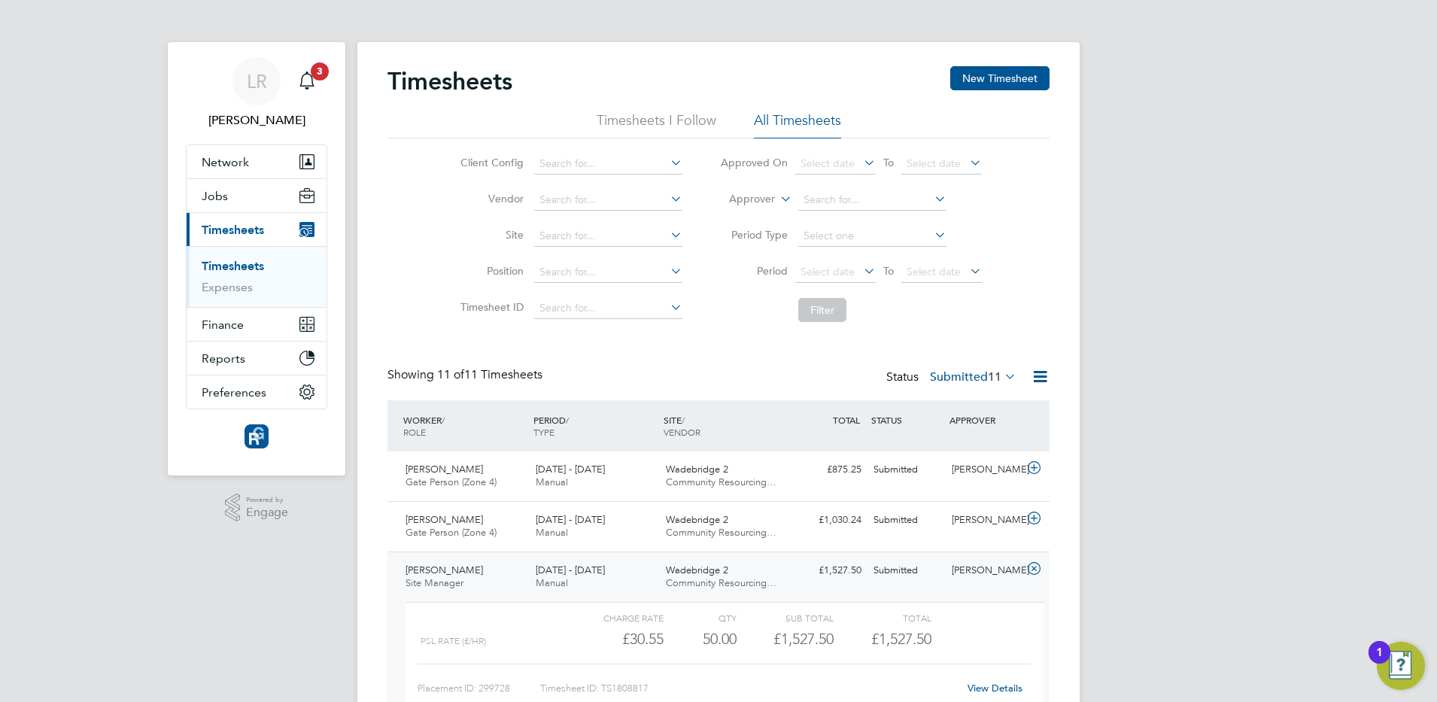
click at [983, 687] on link "View Details" at bounding box center [995, 688] width 55 height 13
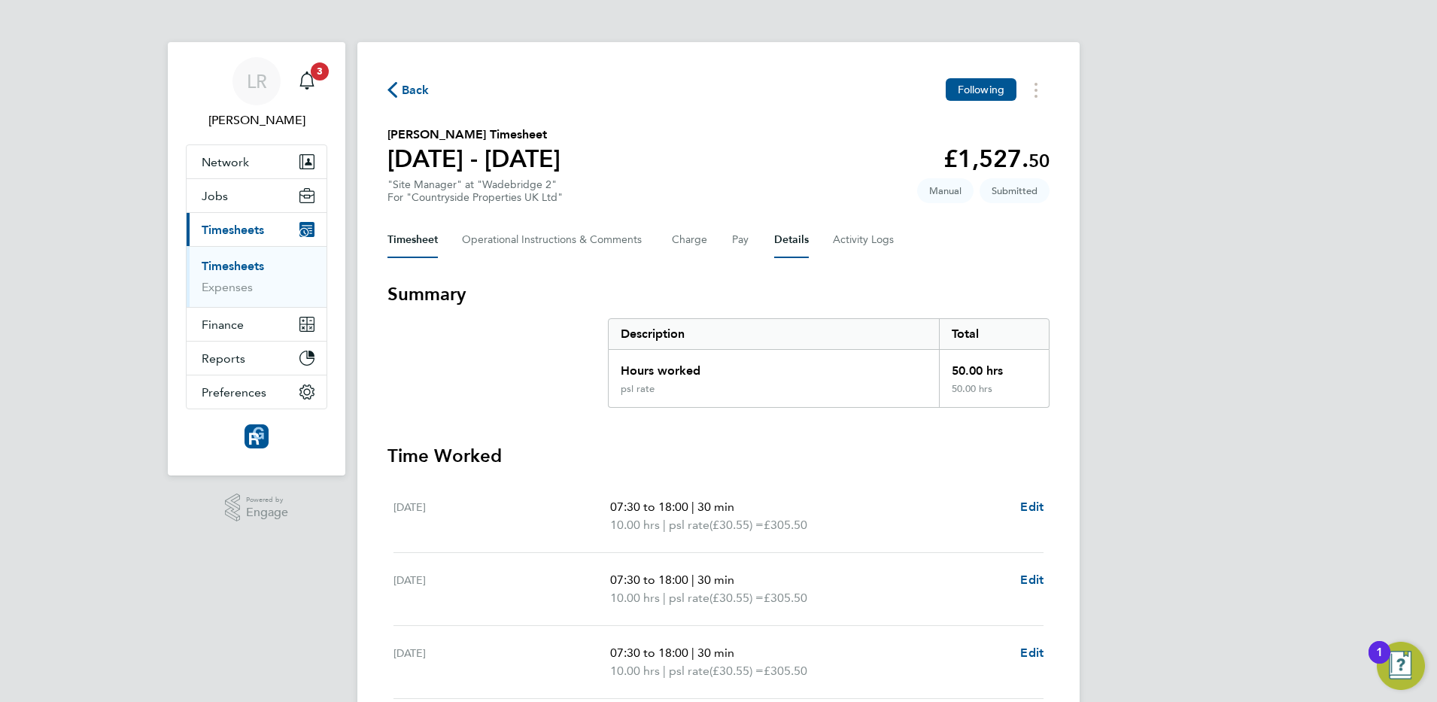
click at [780, 233] on button "Details" at bounding box center [791, 240] width 35 height 36
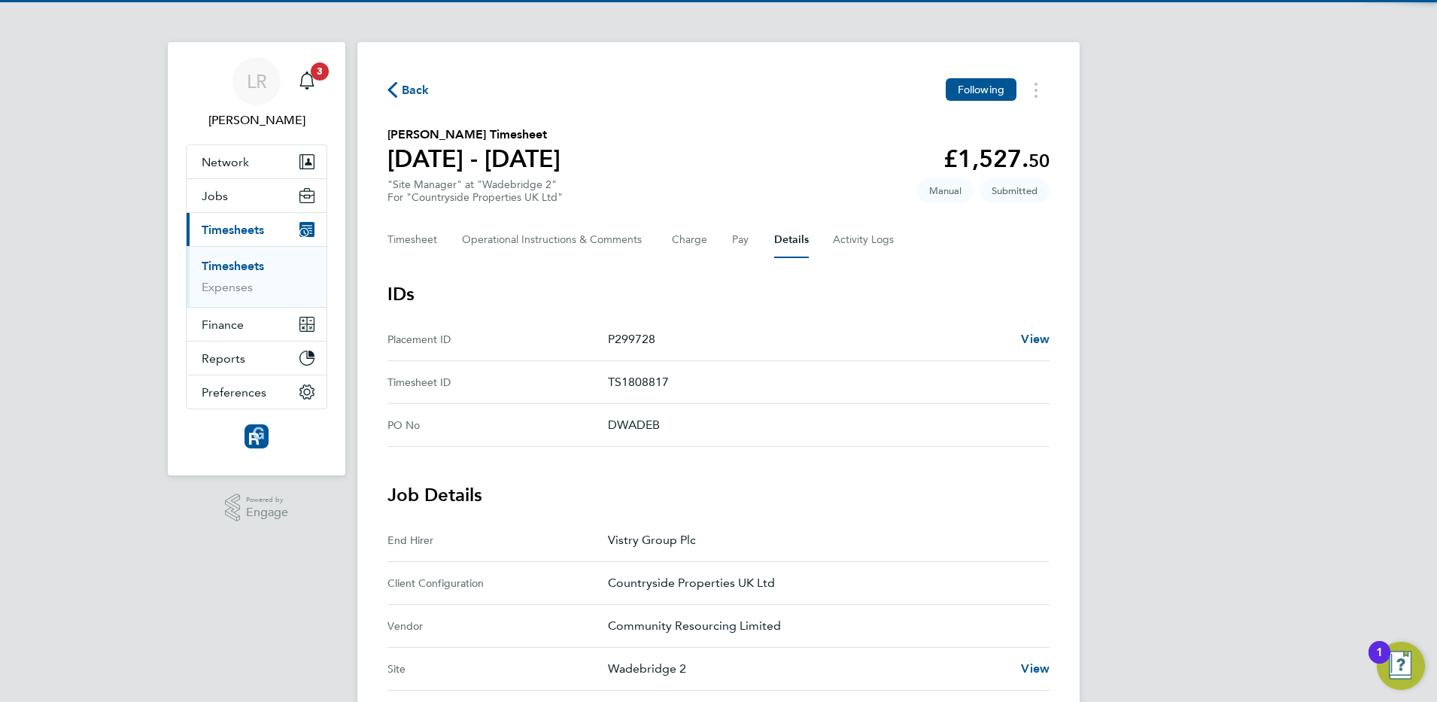
scroll to position [492, 0]
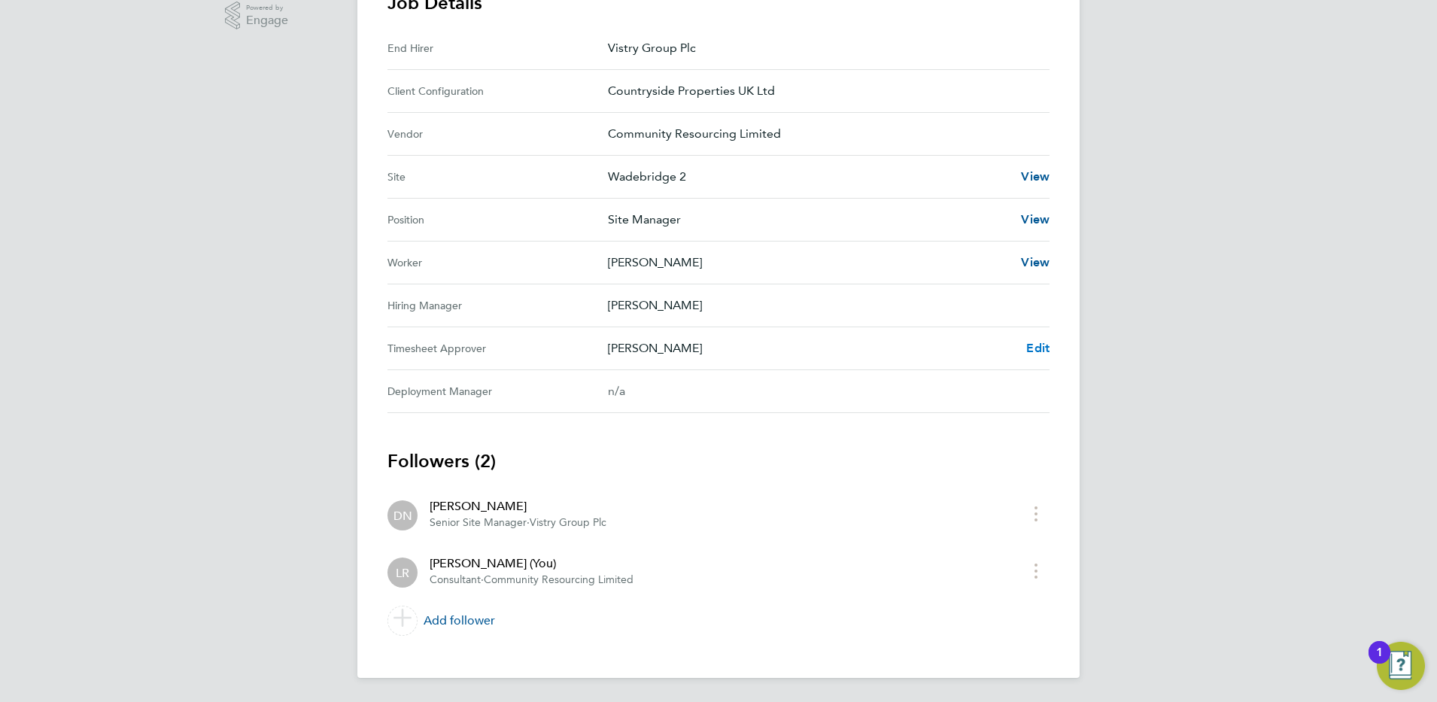
click at [1042, 348] on span "Edit" at bounding box center [1037, 348] width 23 height 14
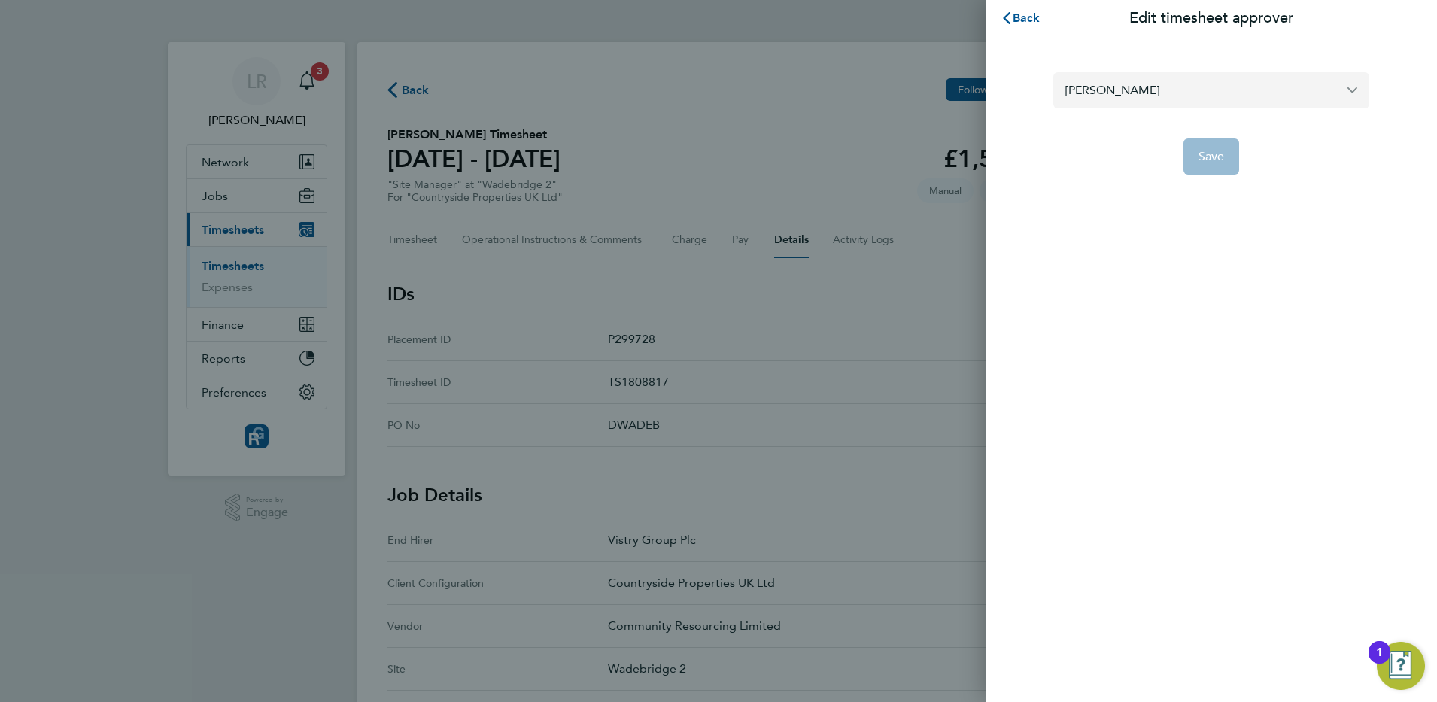
click at [1137, 90] on input "[PERSON_NAME]" at bounding box center [1211, 89] width 316 height 35
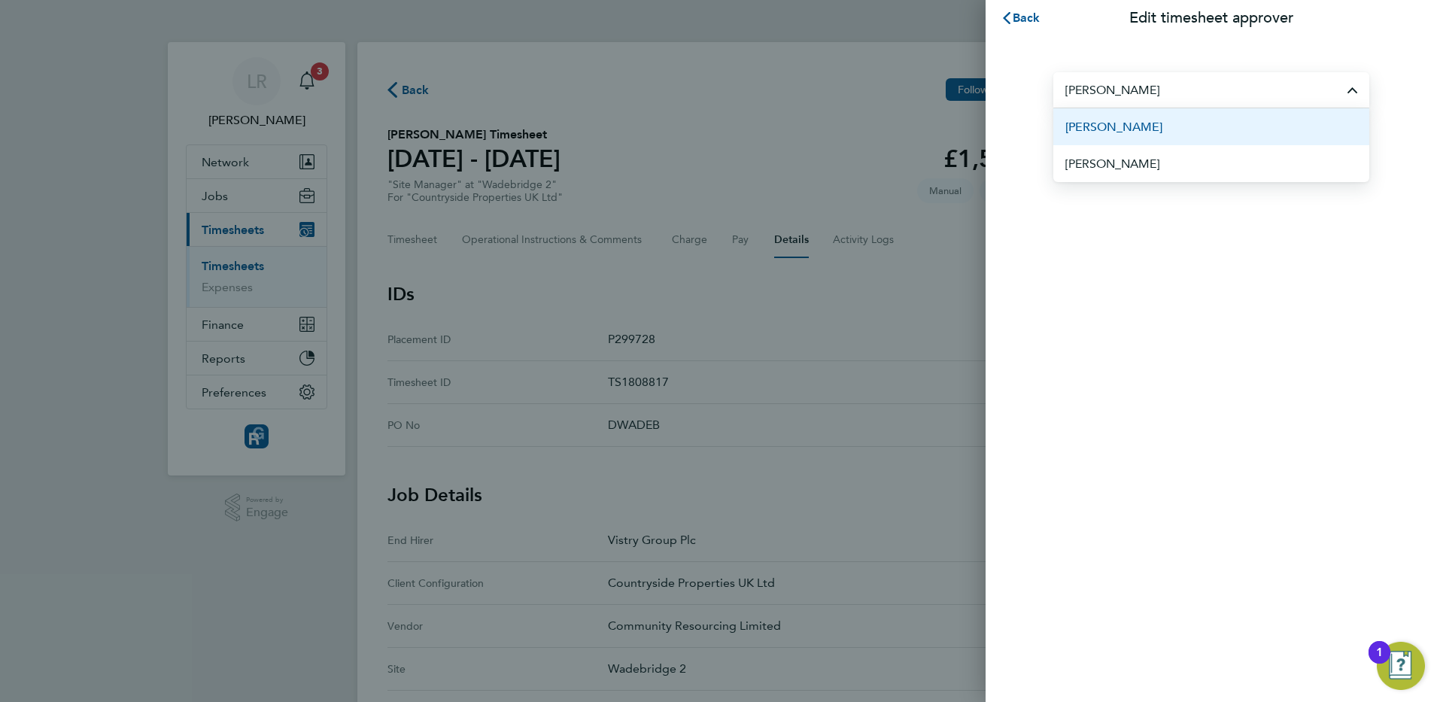
click at [1114, 128] on span "[PERSON_NAME]" at bounding box center [1113, 127] width 97 height 18
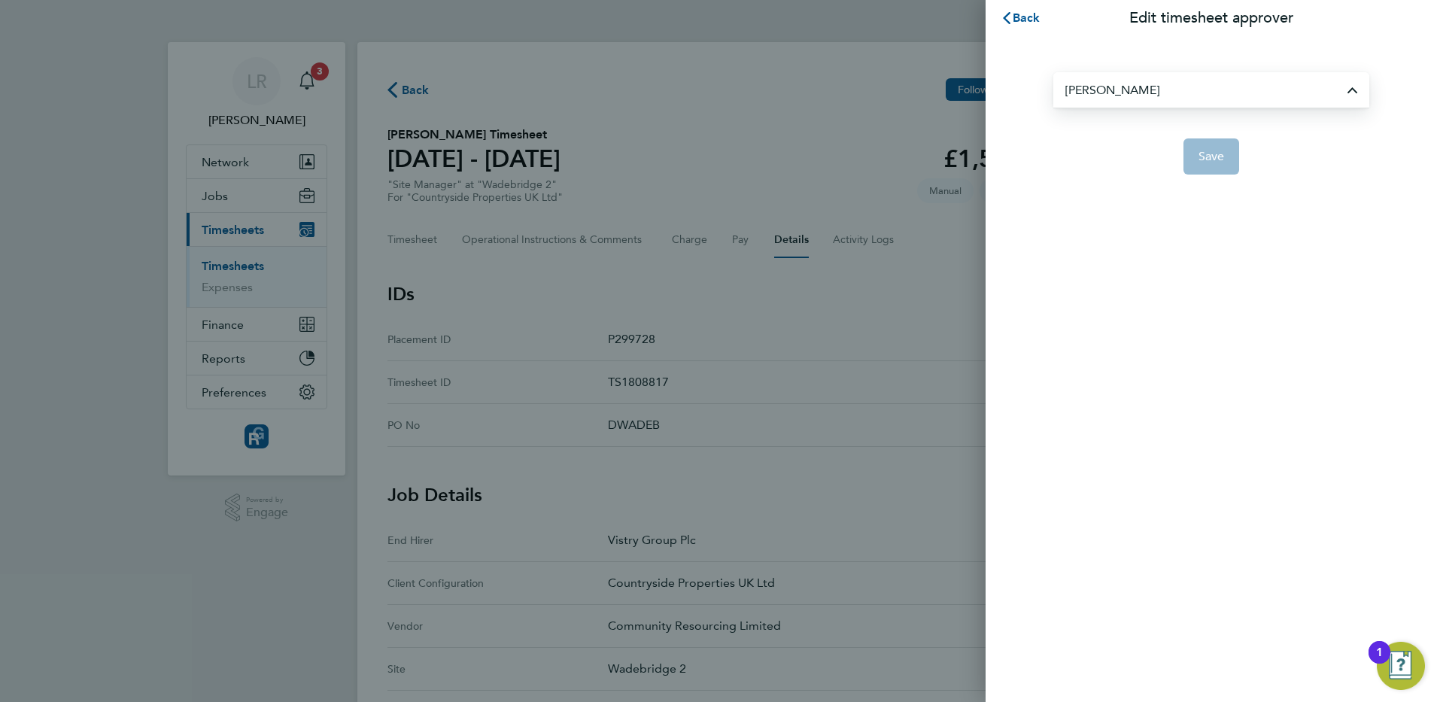
type input "[PERSON_NAME]"
click at [1215, 136] on form "[PERSON_NAME] Save" at bounding box center [1211, 123] width 316 height 102
click at [1223, 151] on span "Save" at bounding box center [1212, 156] width 26 height 15
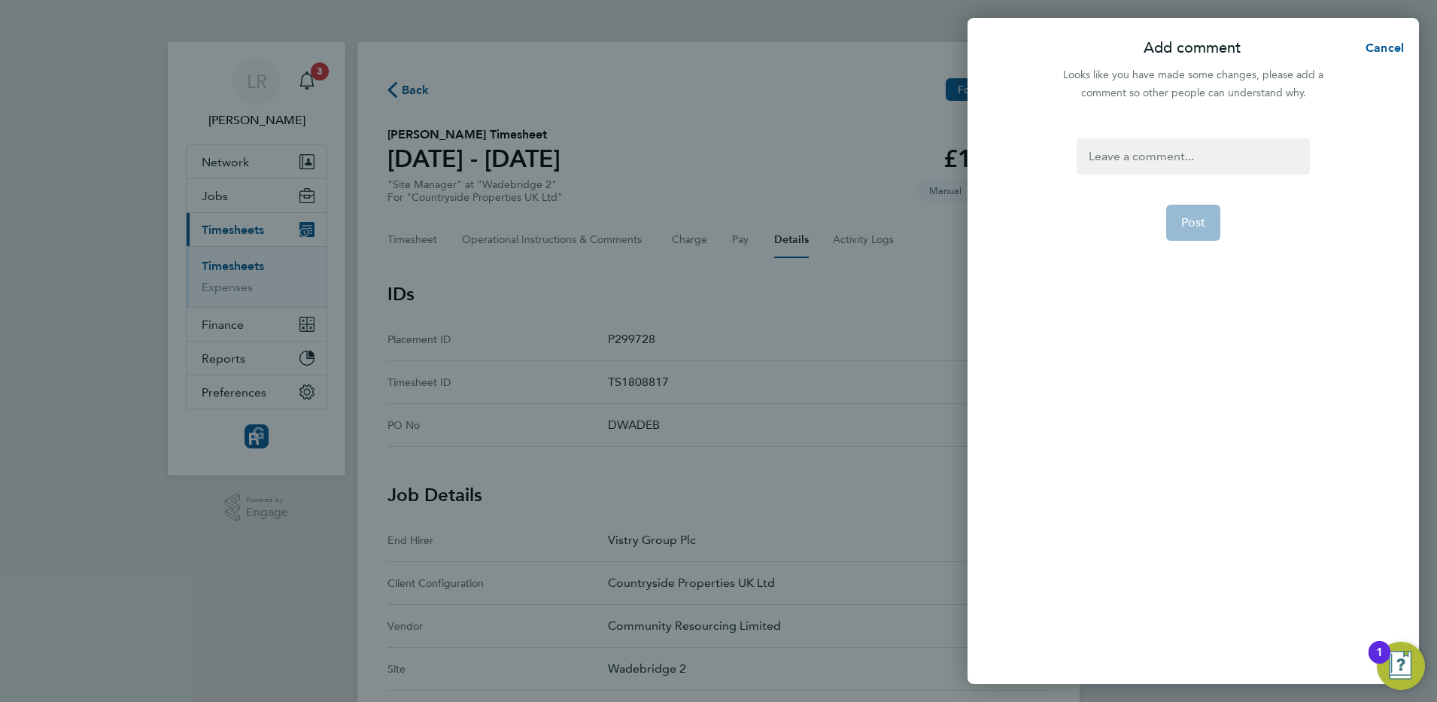
click at [1220, 151] on div at bounding box center [1193, 156] width 232 height 36
click at [1191, 231] on button "Post" at bounding box center [1193, 223] width 55 height 36
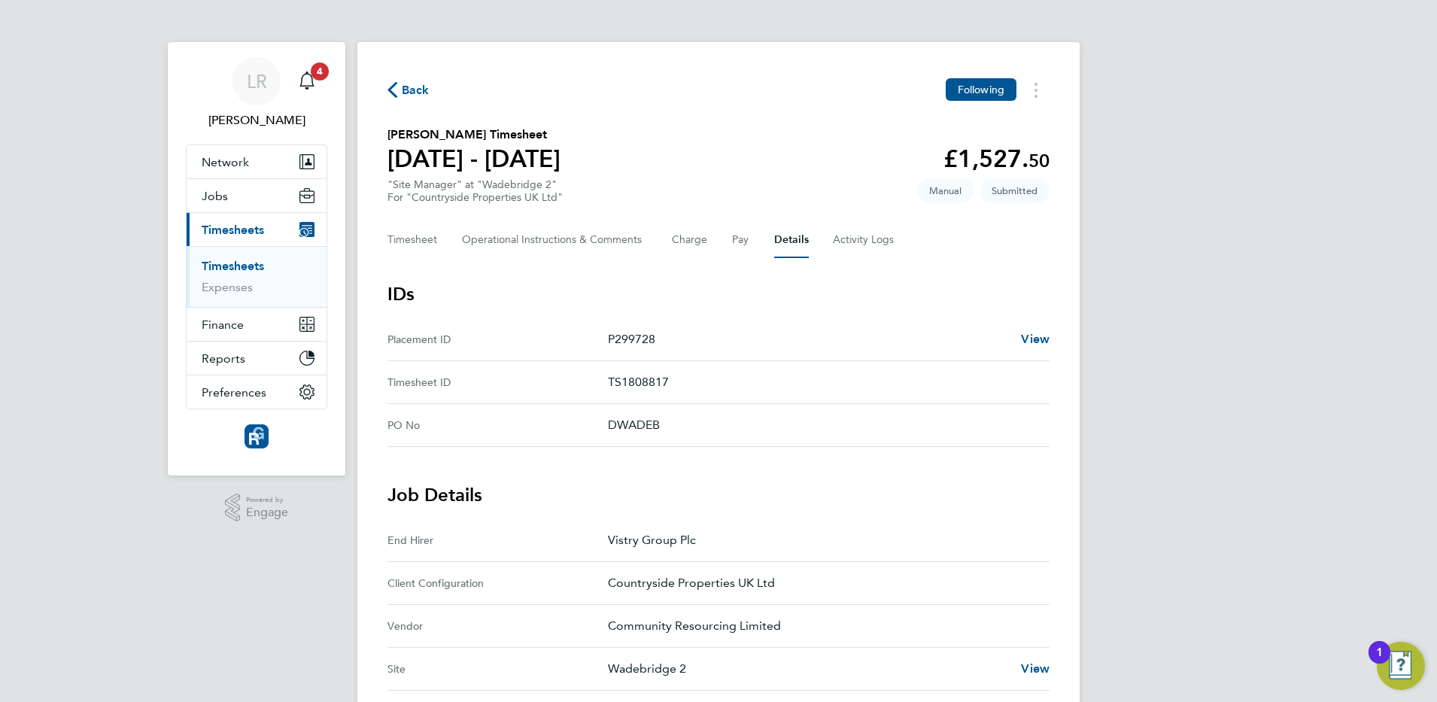
click at [415, 95] on span "Back" at bounding box center [416, 90] width 28 height 18
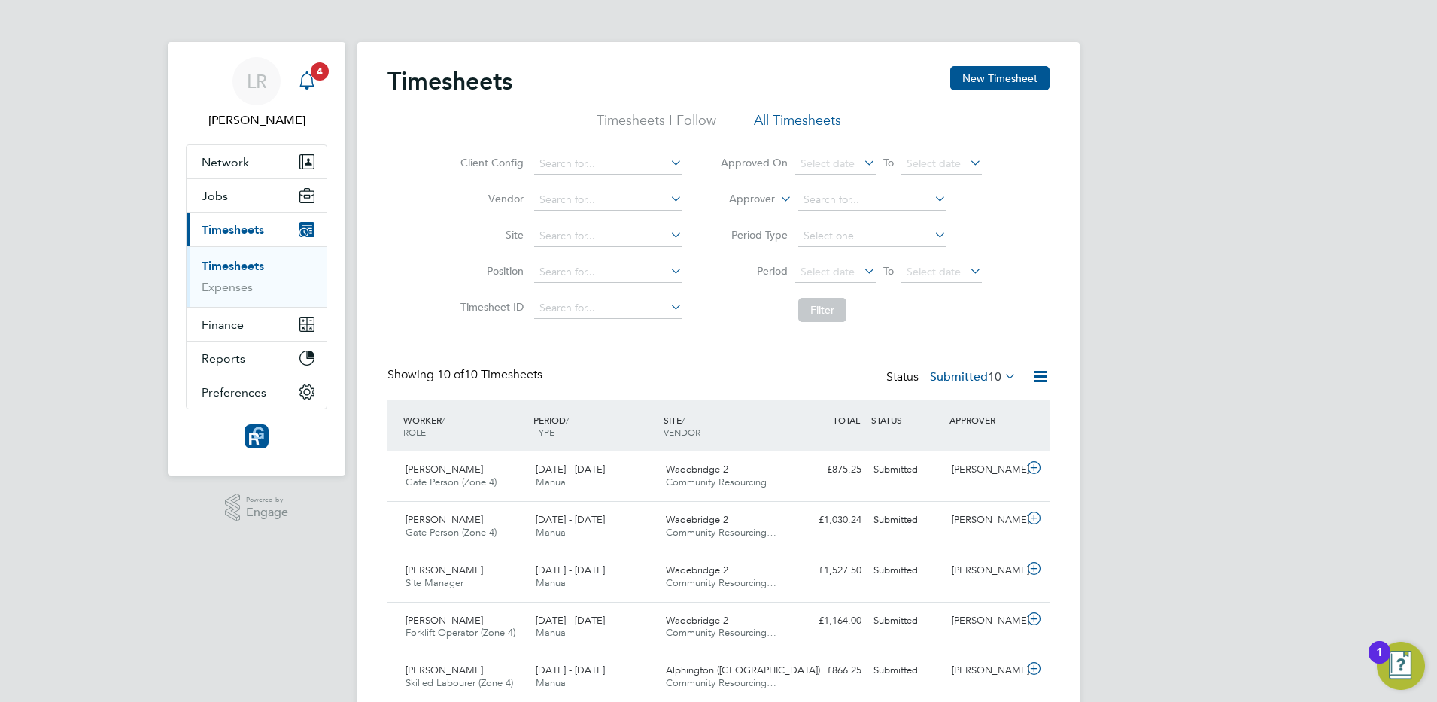
click at [298, 80] on icon "Main navigation" at bounding box center [307, 80] width 18 height 18
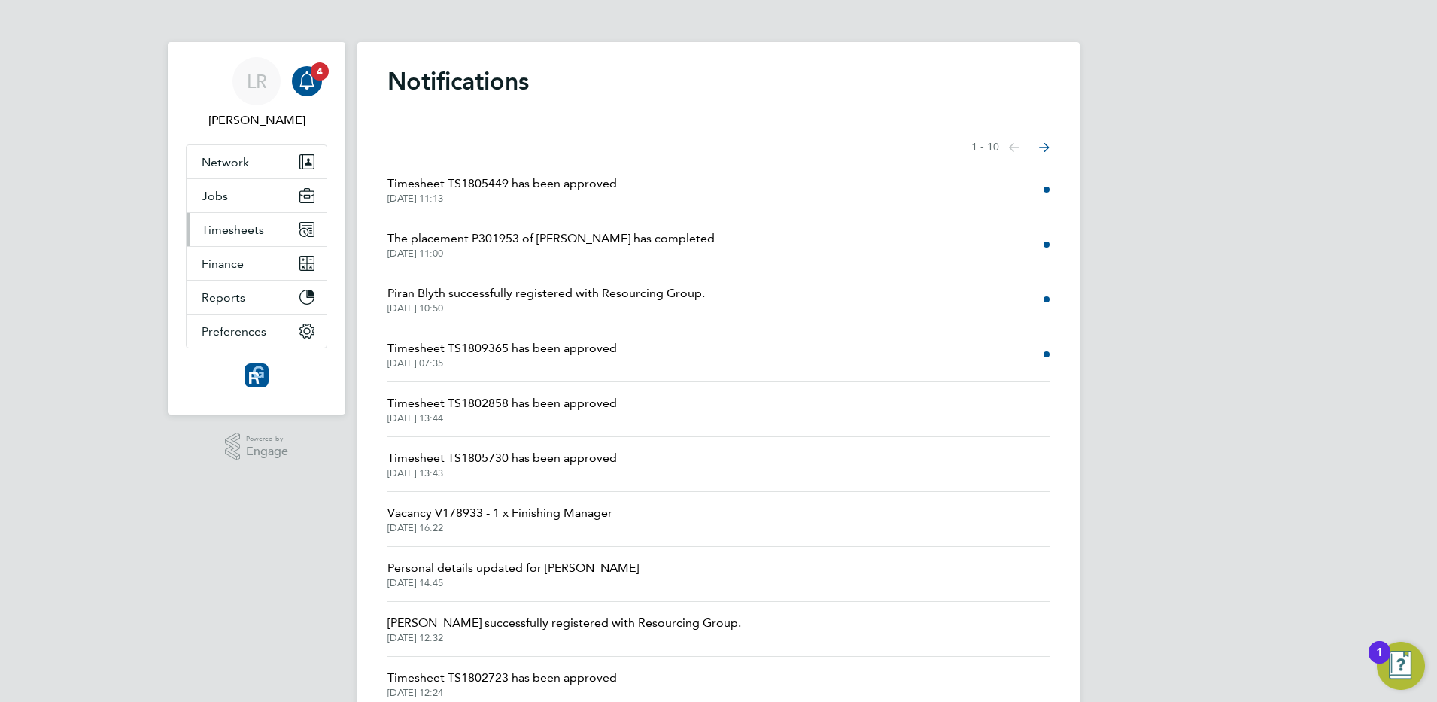
click at [232, 223] on span "Timesheets" at bounding box center [233, 230] width 62 height 14
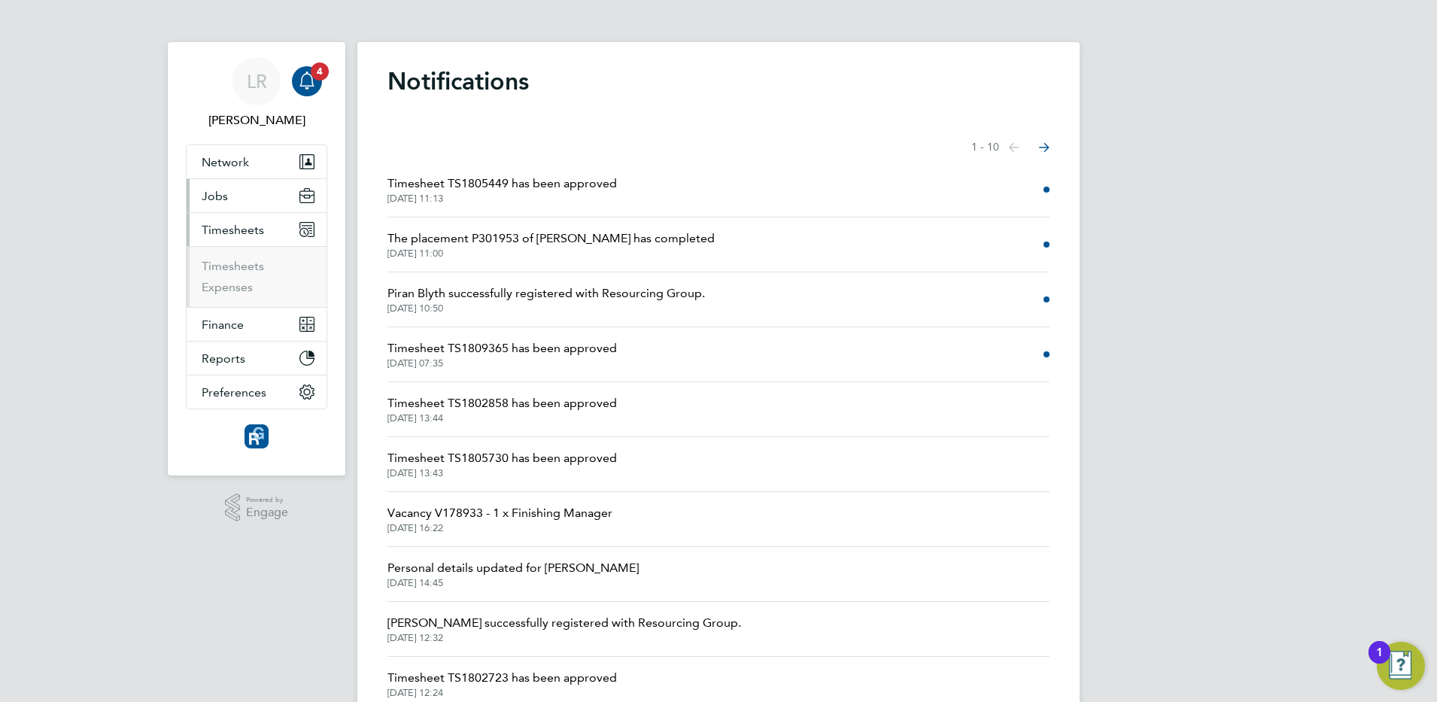
click at [228, 196] on button "Jobs" at bounding box center [257, 195] width 140 height 33
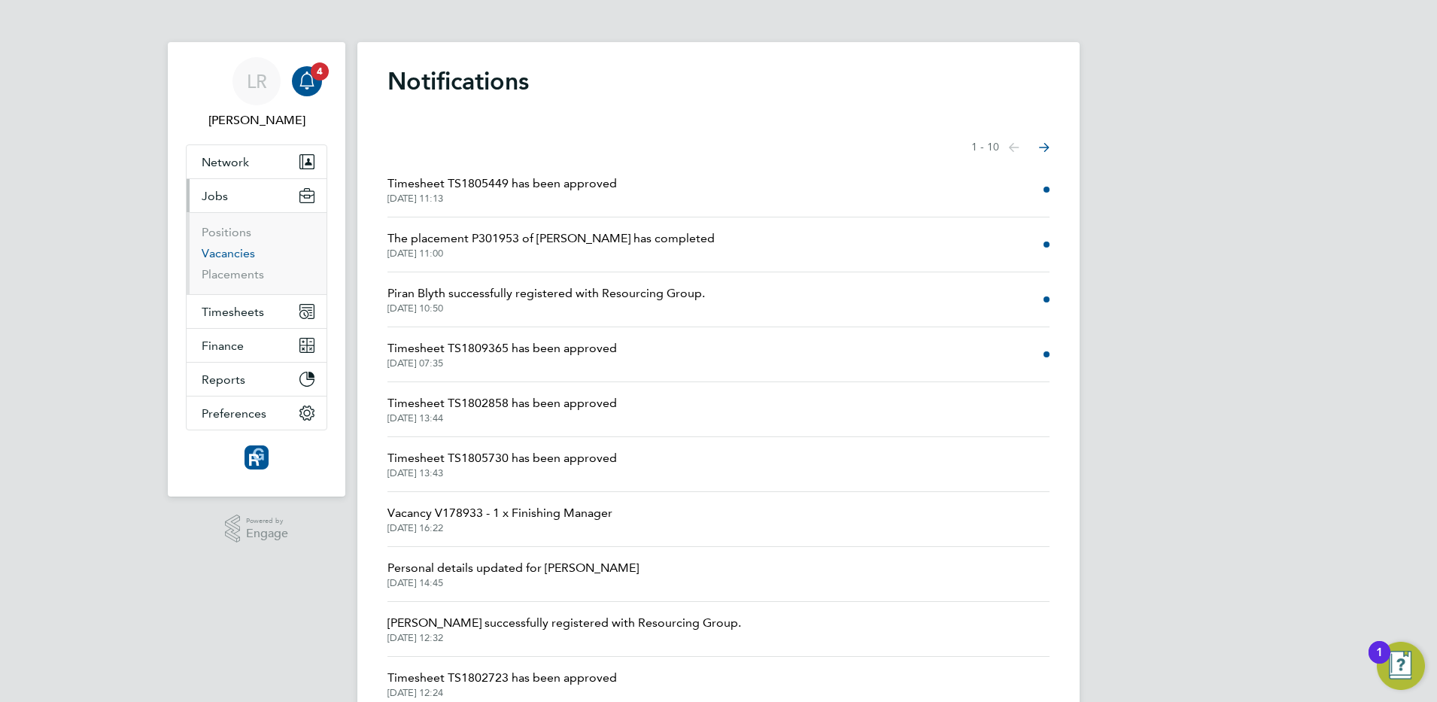
click at [226, 250] on link "Vacancies" at bounding box center [228, 253] width 53 height 14
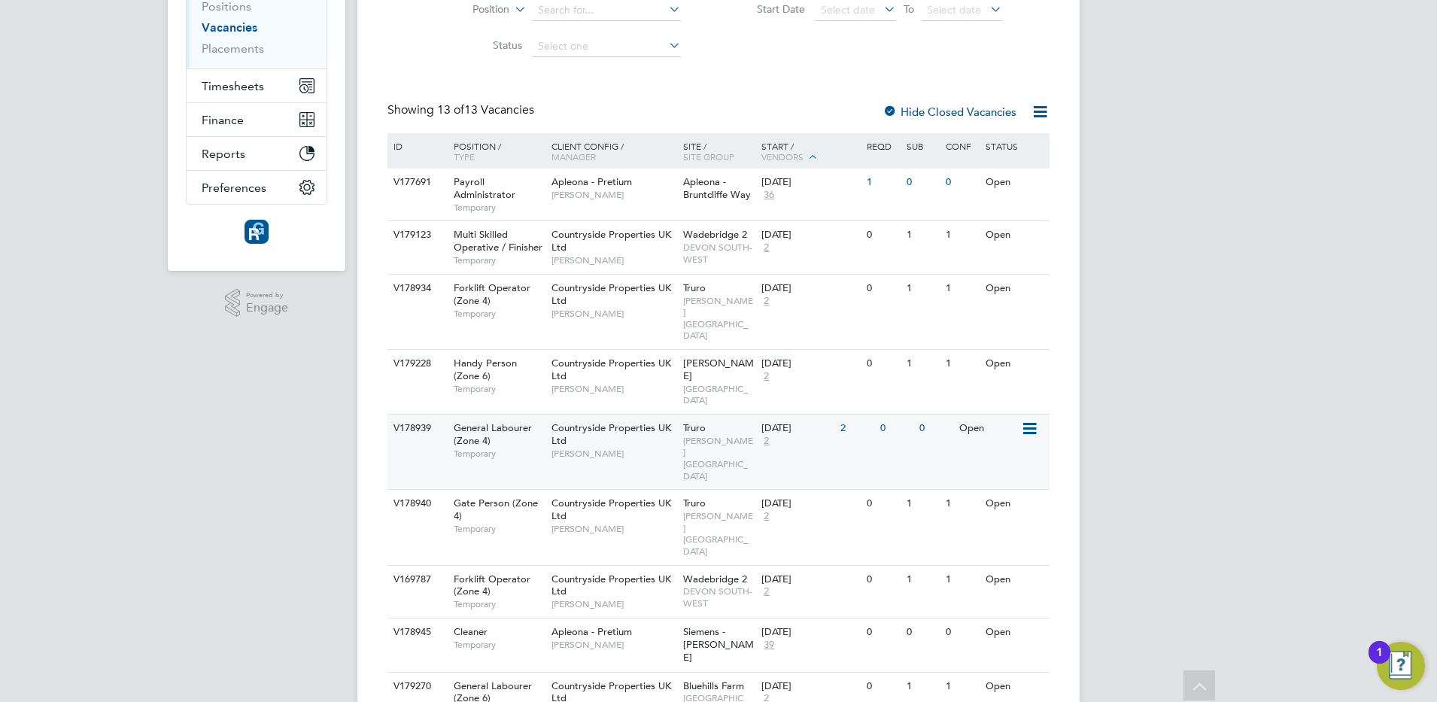
click at [987, 415] on div "V178939 General Labourer (Zone 4) Temporary Countryside Properties UK Ltd Marti…" at bounding box center [718, 451] width 662 height 75
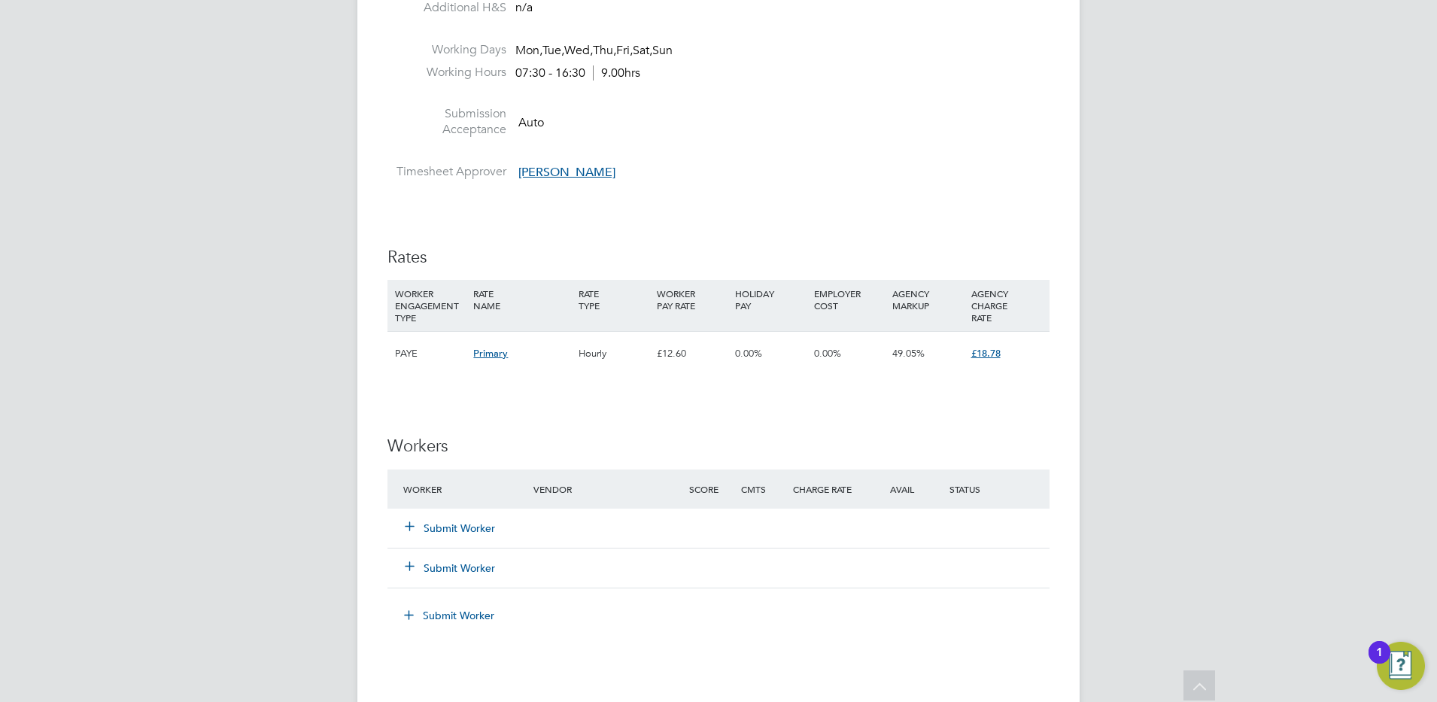
scroll to position [1016, 0]
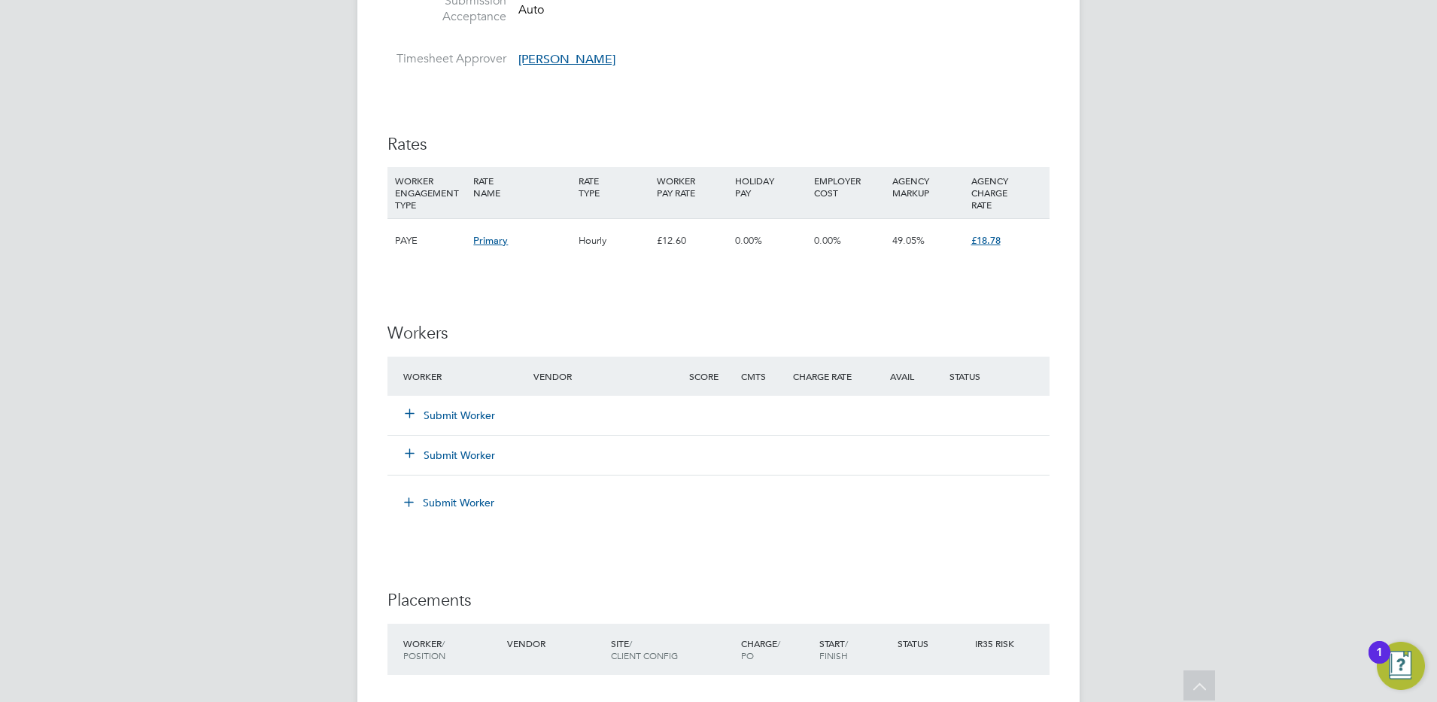
click at [442, 413] on button "Submit Worker" at bounding box center [451, 415] width 90 height 15
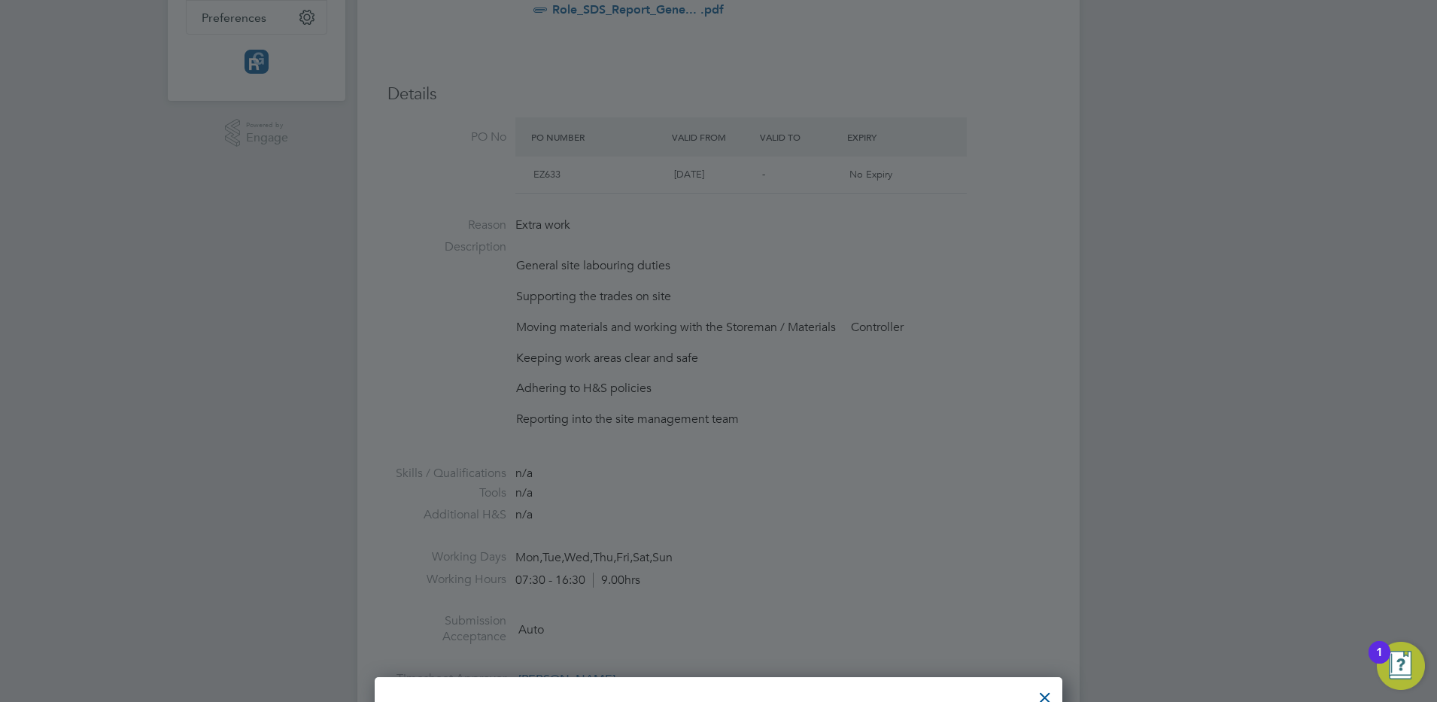
scroll to position [0, 0]
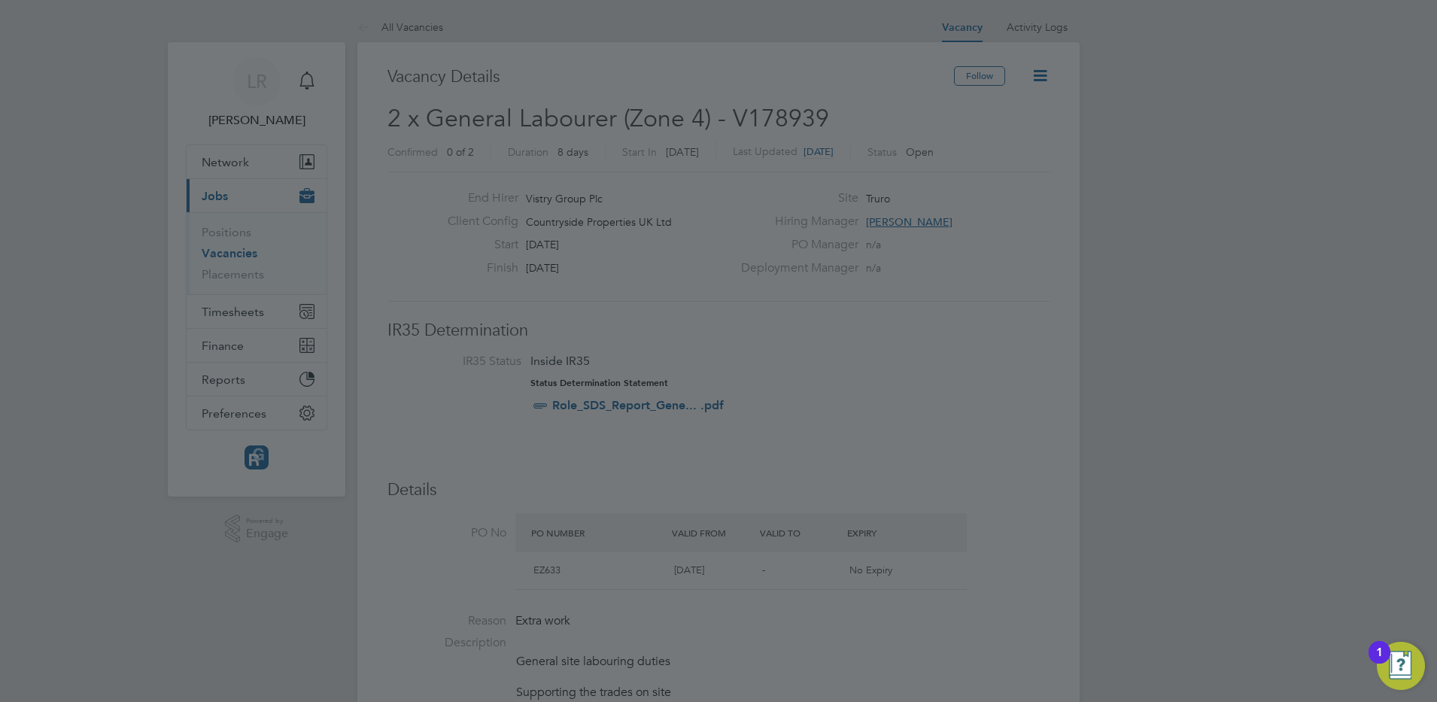
click at [571, 473] on div at bounding box center [718, 351] width 1437 height 702
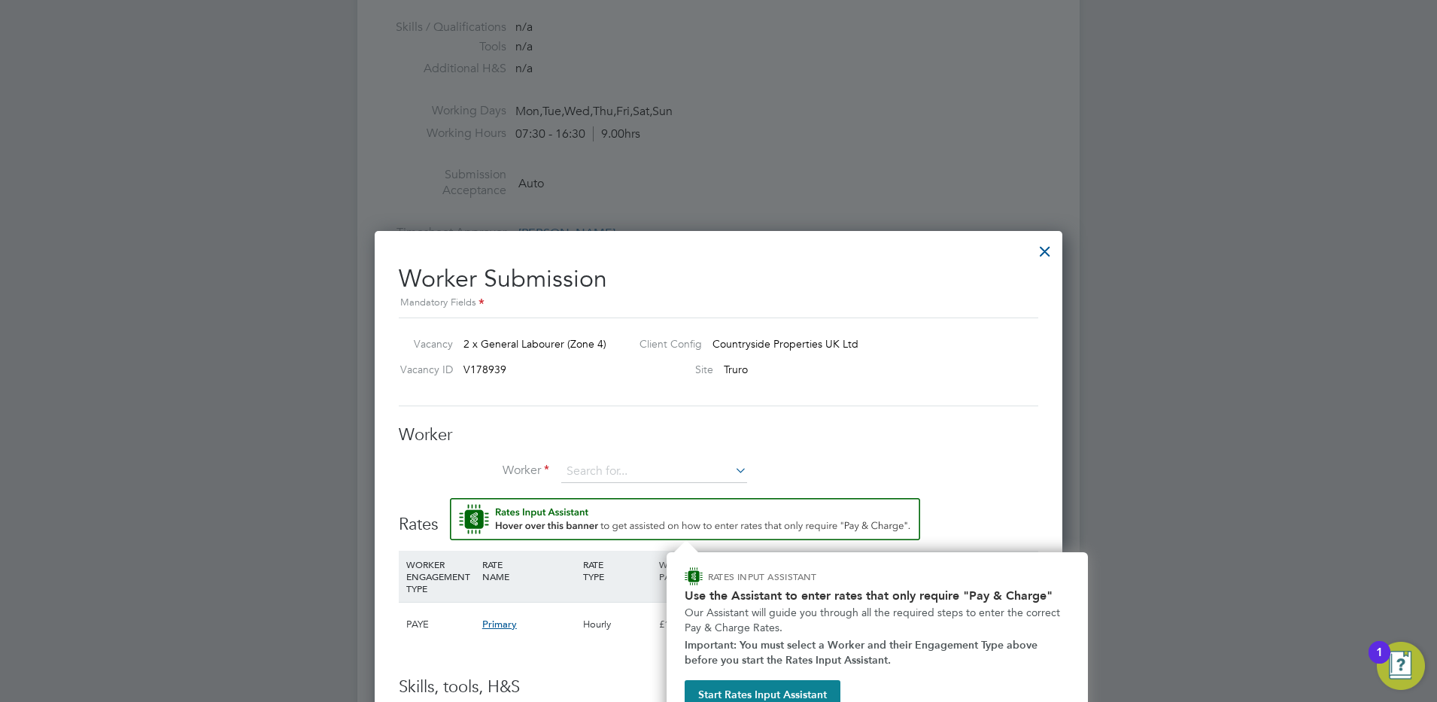
scroll to position [864, 0]
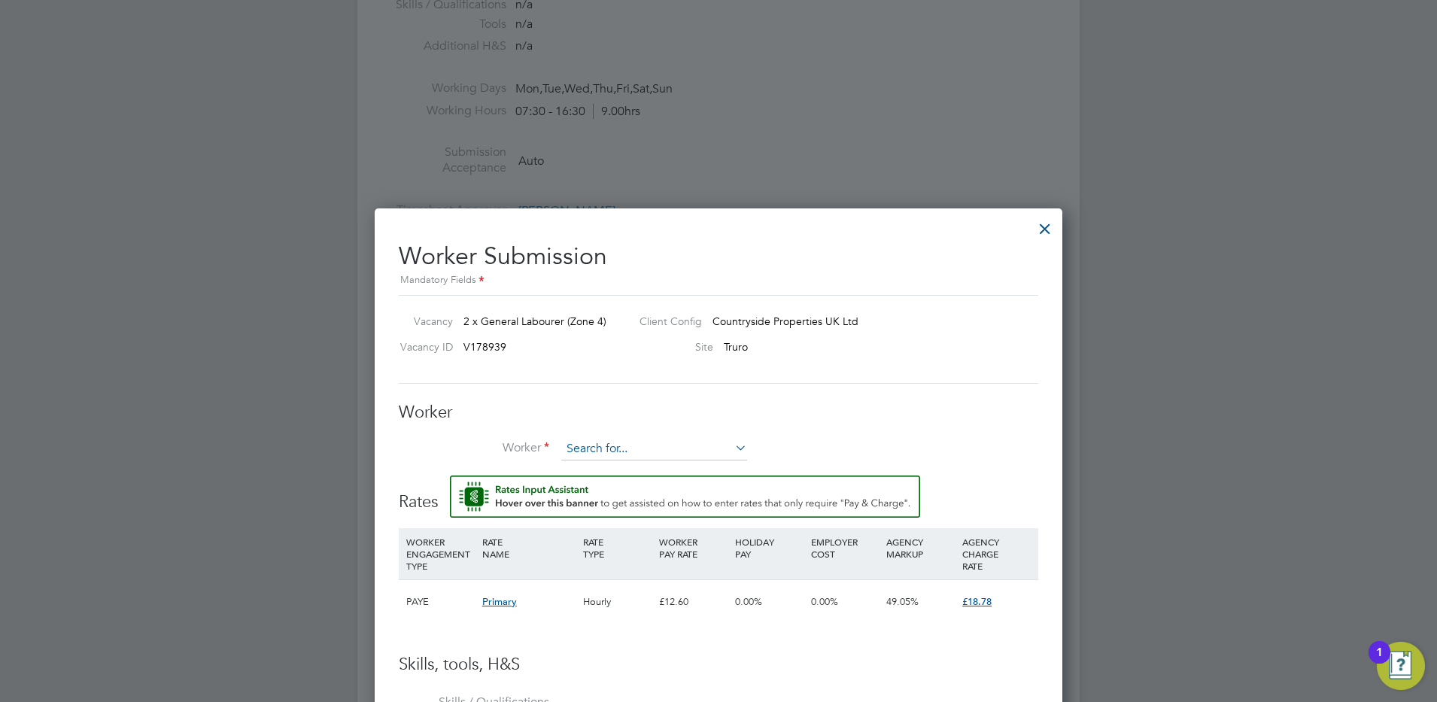
click at [606, 448] on input at bounding box center [654, 449] width 186 height 23
click at [630, 466] on li "Piran Blyth (LR39)" at bounding box center [654, 470] width 187 height 20
type input "Piran Blyth (LR39)"
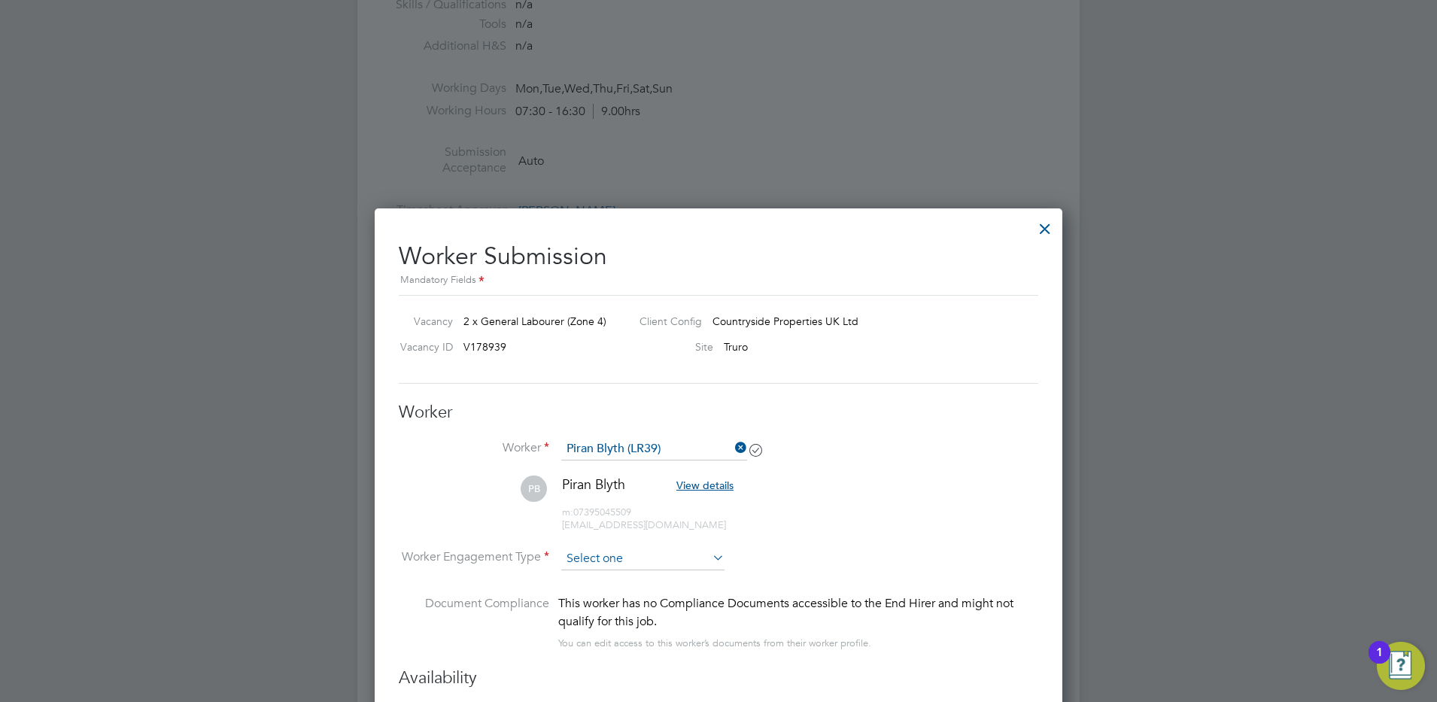
click at [588, 561] on input at bounding box center [642, 559] width 163 height 23
click at [579, 596] on li "PAYE" at bounding box center [643, 599] width 165 height 20
type input "PAYE"
click at [846, 555] on li "Worker Engagement Type PAYE" at bounding box center [719, 571] width 640 height 47
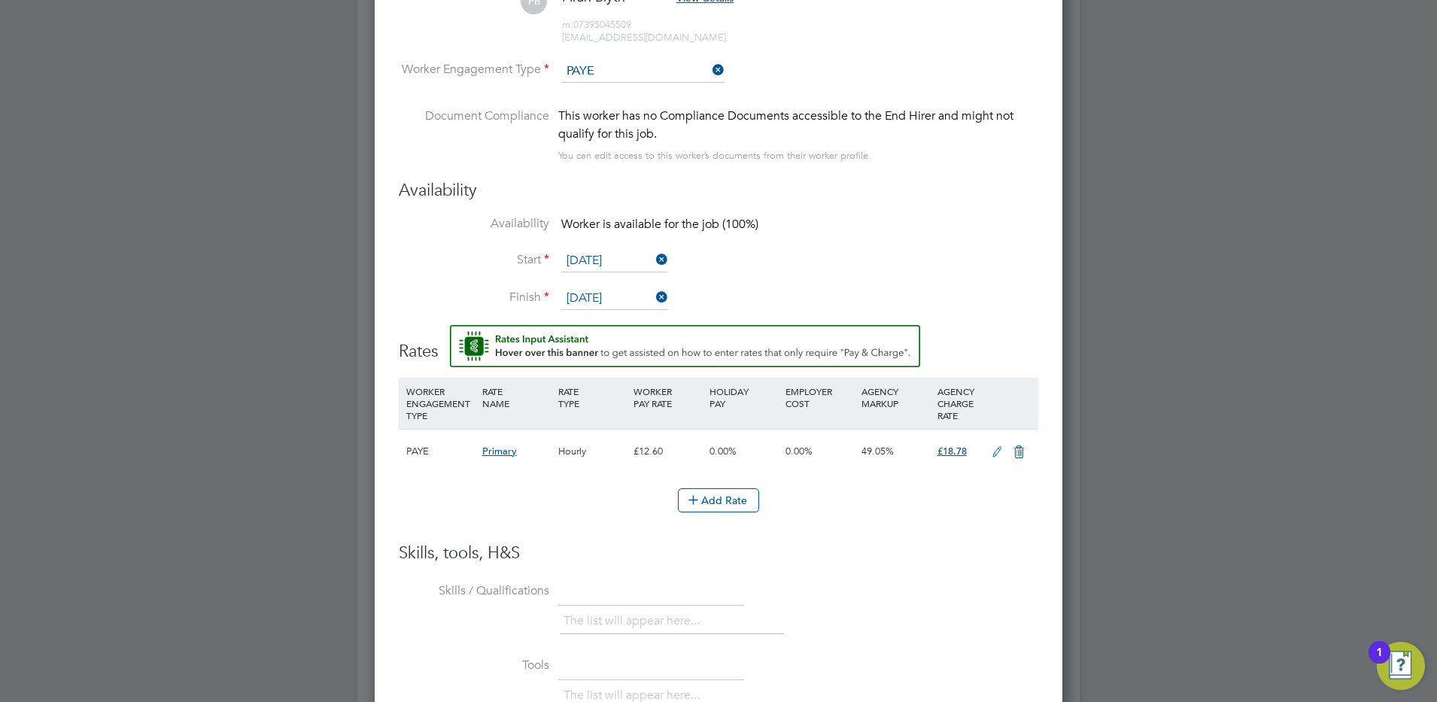
click at [995, 448] on icon at bounding box center [997, 452] width 19 height 12
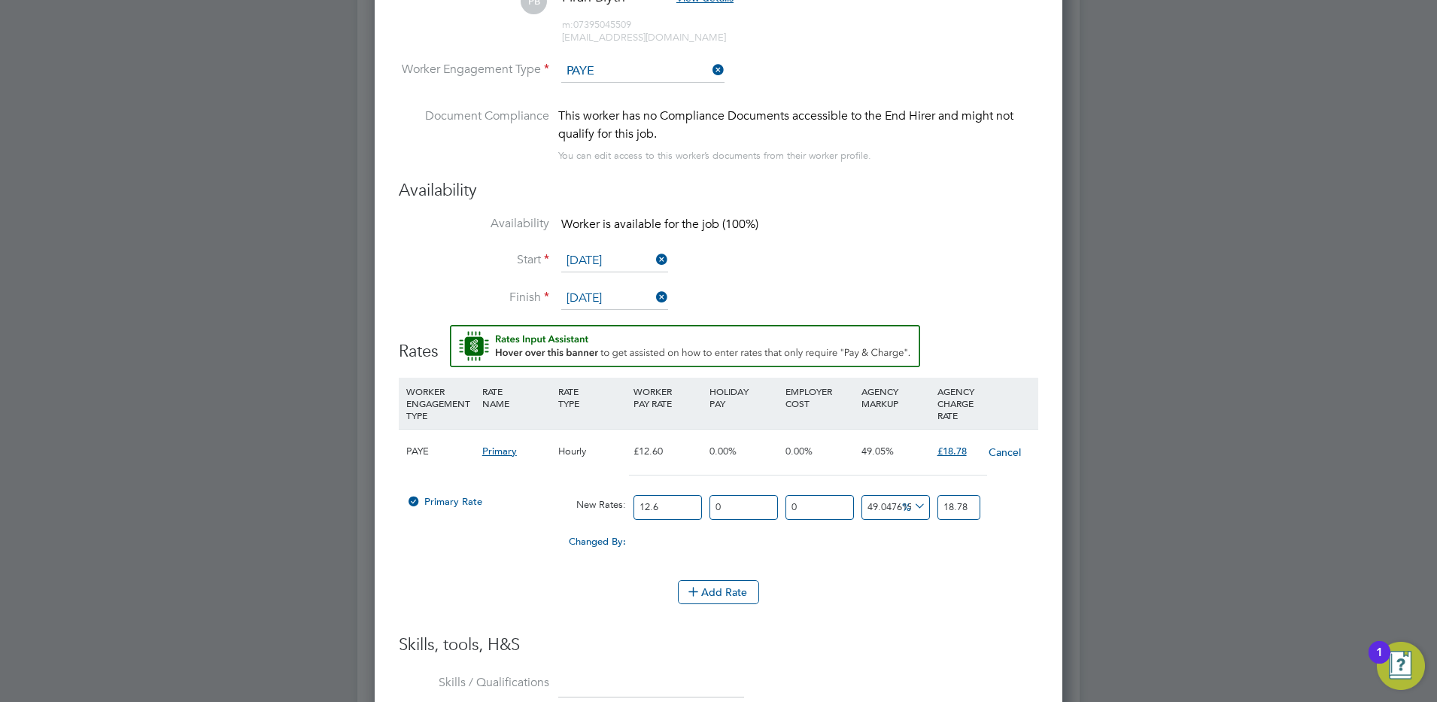
click at [911, 502] on icon at bounding box center [911, 506] width 0 height 21
click at [910, 542] on li "£" at bounding box center [914, 543] width 36 height 20
click at [661, 503] on input "12.6" at bounding box center [668, 507] width 68 height 25
type input "12"
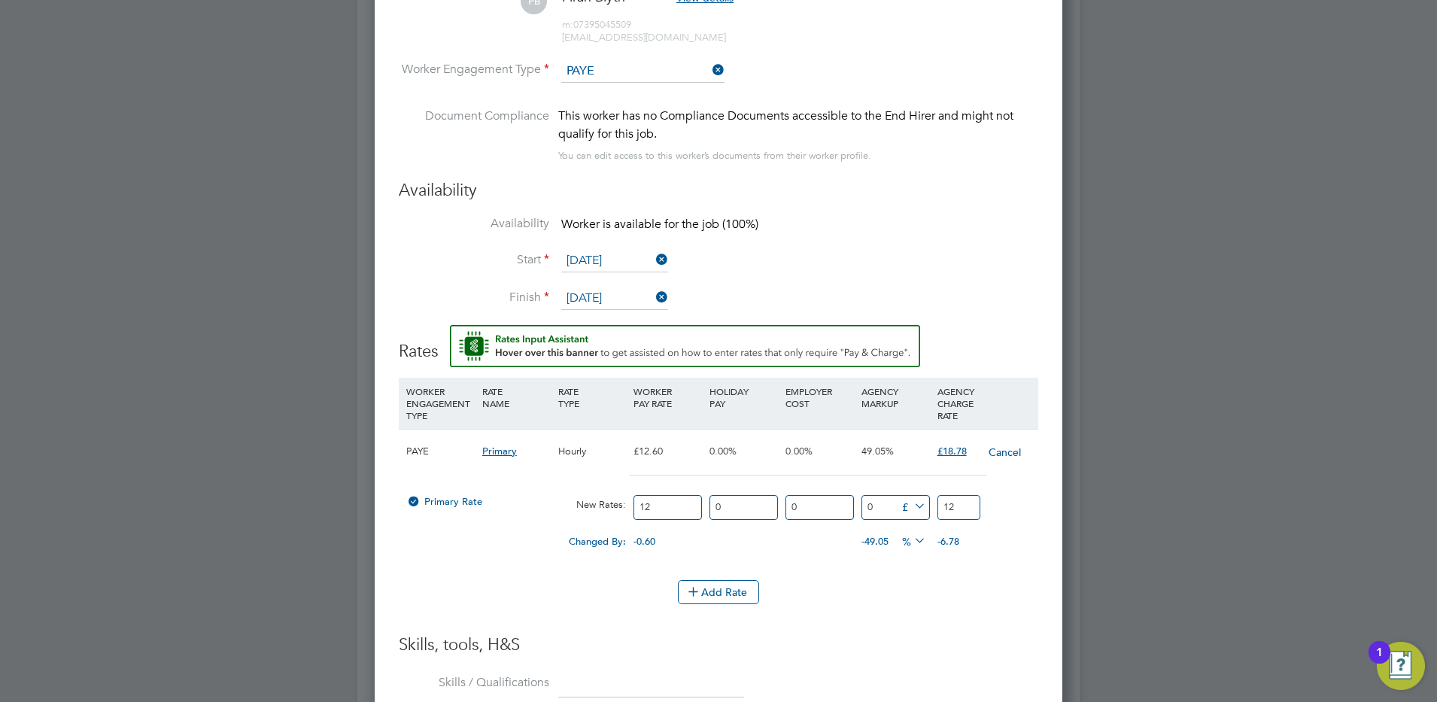
type input "1"
type input "16"
type input "16.5"
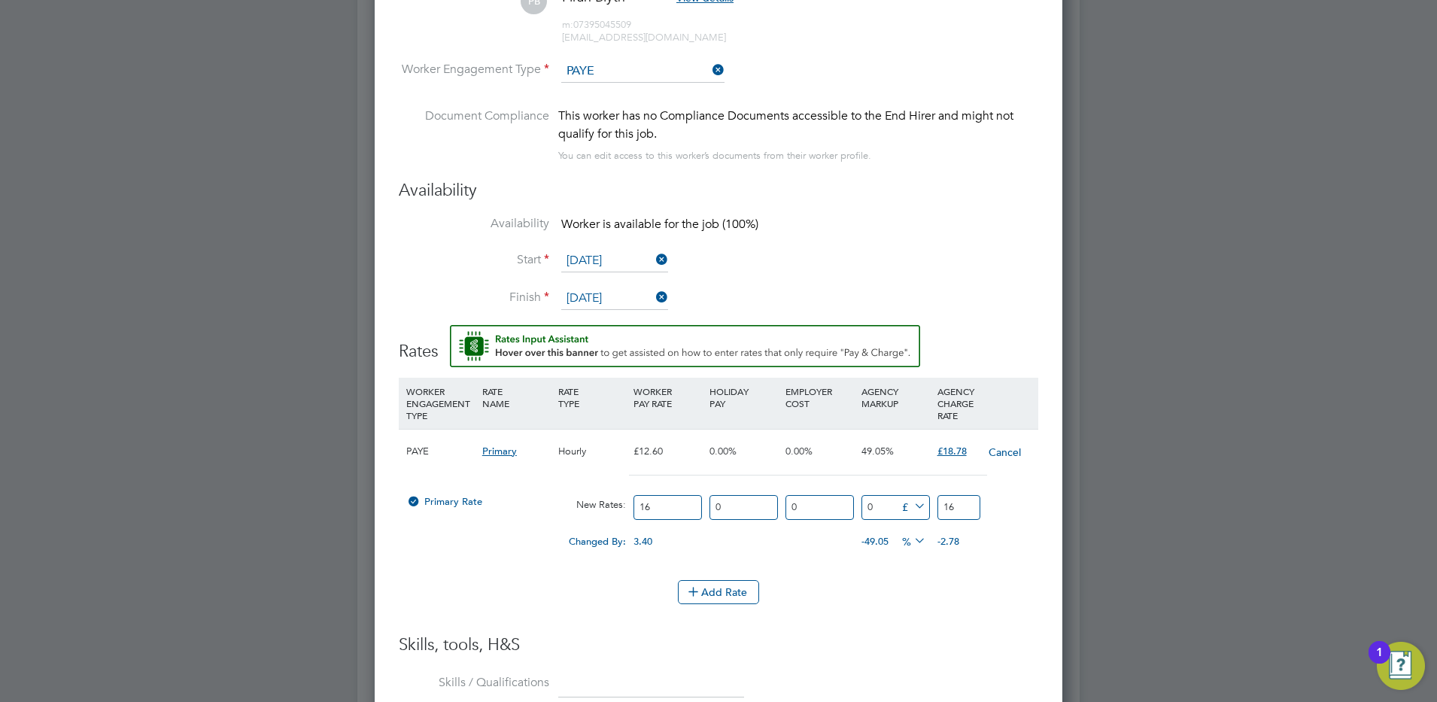
type input "16.5"
type input "16.50"
click at [738, 537] on div "0.00" at bounding box center [744, 534] width 76 height 15
click at [966, 501] on input "16.5" at bounding box center [958, 507] width 43 height 25
type input "-0.5"
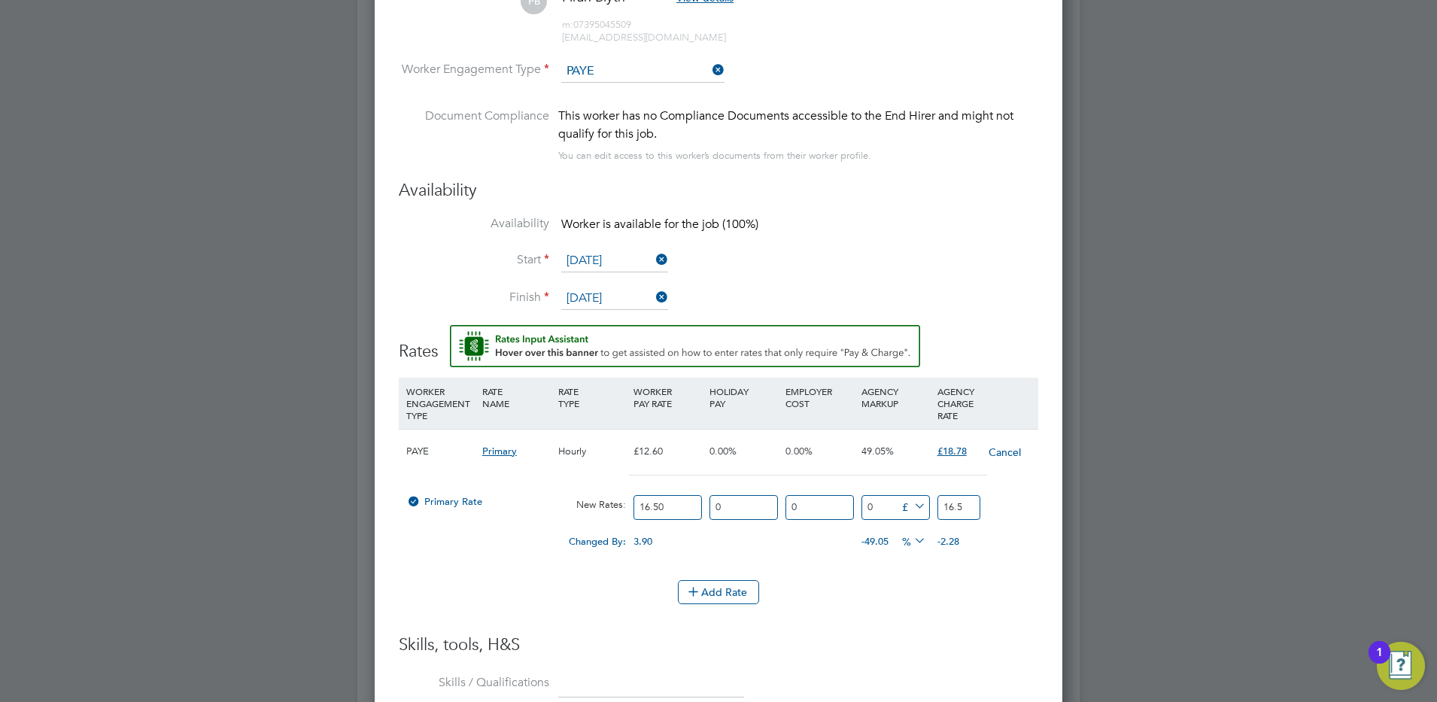
type input "16"
type input "-15.5"
type input "1"
type input "1.5"
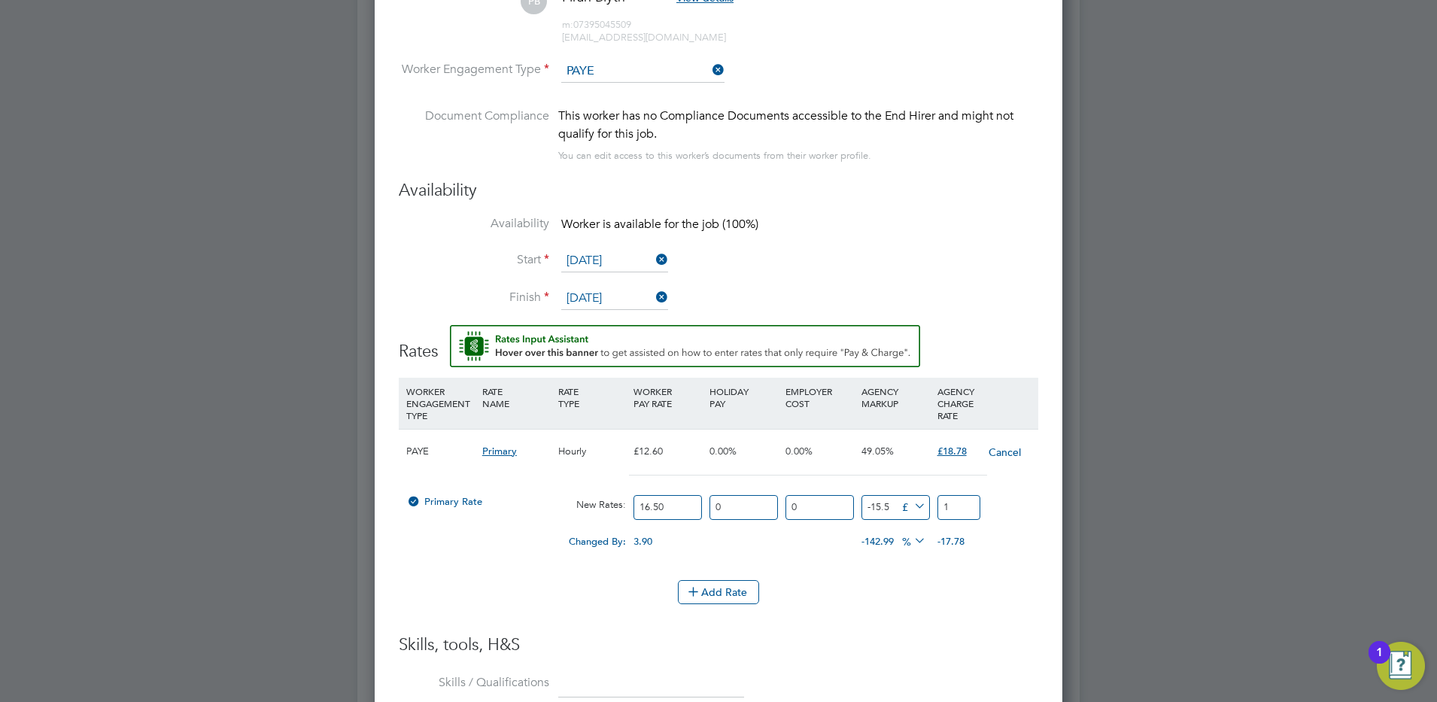
type input "18"
type input "2.2"
type input "18.7"
type input "2.28"
type input "18.78"
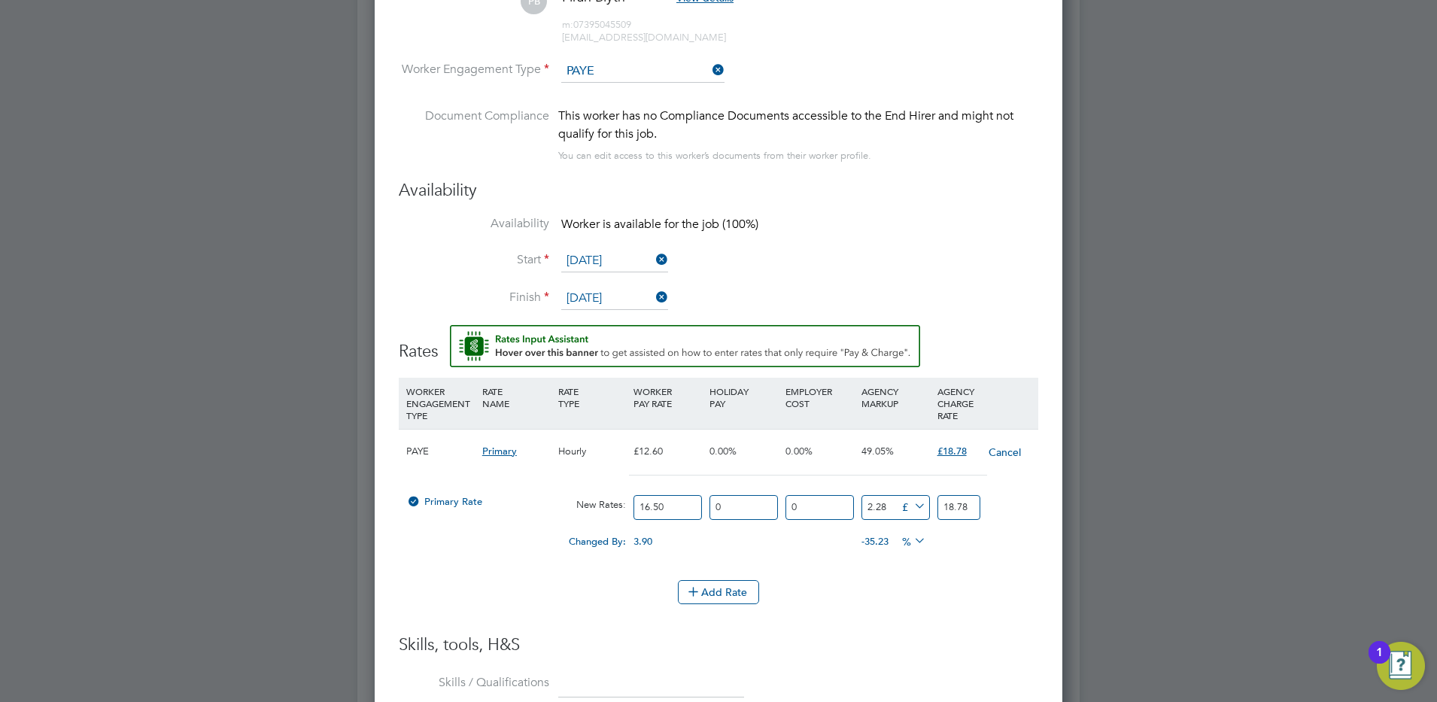
click at [837, 631] on li "WORKER ENGAGEMENT TYPE RATE NAME RATE TYPE WORKER PAY RATE HOLIDAY PAY EMPLOYER…" at bounding box center [719, 506] width 640 height 257
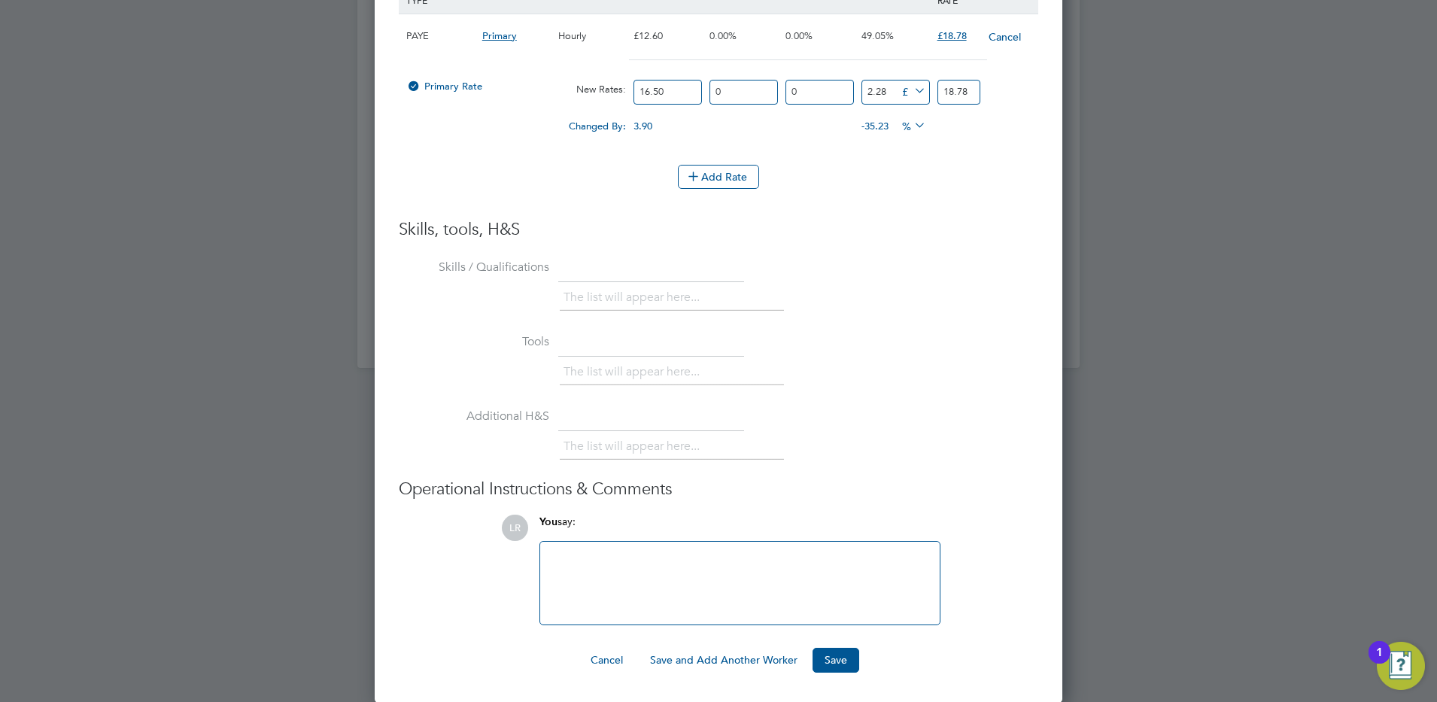
click at [611, 574] on div at bounding box center [739, 583] width 381 height 65
click at [746, 661] on button "Save and Add Another Worker" at bounding box center [724, 660] width 172 height 24
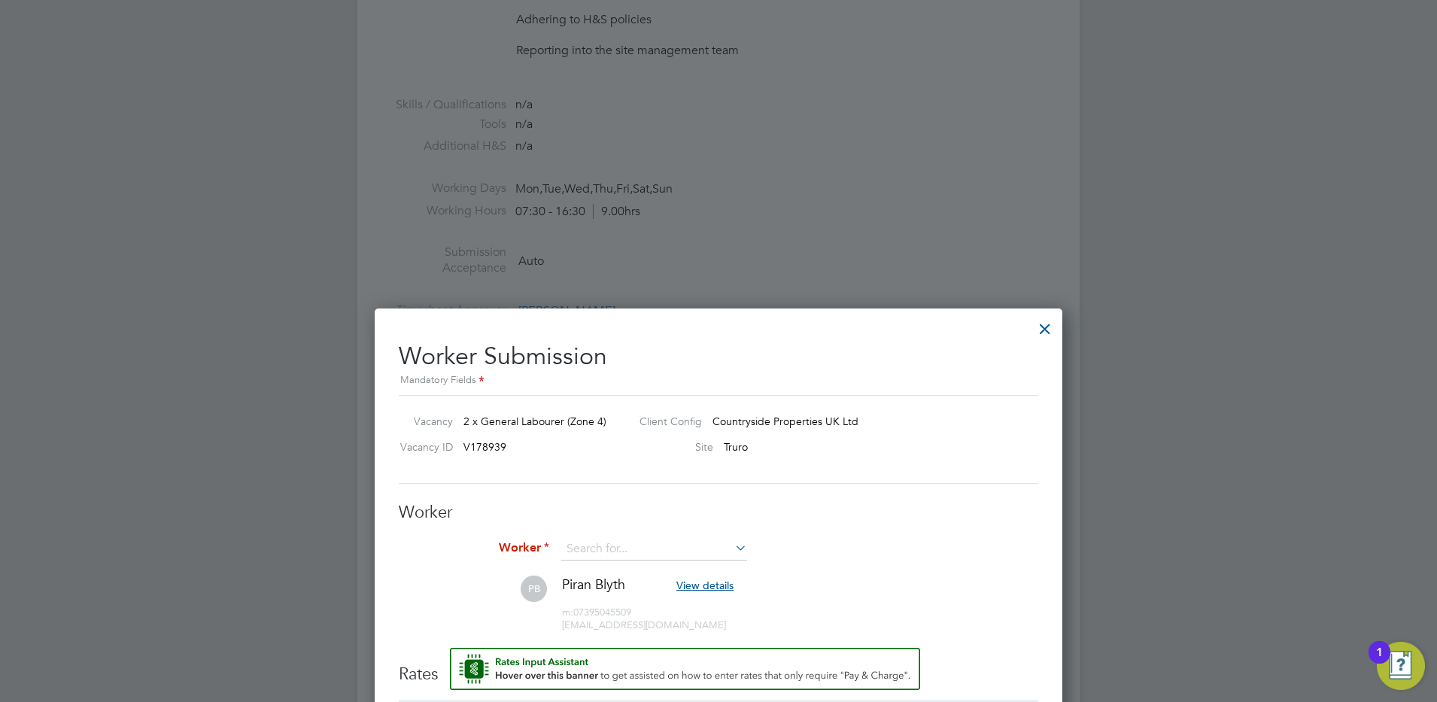
scroll to position [802, 0]
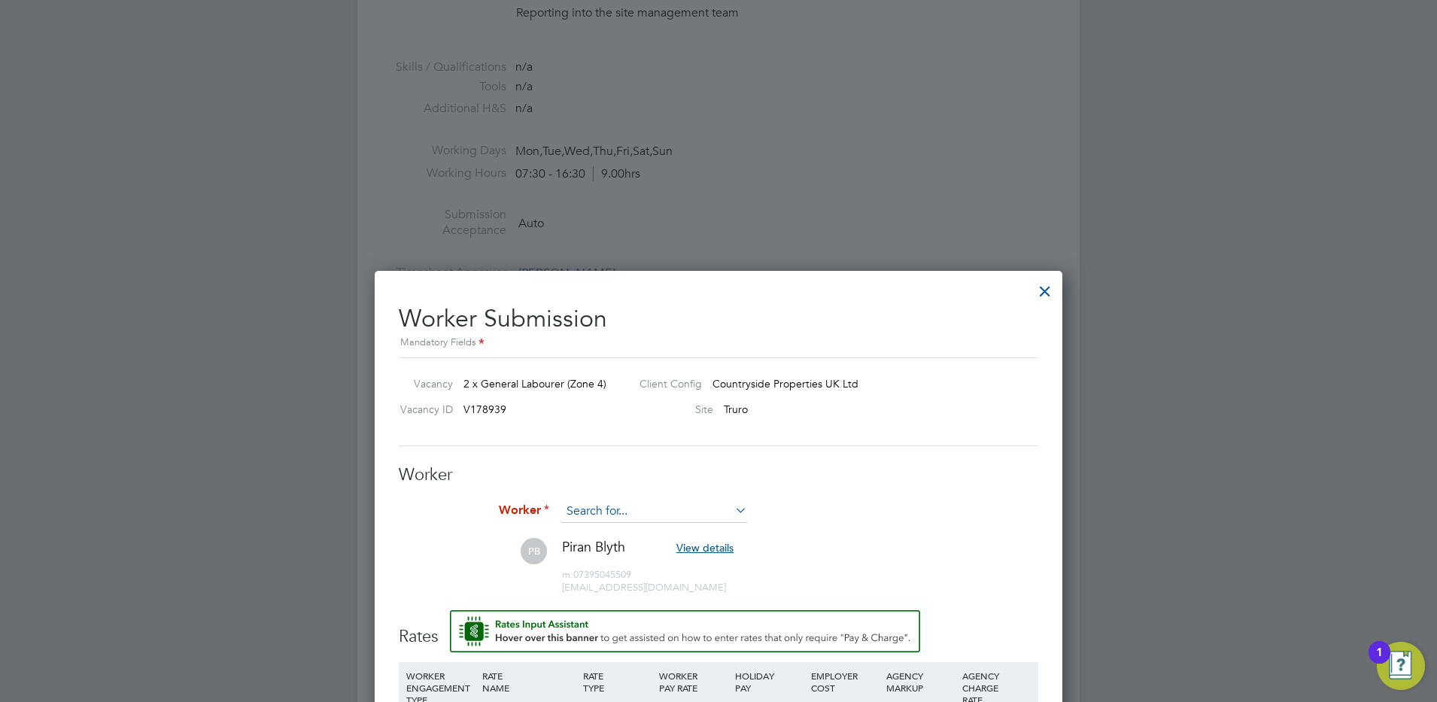
click at [575, 514] on input at bounding box center [654, 511] width 186 height 23
click at [583, 527] on b "[PERSON_NAME]" at bounding box center [610, 533] width 87 height 13
type input "[PERSON_NAME] (LR26)"
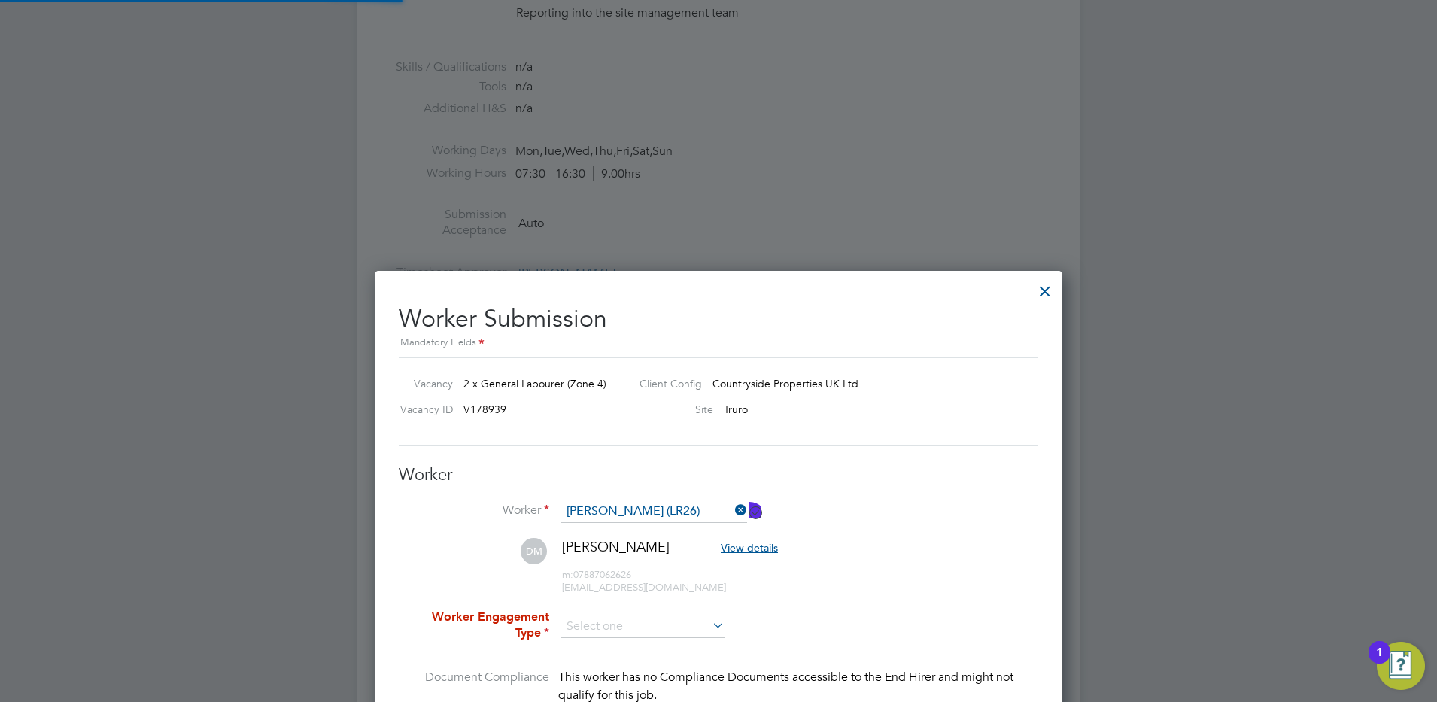
scroll to position [1278, 688]
click at [598, 621] on input at bounding box center [642, 626] width 163 height 23
click at [593, 669] on li "PAYE" at bounding box center [643, 668] width 165 height 20
type input "PAYE"
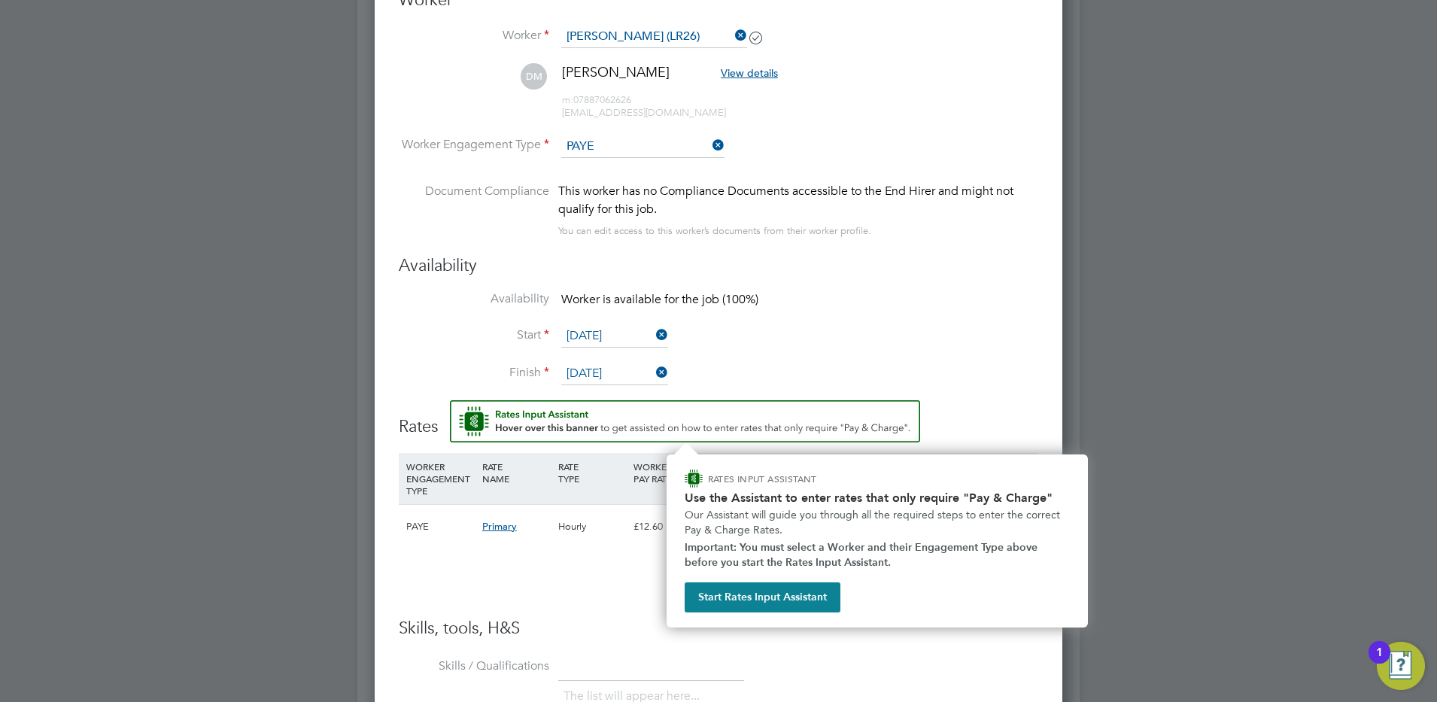
scroll to position [1314, 0]
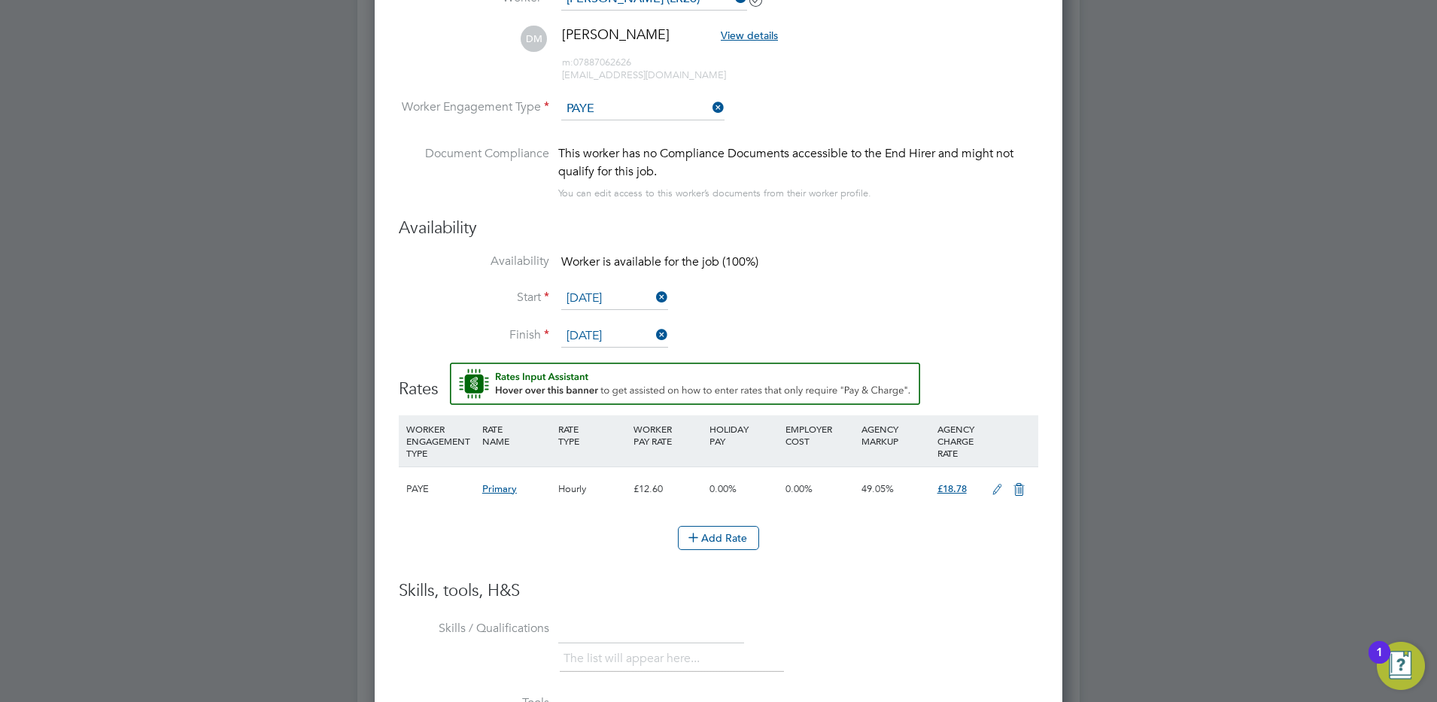
click at [998, 490] on icon at bounding box center [997, 490] width 19 height 12
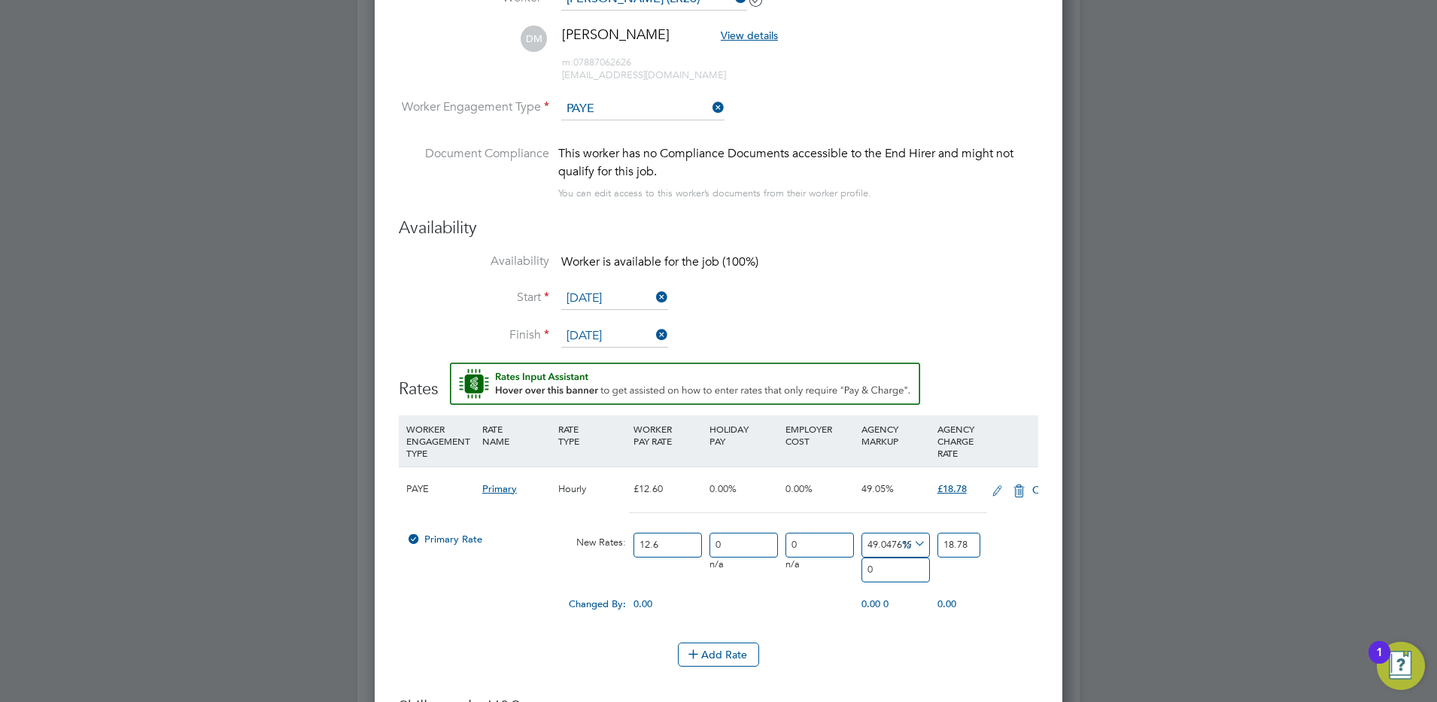
scroll to position [1397, 688]
drag, startPoint x: 663, startPoint y: 546, endPoint x: 617, endPoint y: 549, distance: 46.0
click at [617, 549] on div "Primary Rate New Rates: 12.6 0 n/a 0 n/a 49.04761904761905 0 % 18.78" at bounding box center [719, 545] width 640 height 40
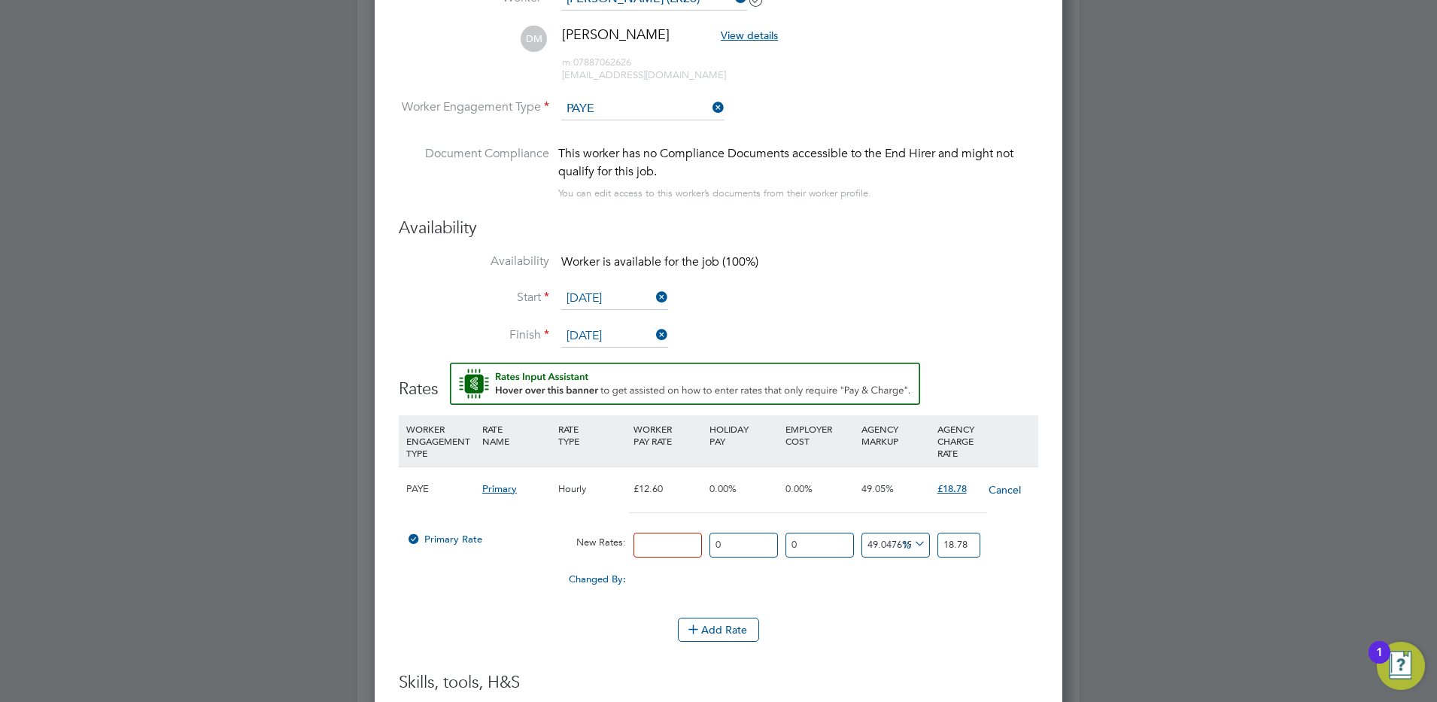
type input "1"
type input "1.4904761904761905"
type input "16"
type input "7.847619047619048"
type input "23.847619047619048"
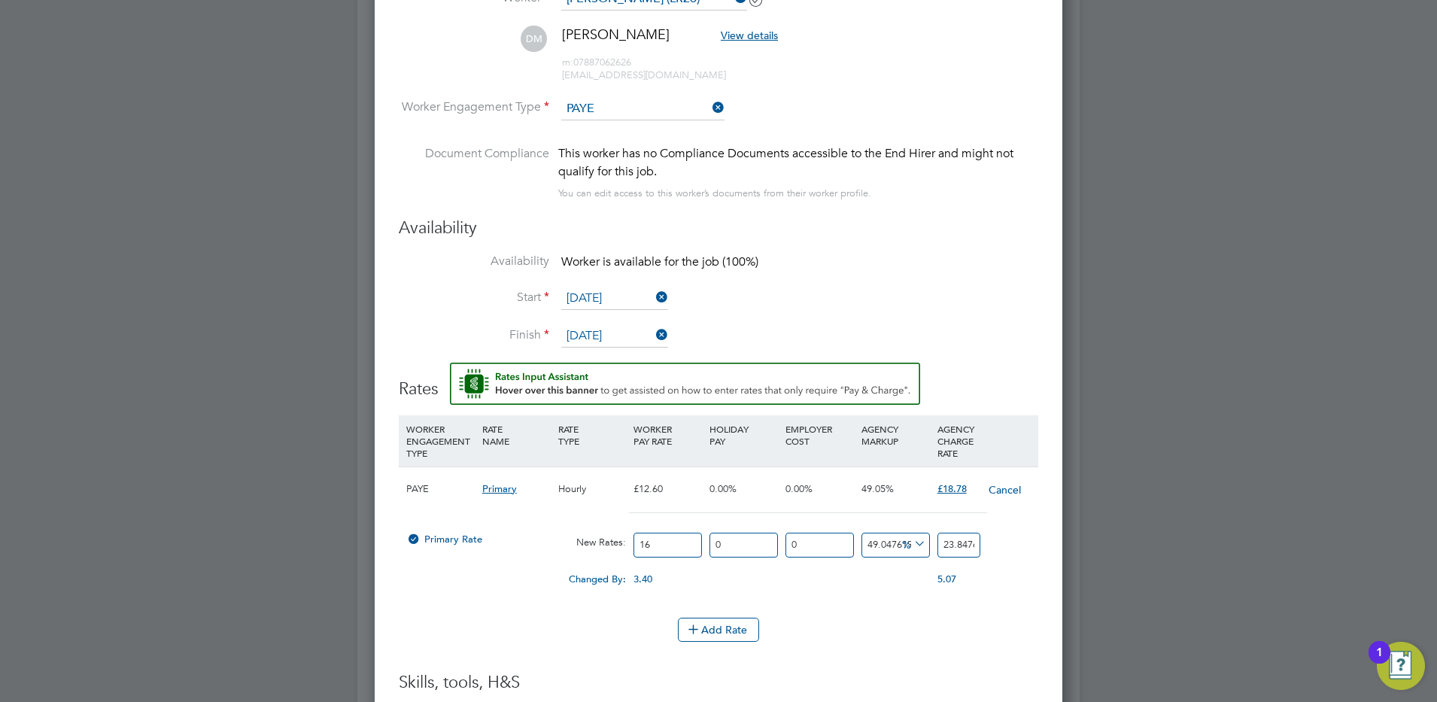
type input "16.5"
type input "8.09285714285714"
type input "24.59285714285714"
type input "16.50"
click at [911, 545] on icon at bounding box center [911, 543] width 0 height 21
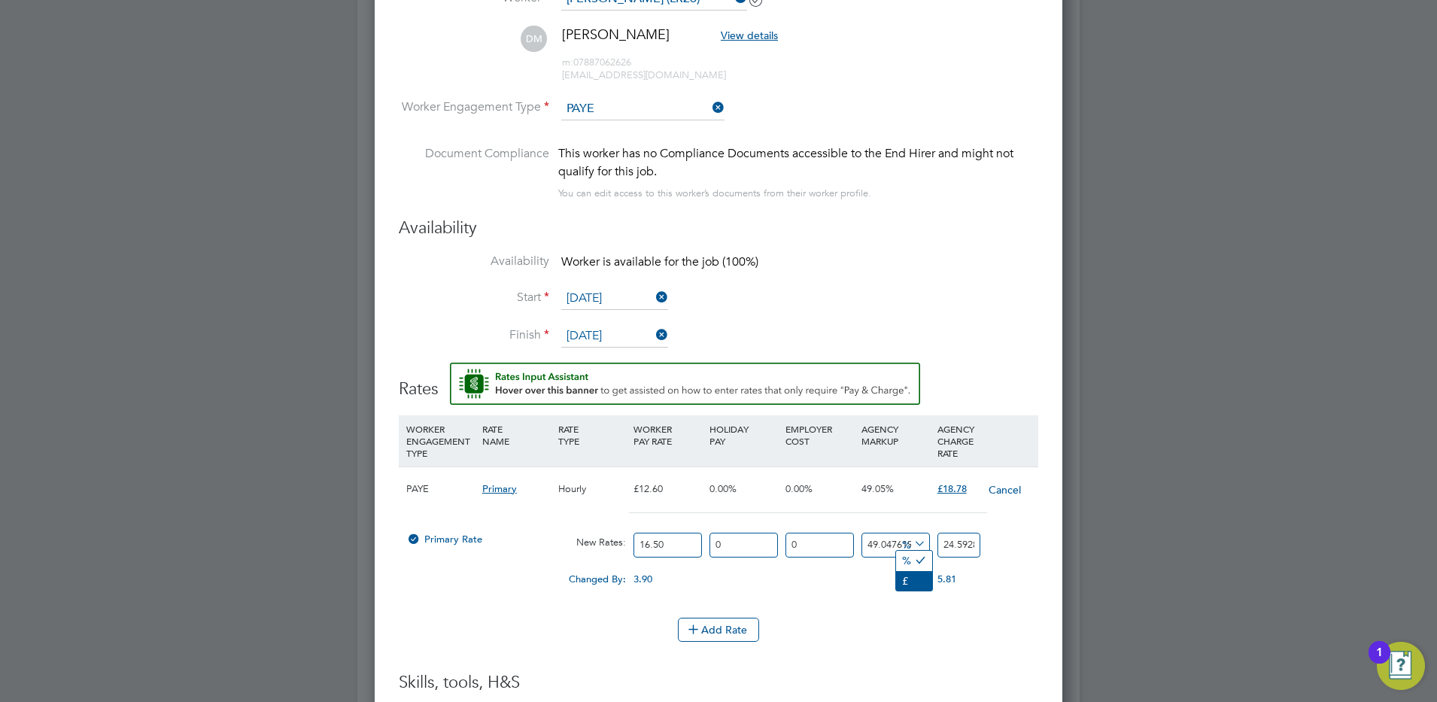
click at [907, 581] on li "£" at bounding box center [914, 581] width 36 height 20
drag, startPoint x: 945, startPoint y: 542, endPoint x: 1060, endPoint y: 571, distance: 118.6
click at [1060, 571] on div "Worker Submission Mandatory Fields Vacancy 2 x General Labourer (Zone 4) Client…" at bounding box center [719, 456] width 688 height 1397
type input "-15.5"
type input "1"
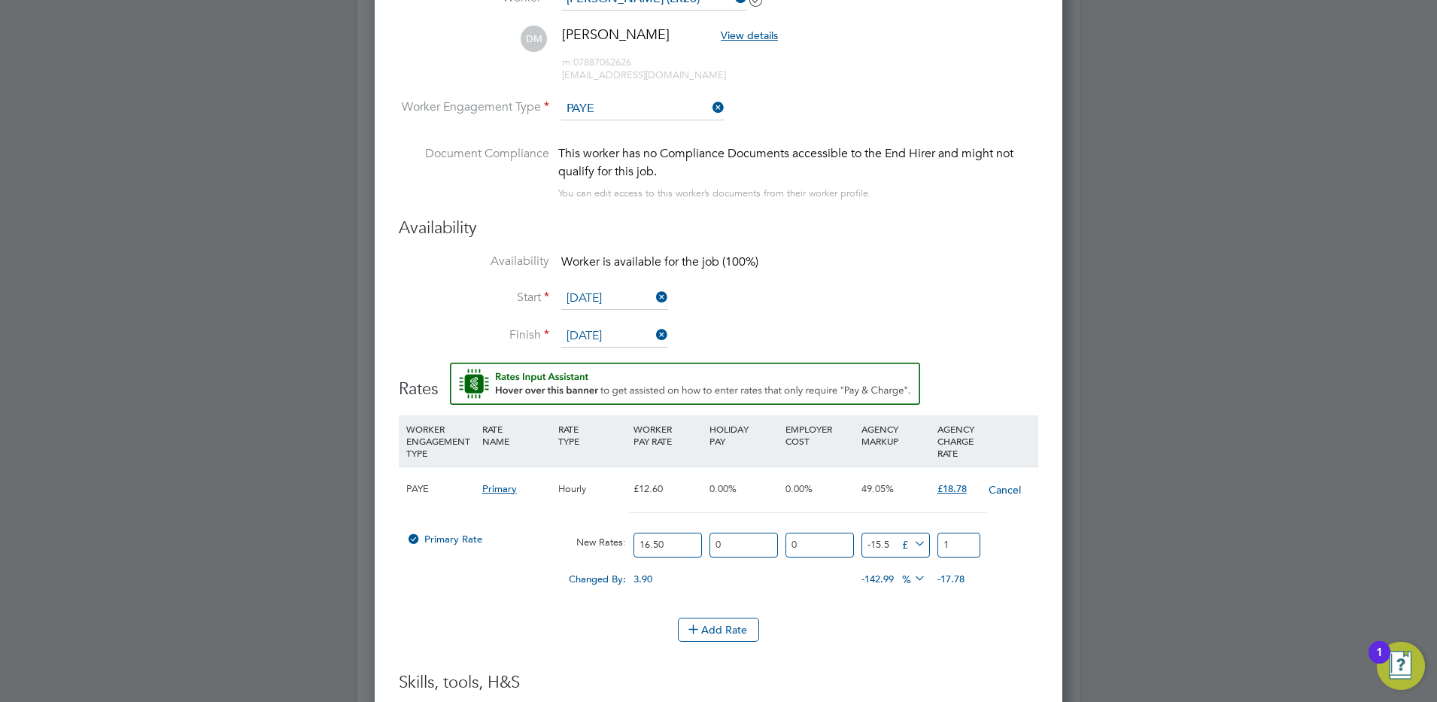
type input "1.5"
type input "18"
type input "2.2"
type input "18.7"
type input "2.28"
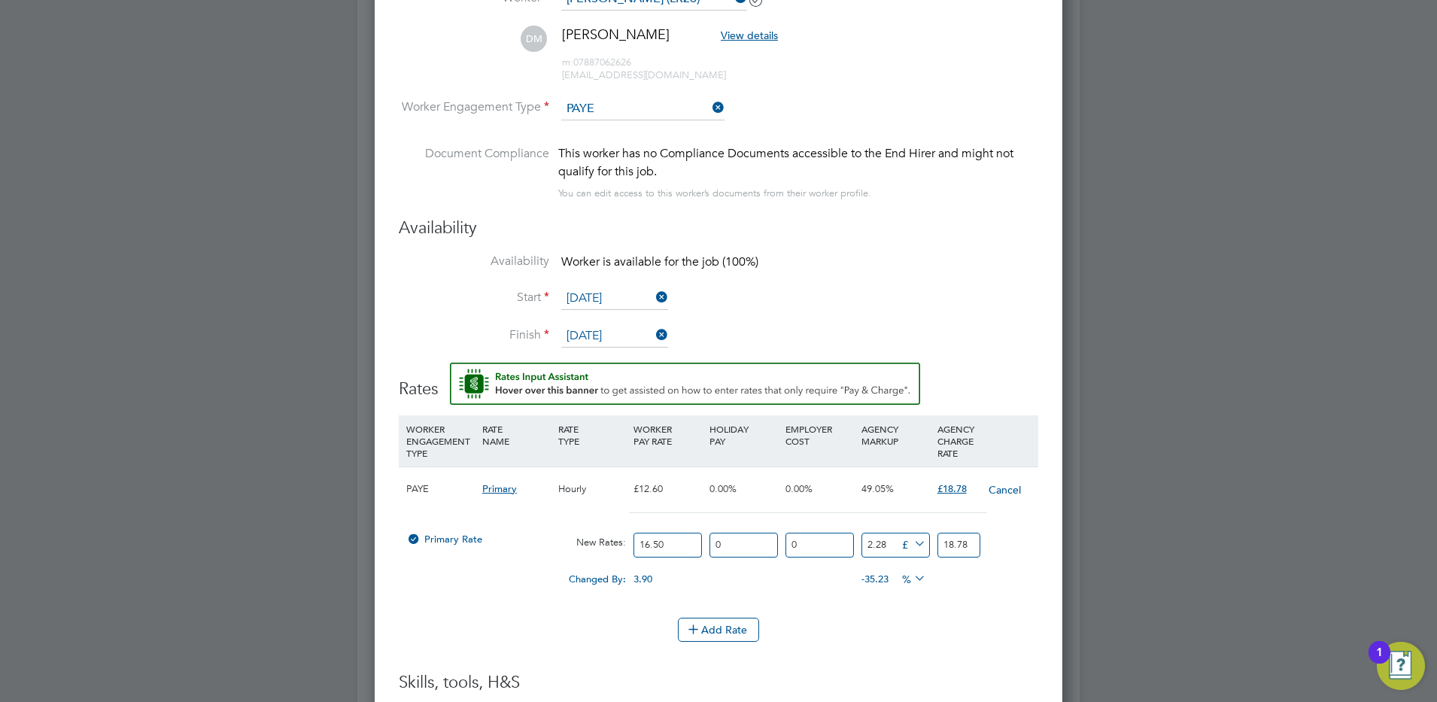
type input "18.78"
click at [879, 626] on div "Add Rate" at bounding box center [719, 630] width 640 height 24
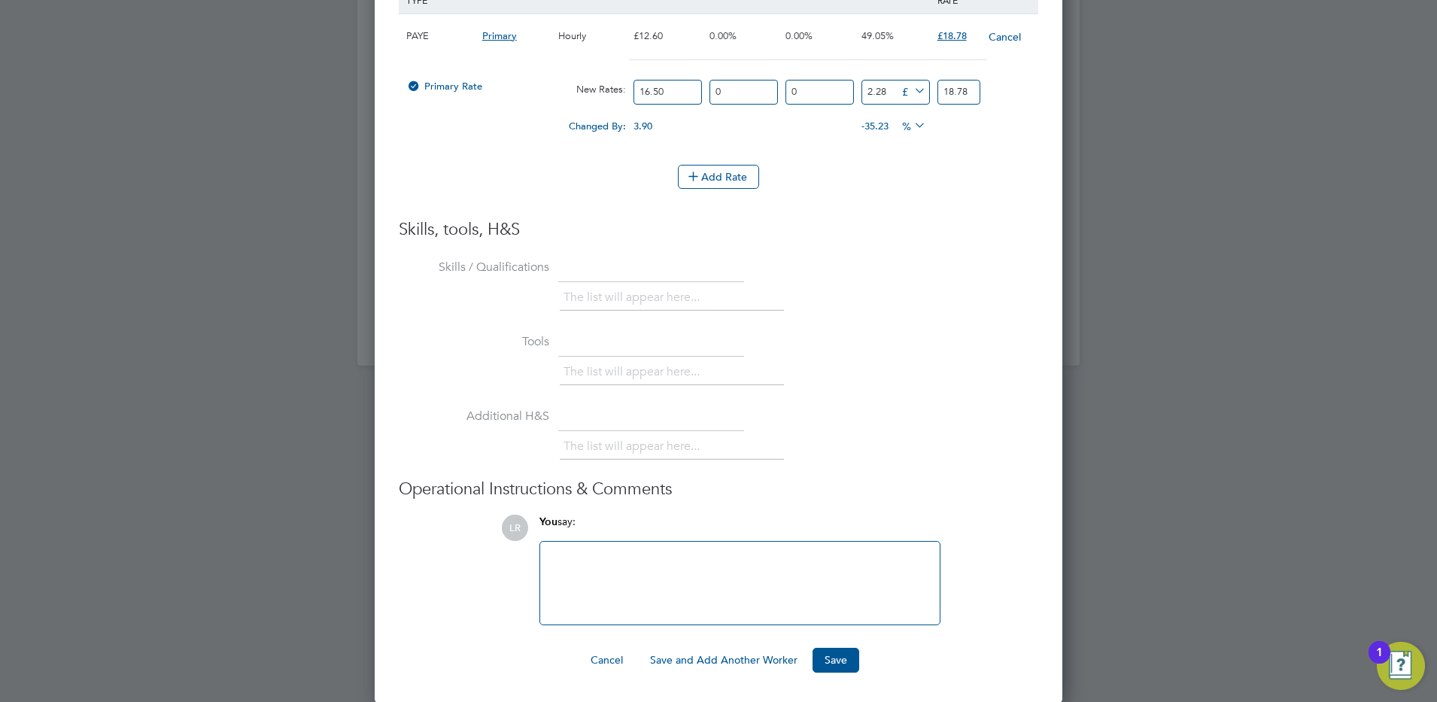
click at [645, 548] on div at bounding box center [740, 583] width 400 height 83
click at [633, 566] on div at bounding box center [739, 583] width 381 height 65
click at [570, 561] on div "psl rte for umb" at bounding box center [739, 583] width 381 height 65
click at [837, 656] on button "Save" at bounding box center [836, 660] width 47 height 24
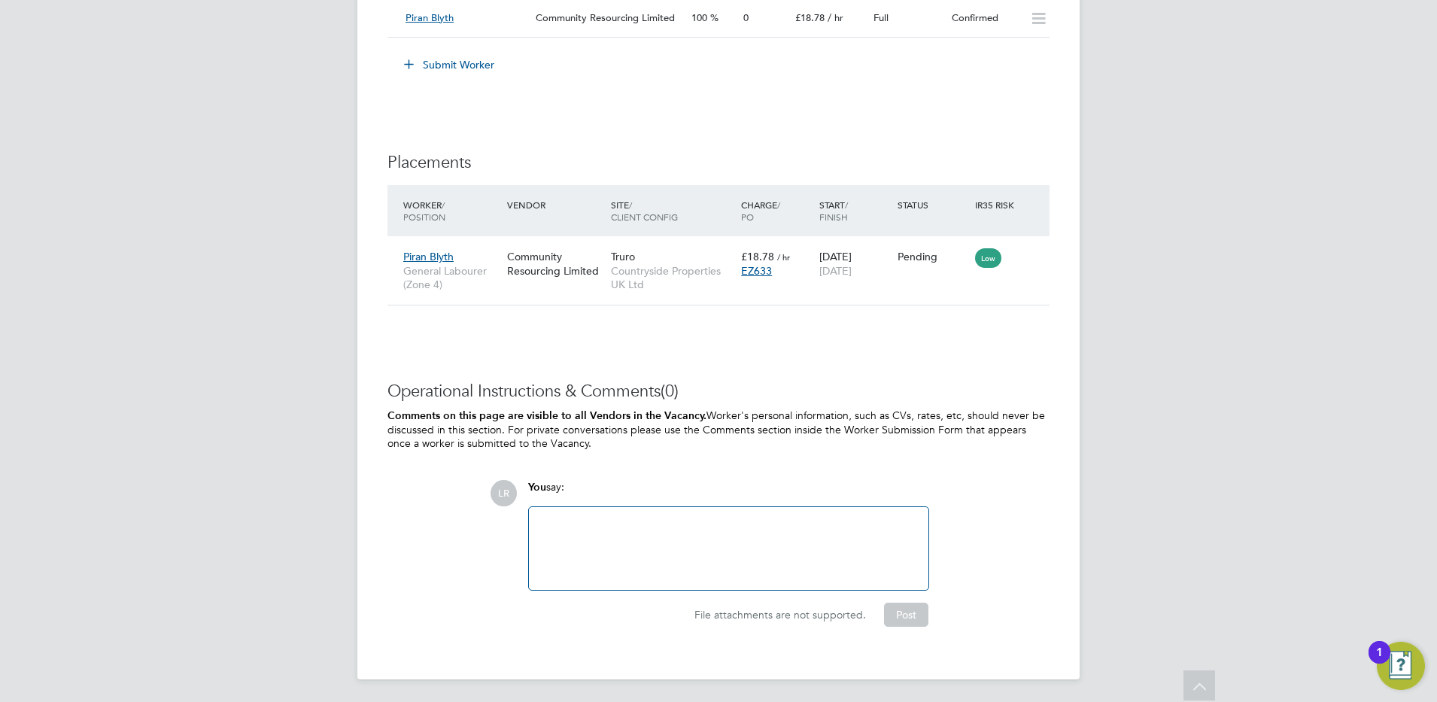
scroll to position [0, 0]
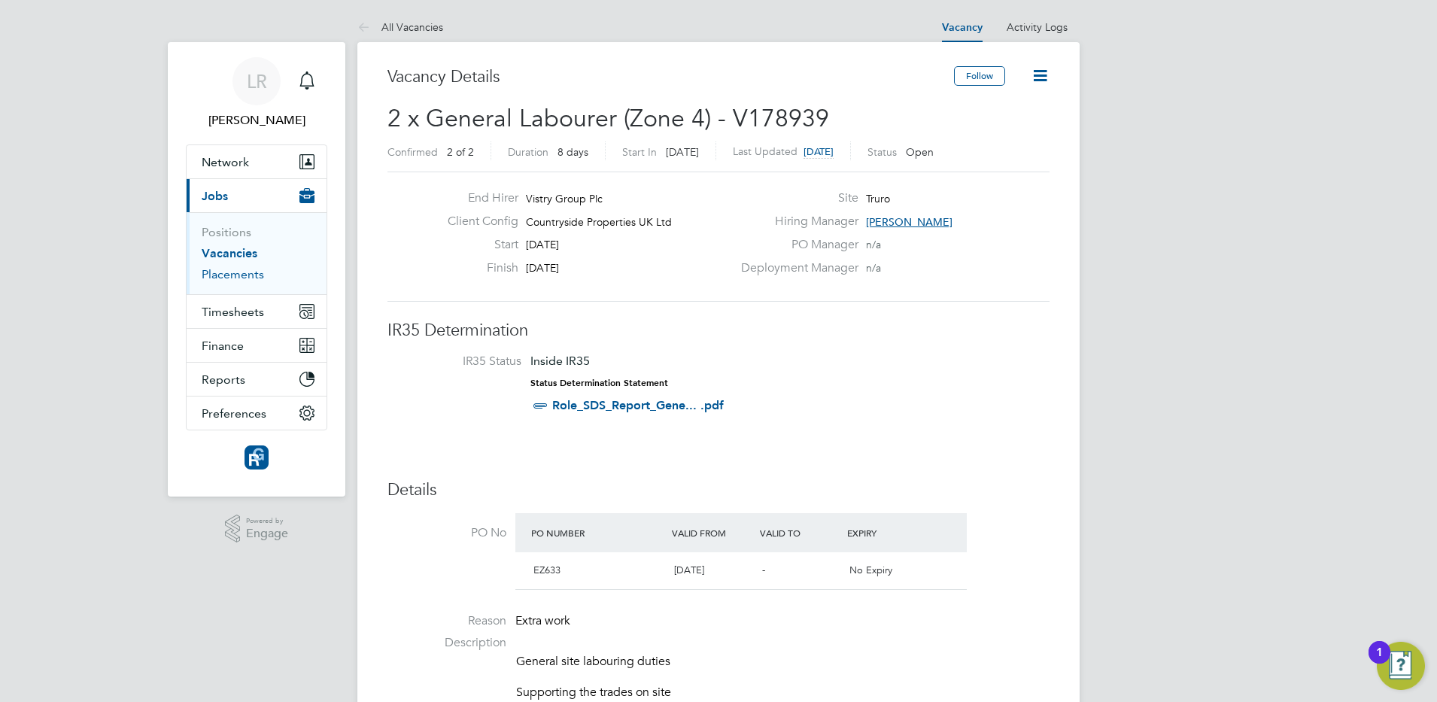
click at [227, 280] on link "Placements" at bounding box center [233, 274] width 62 height 14
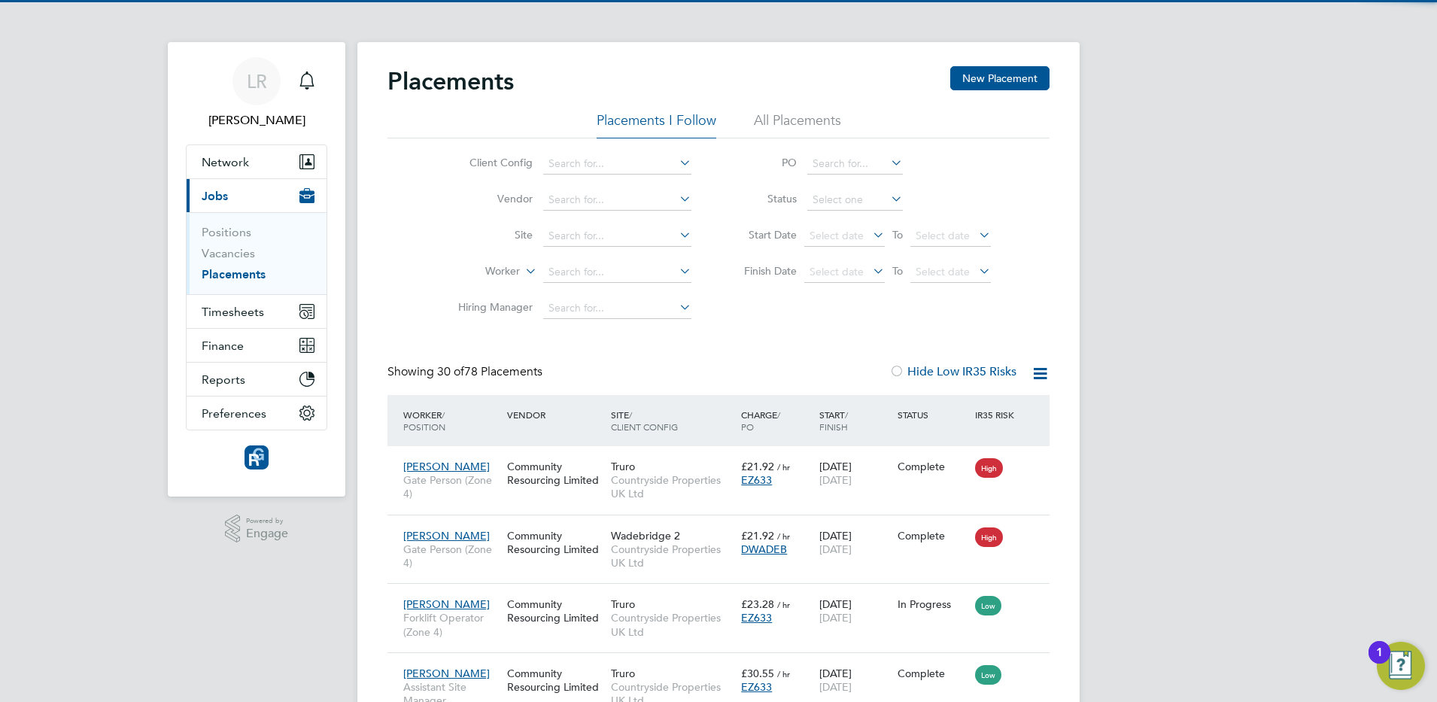
scroll to position [56, 131]
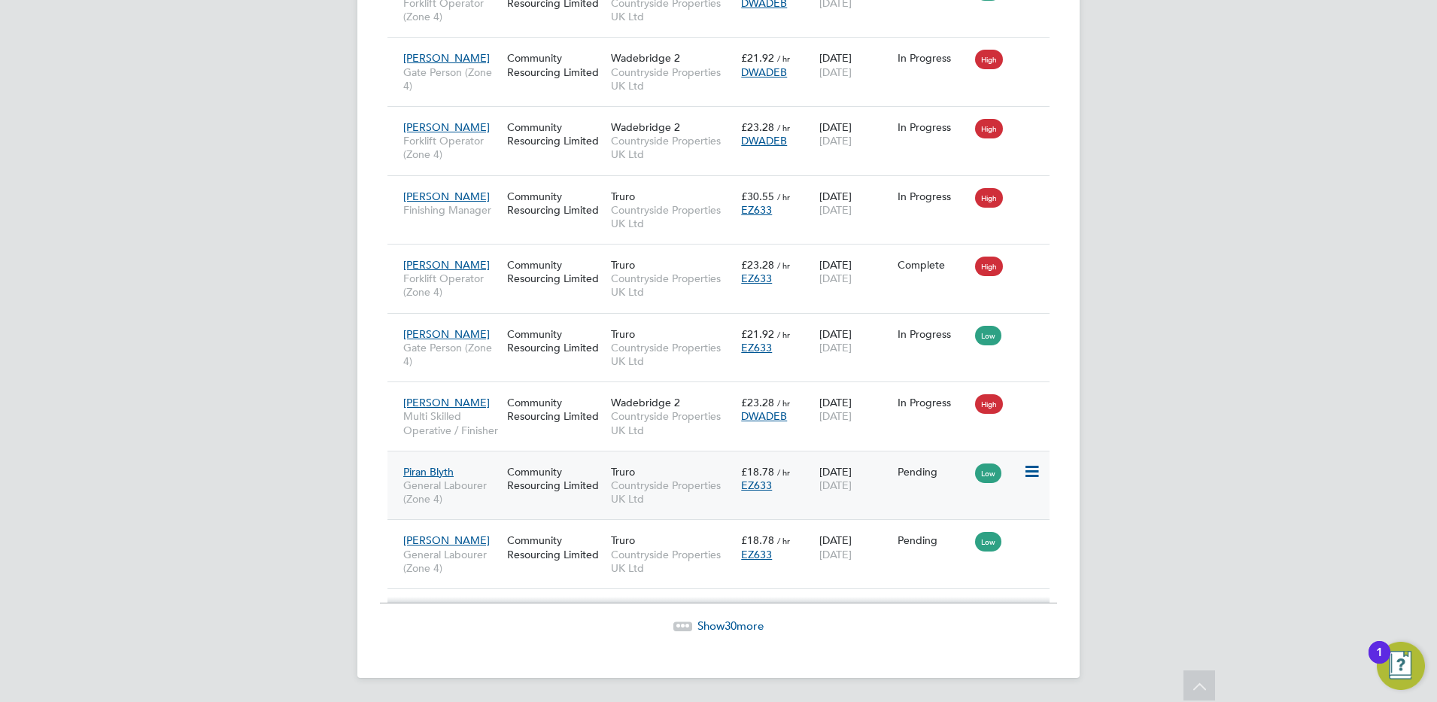
click at [1035, 464] on icon at bounding box center [1030, 472] width 15 height 18
click at [962, 564] on li "Start" at bounding box center [985, 565] width 107 height 21
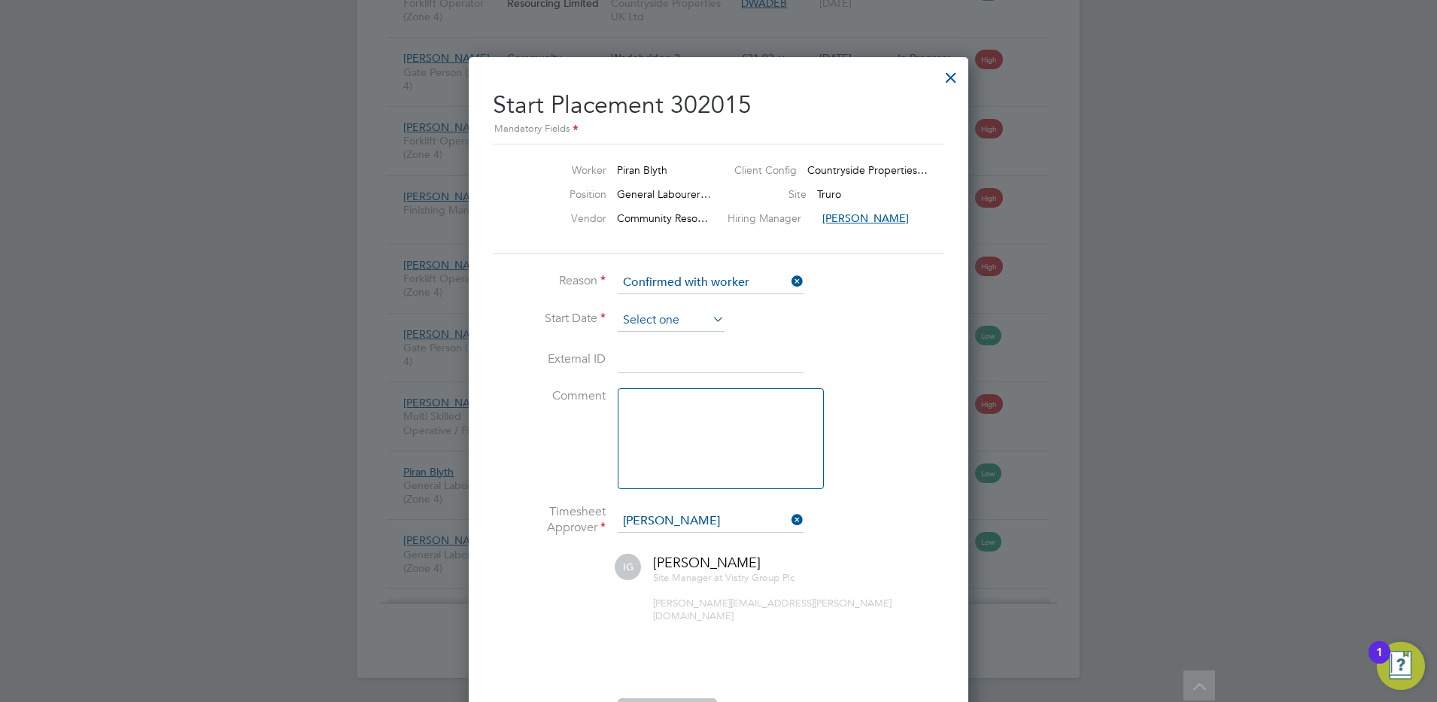
click at [643, 317] on input at bounding box center [671, 320] width 107 height 23
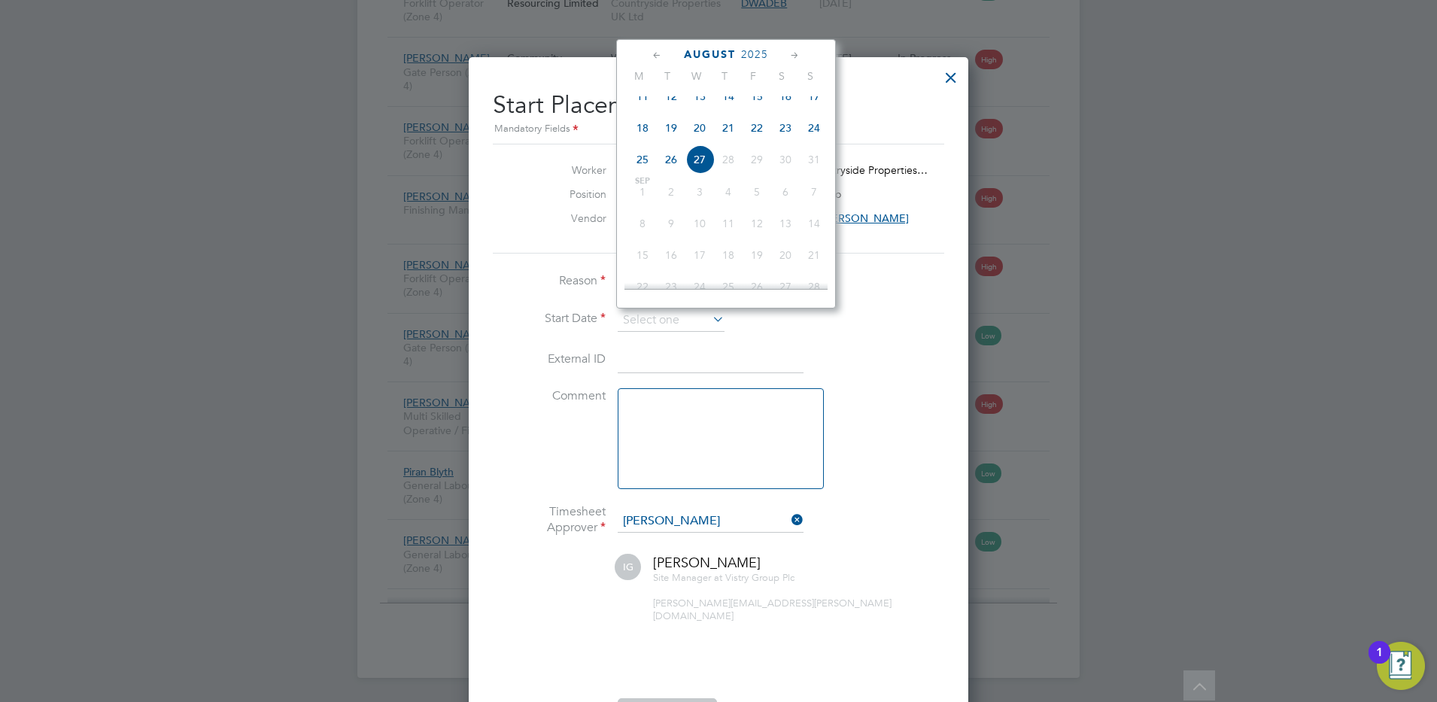
click at [637, 138] on span "18" at bounding box center [642, 128] width 29 height 29
type input "[DATE]"
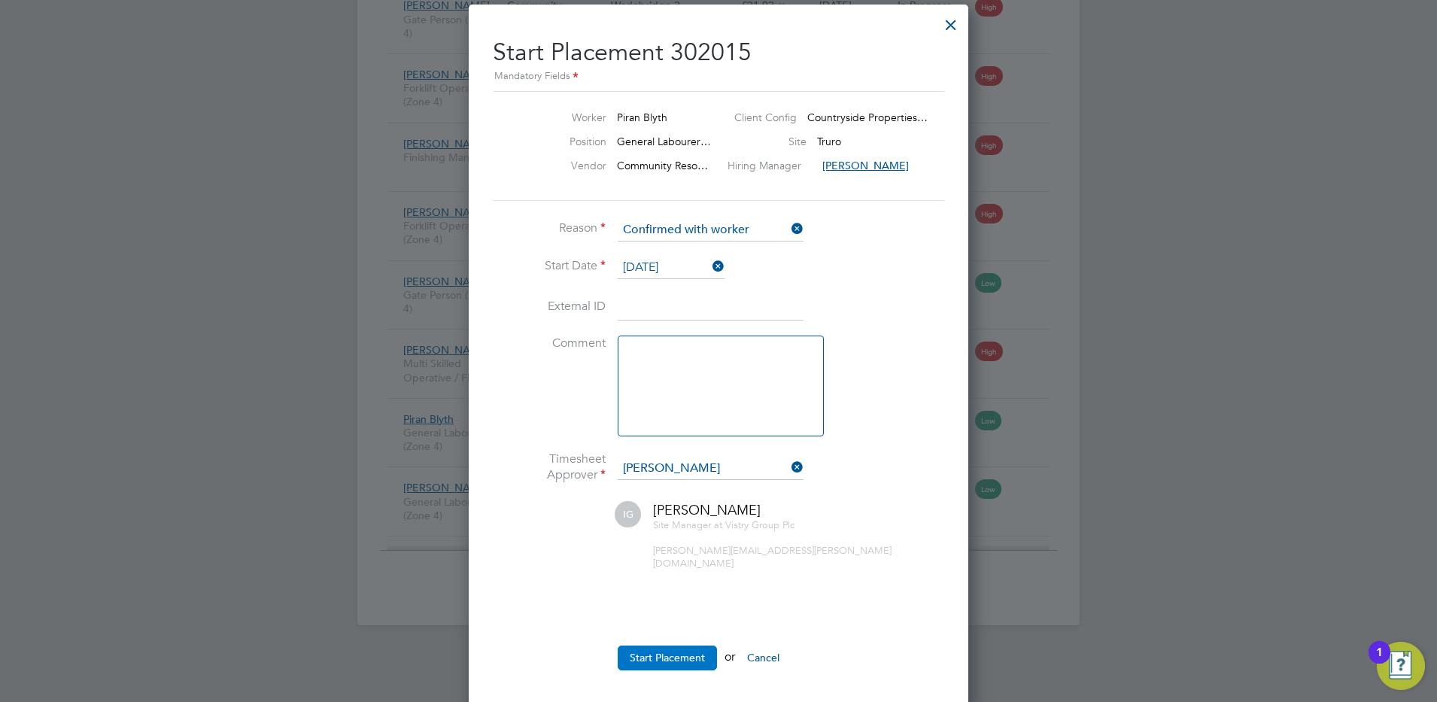
click at [656, 651] on button "Start Placement" at bounding box center [667, 658] width 99 height 24
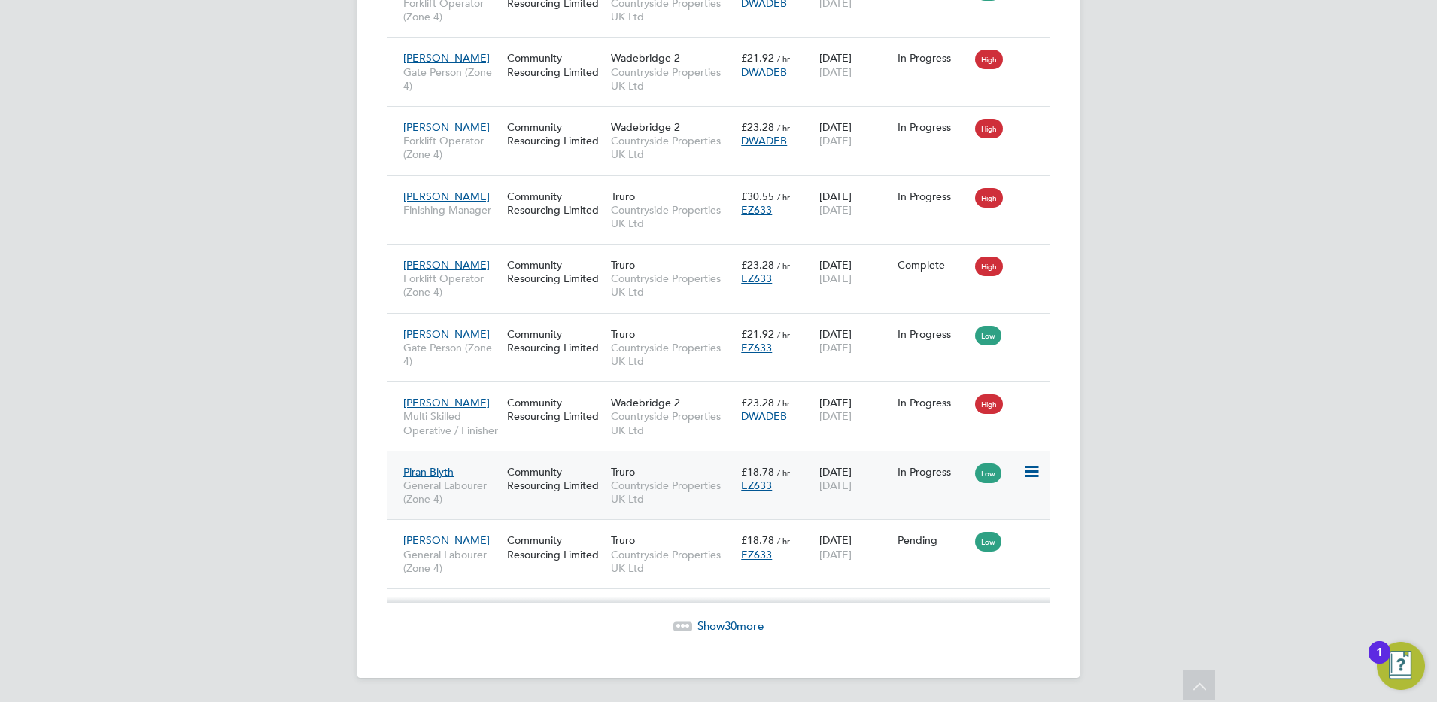
click at [1027, 471] on icon at bounding box center [1030, 472] width 15 height 18
click at [823, 573] on div "[PERSON_NAME] General Labourer (Zone 4) Community Resourcing Limited Truro Coun…" at bounding box center [718, 553] width 662 height 69
click at [1030, 537] on icon at bounding box center [1030, 540] width 15 height 18
click at [954, 631] on li "Start" at bounding box center [985, 634] width 107 height 21
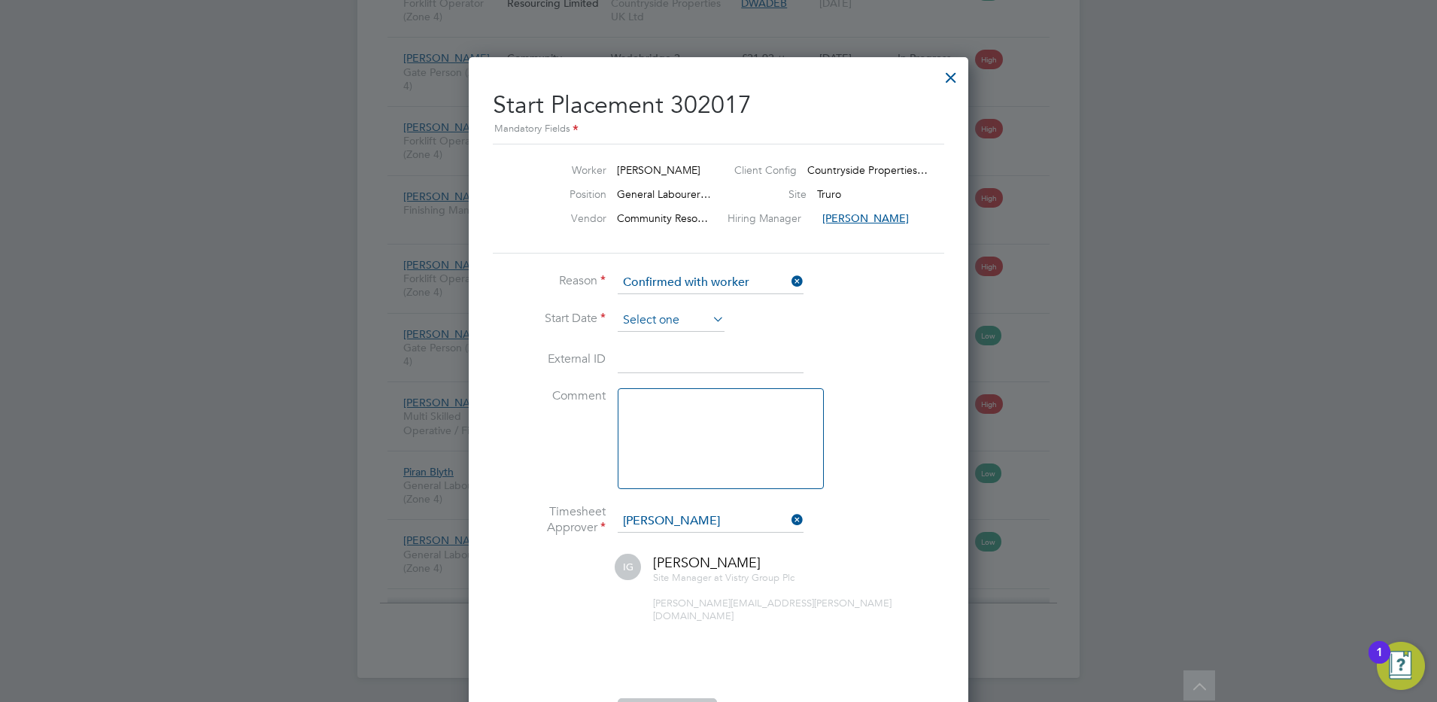
click at [650, 315] on input at bounding box center [671, 320] width 107 height 23
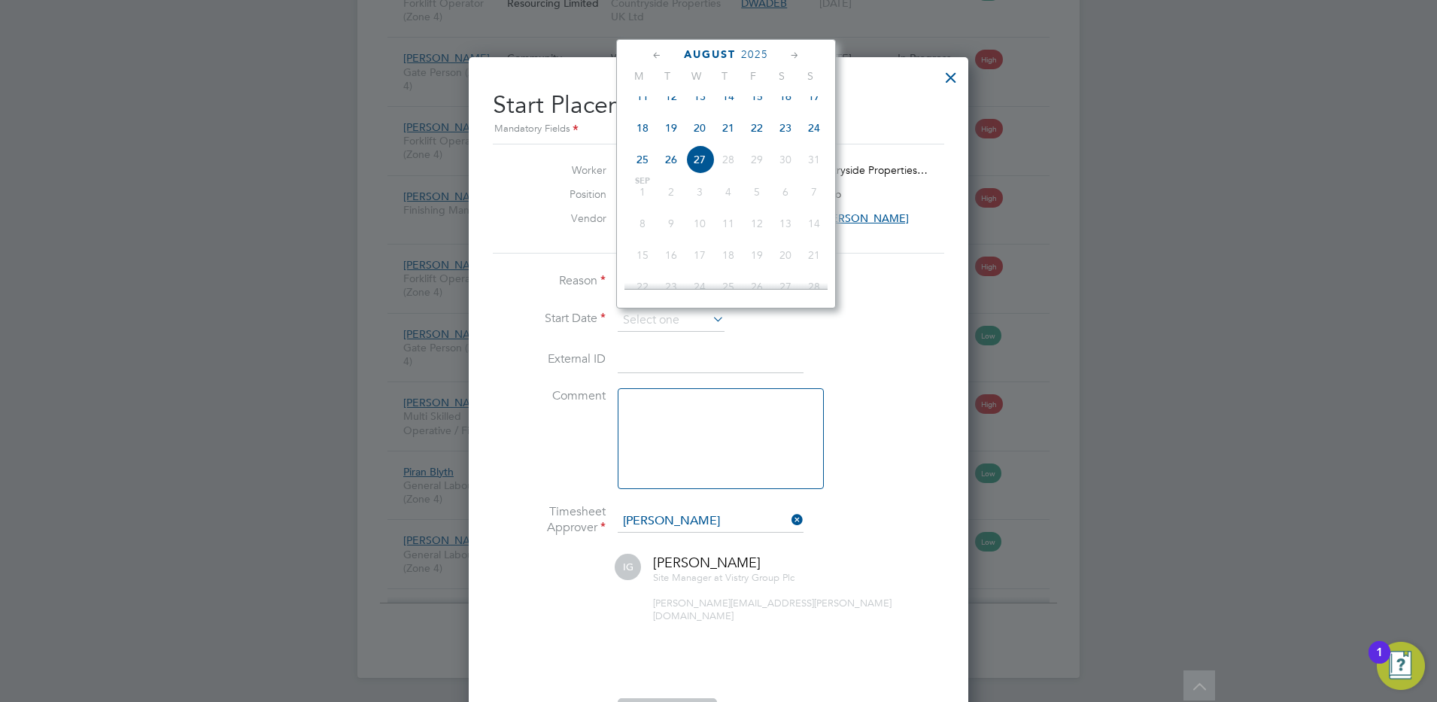
click at [646, 142] on span "18" at bounding box center [642, 128] width 29 height 29
type input "[DATE]"
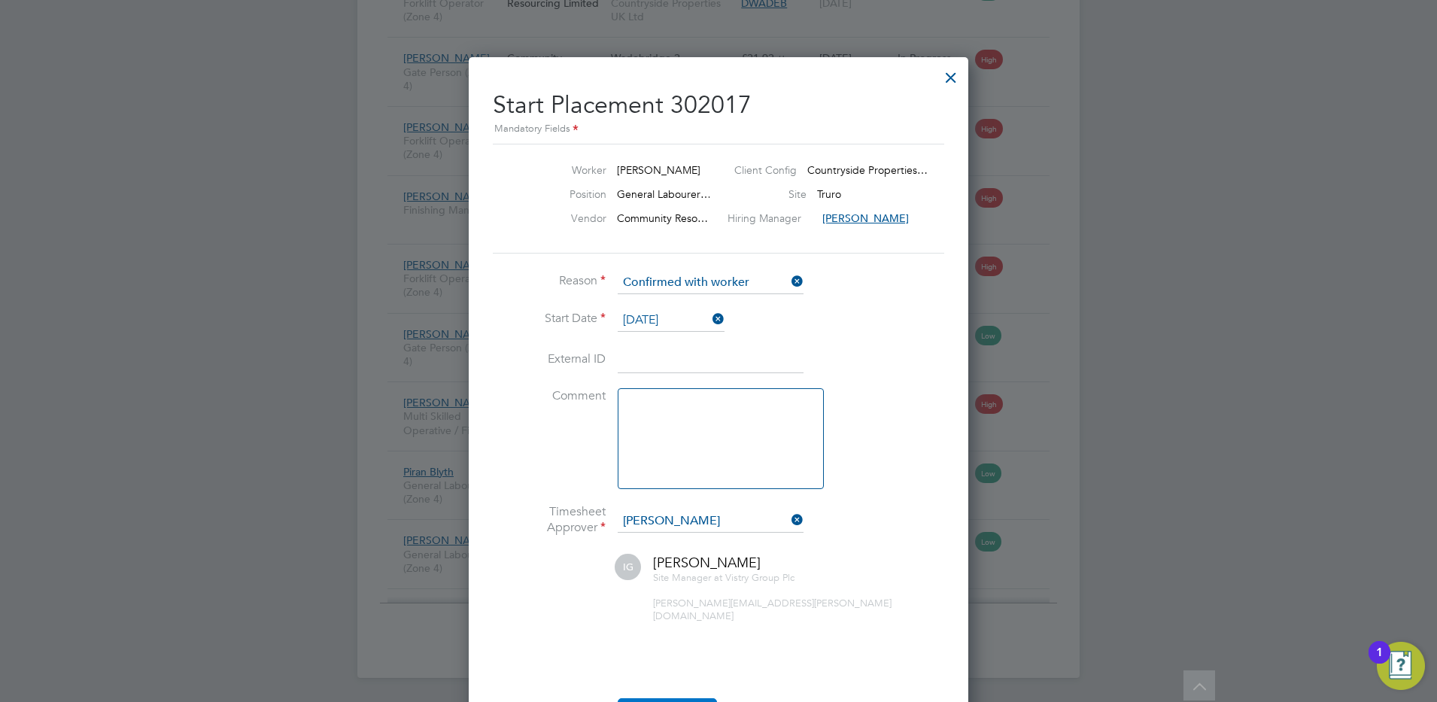
click at [657, 698] on button "Start Placement" at bounding box center [667, 710] width 99 height 24
